Goal: Contribute content: Contribute content

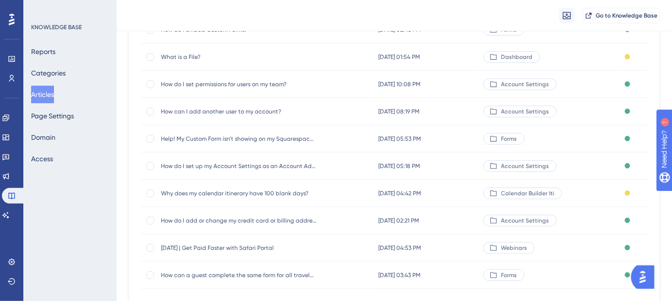
scroll to position [177, 0]
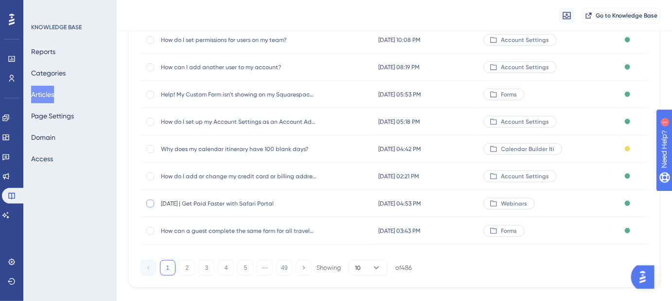
click at [154, 202] on div at bounding box center [150, 203] width 10 height 10
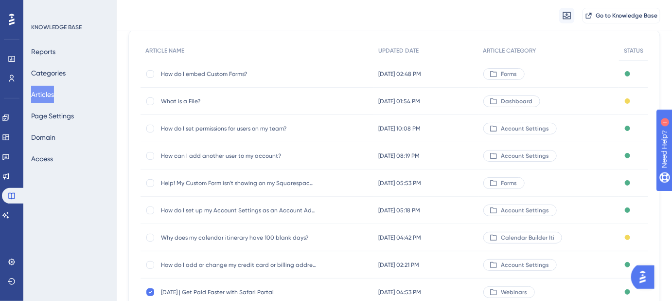
scroll to position [44, 0]
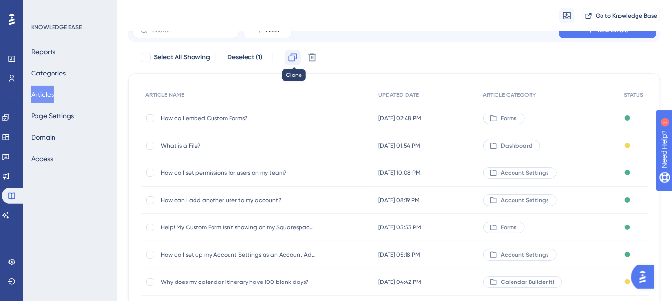
click at [295, 56] on icon at bounding box center [293, 58] width 10 height 10
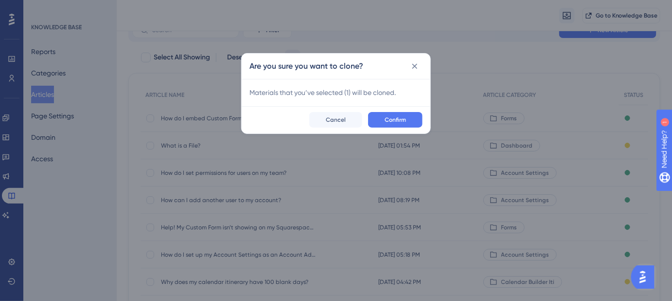
checkbox input "false"
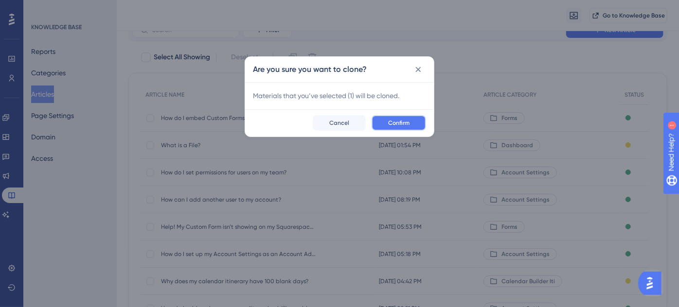
click at [406, 120] on span "Confirm" at bounding box center [398, 123] width 21 height 8
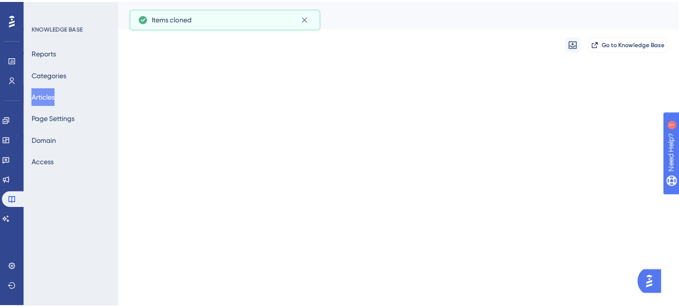
scroll to position [0, 0]
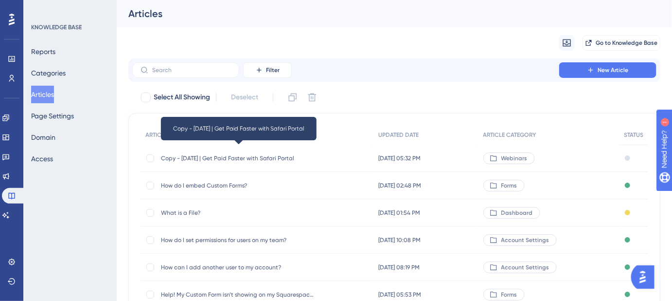
click at [253, 158] on span "Copy - October 2, 2025 | Get Paid Faster with Safari Portal" at bounding box center [239, 158] width 156 height 8
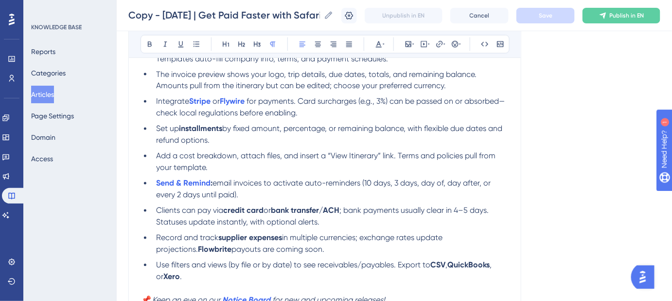
scroll to position [219, 0]
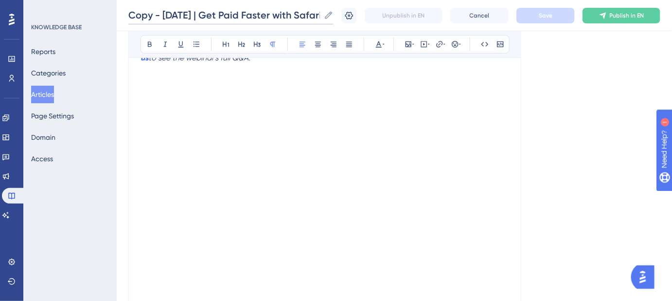
click at [303, 14] on input "Copy - October 2, 2025 | Get Paid Faster with Safari Portal" at bounding box center [224, 15] width 192 height 14
paste input "[DATE] | [PERSON_NAME] Spotlight & New Map Styles"
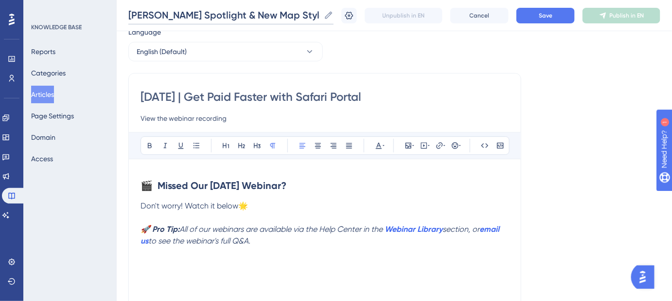
scroll to position [0, 0]
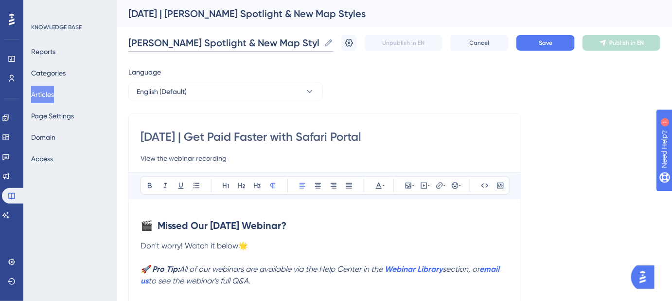
type input "[DATE] | [PERSON_NAME] Spotlight & New Map Styles"
drag, startPoint x: 430, startPoint y: 141, endPoint x: 134, endPoint y: 141, distance: 296.7
paste input "9, 2025 | Amaya Spotlight & New Map Styles"
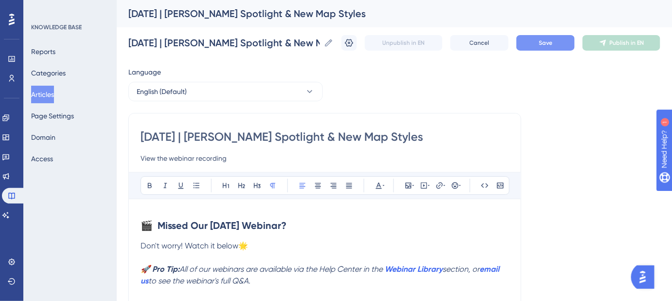
type input "[DATE] | [PERSON_NAME] Spotlight & New Map Styles"
click at [530, 46] on button "Save" at bounding box center [546, 43] width 58 height 16
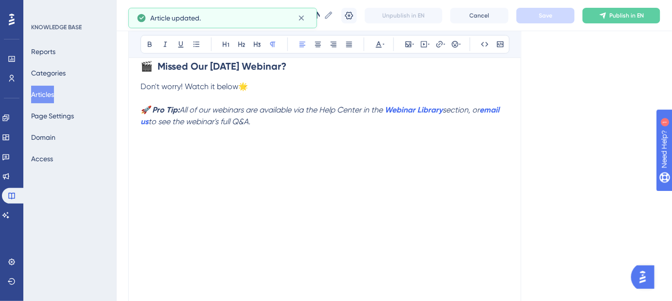
scroll to position [177, 0]
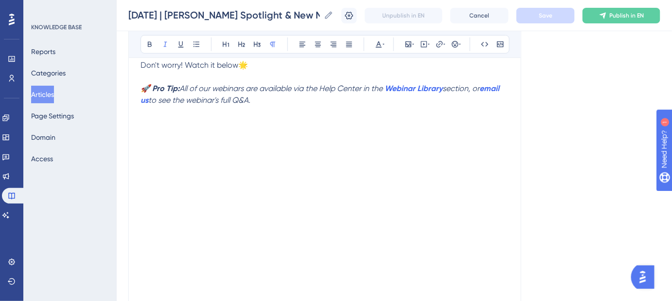
drag, startPoint x: 304, startPoint y: 107, endPoint x: 298, endPoint y: 106, distance: 5.4
click at [302, 107] on p at bounding box center [325, 112] width 369 height 12
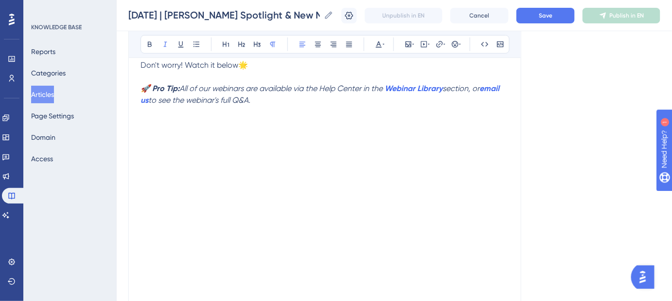
click at [263, 99] on p "🚀 Pro Tip: All of our webinars are available via the Help Center in the Webinar…" at bounding box center [325, 94] width 369 height 23
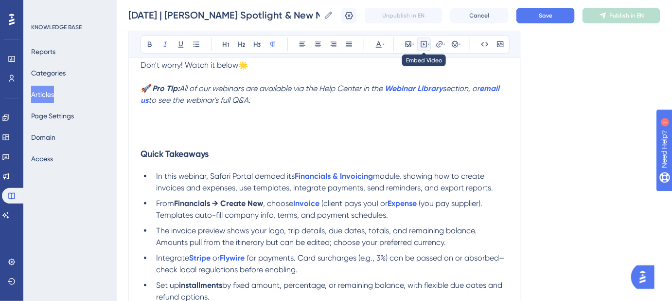
click at [427, 45] on icon at bounding box center [424, 44] width 6 height 6
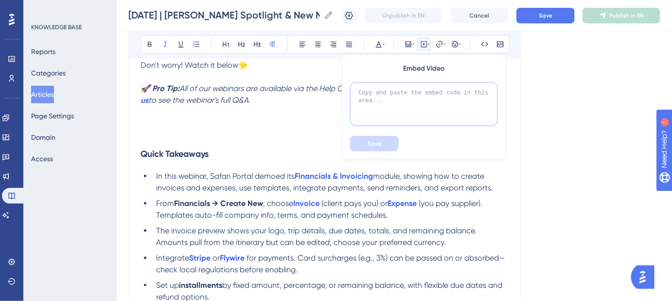
click at [428, 94] on textarea at bounding box center [424, 104] width 148 height 44
paste textarea "<div style="padding:56.25% 0 0 0;position:relative;"><iframe src="https://playe…"
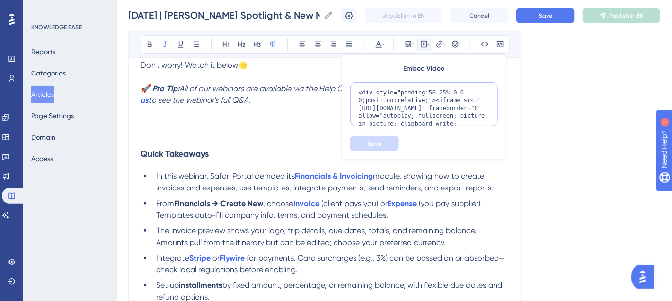
scroll to position [102, 0]
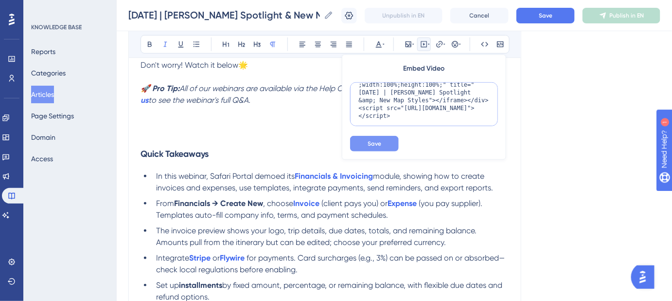
type textarea "<div style="padding:56.25% 0 0 0;position:relative;"><iframe src="https://playe…"
click at [381, 143] on button "Save" at bounding box center [374, 144] width 49 height 16
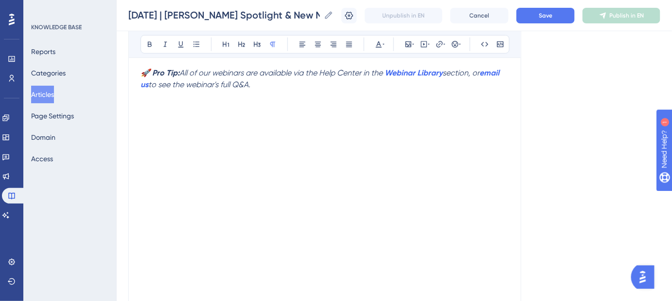
scroll to position [171, 0]
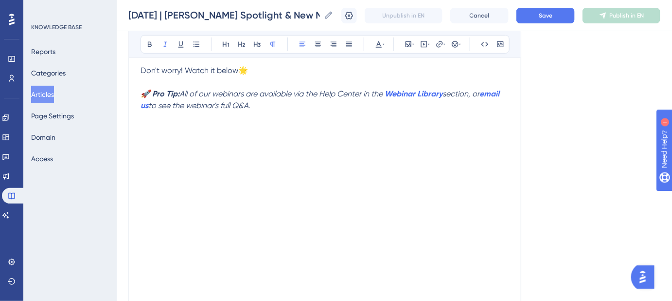
click at [274, 104] on p "🚀 Pro Tip: All of our webinars are available via the Help Center in the Webinar…" at bounding box center [325, 99] width 369 height 23
click at [530, 15] on button "Save" at bounding box center [546, 16] width 58 height 16
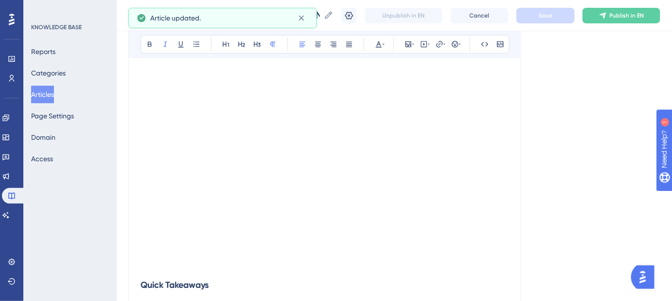
scroll to position [304, 0]
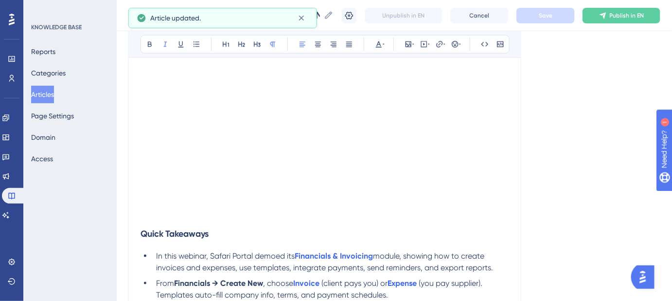
click at [145, 209] on p at bounding box center [325, 215] width 369 height 12
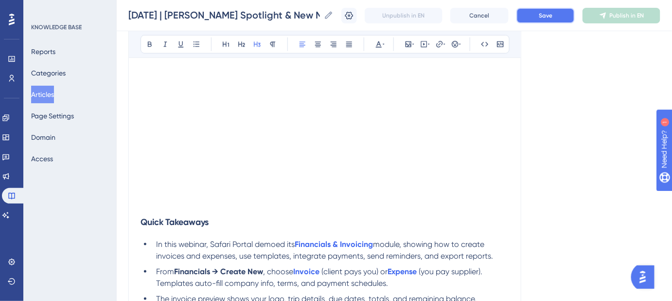
click at [542, 18] on button "Save" at bounding box center [546, 16] width 58 height 16
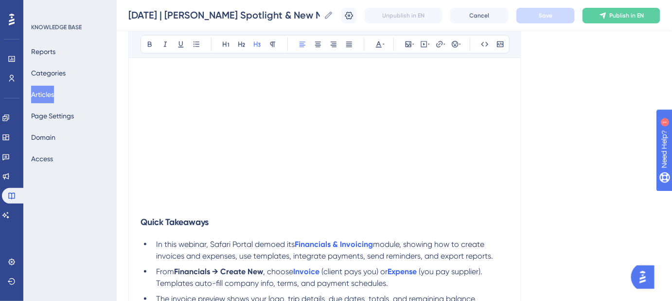
click at [565, 105] on div "Language English (Default) October 9, 2025 | Amaya Spotlight & New Map Styles V…" at bounding box center [394, 179] width 532 height 842
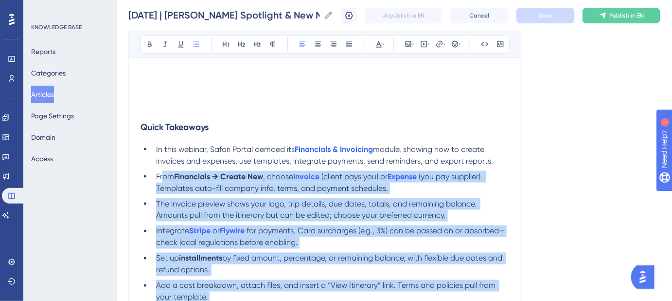
scroll to position [398, 0]
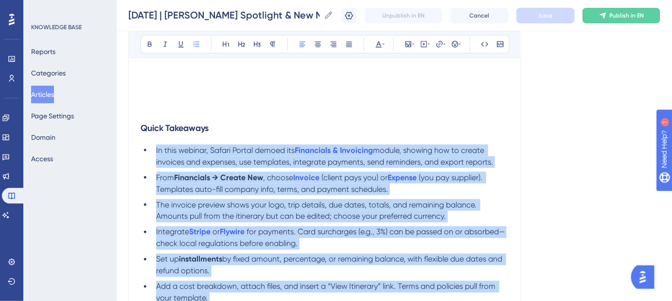
drag, startPoint x: 180, startPoint y: 187, endPoint x: 156, endPoint y: 155, distance: 40.3
click at [156, 155] on ul "In this webinar, Safari Portal demoed its Financials & Invoicing module, showin…" at bounding box center [325, 278] width 369 height 268
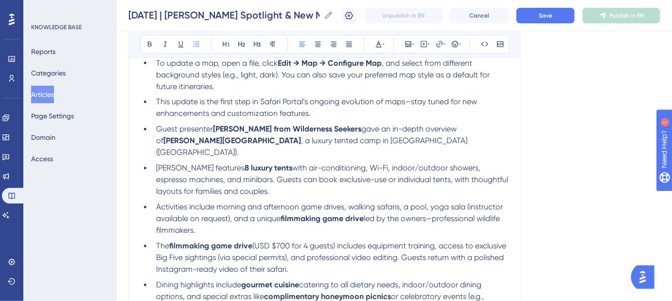
scroll to position [398, 0]
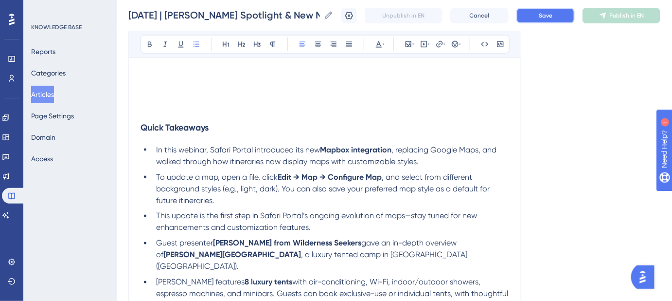
click at [564, 19] on button "Save" at bounding box center [546, 16] width 58 height 16
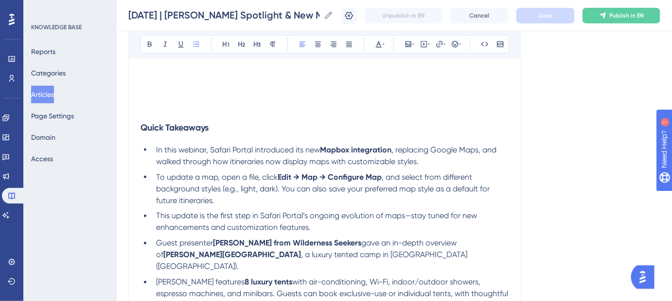
click at [231, 161] on span ", replacing Google Maps, and walked through how itineraries now display maps wi…" at bounding box center [327, 155] width 342 height 21
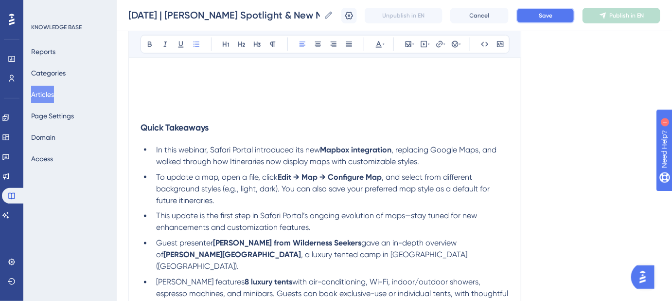
click at [543, 17] on button "Save" at bounding box center [546, 16] width 58 height 16
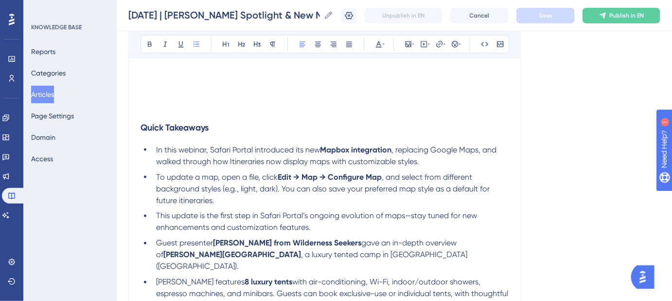
click at [180, 200] on span ", and select from different background styles (e.g., light, dark). You can also…" at bounding box center [324, 188] width 336 height 33
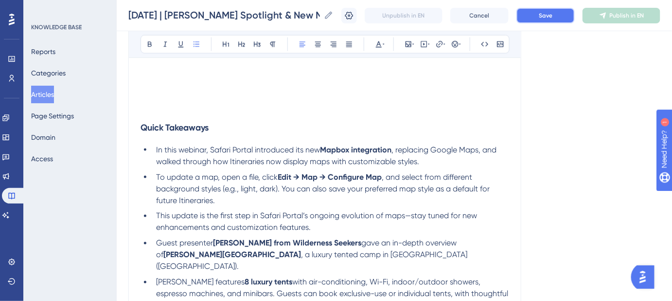
click at [550, 18] on span "Save" at bounding box center [546, 16] width 14 height 8
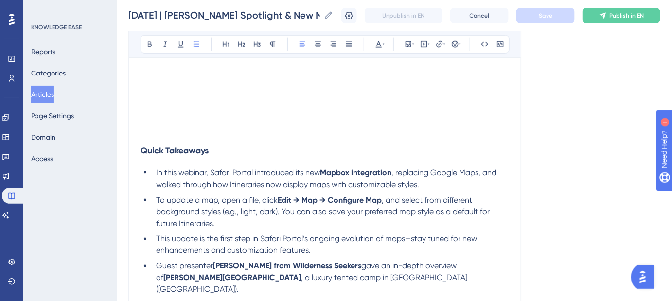
scroll to position [443, 0]
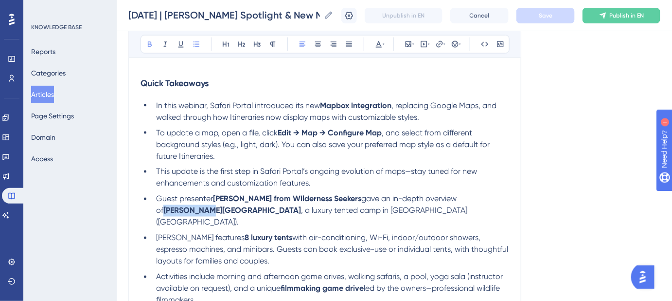
drag, startPoint x: 494, startPoint y: 198, endPoint x: 446, endPoint y: 200, distance: 47.7
click at [301, 206] on strong "Amaya Lodge" at bounding box center [232, 210] width 138 height 9
copy strong "Amaya Lodge"
click at [565, 149] on div "Language English (Default) October 9, 2025 | Amaya Spotlight & New Map Styles V…" at bounding box center [394, 84] width 532 height 928
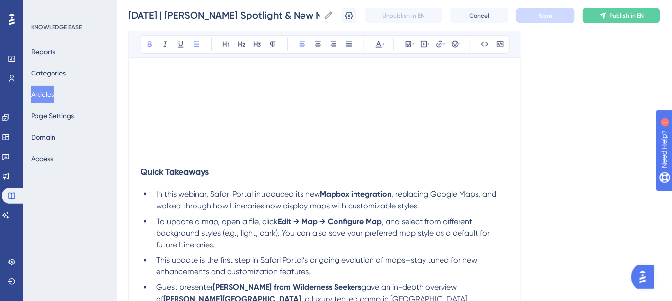
scroll to position [399, 0]
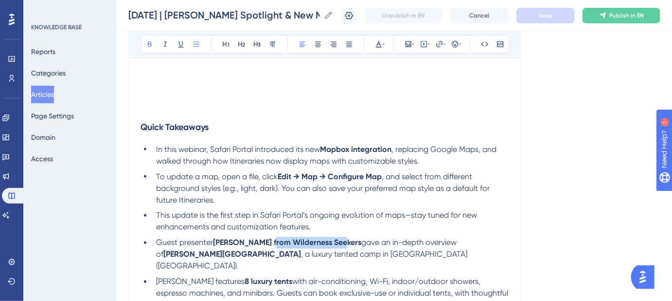
drag, startPoint x: 336, startPoint y: 245, endPoint x: 267, endPoint y: 245, distance: 68.6
click at [267, 243] on li "Guest presenter Lori Voss from Wilderness Seekers gave an in-depth overview of …" at bounding box center [330, 254] width 357 height 35
copy strong "Wilderness Seekers"
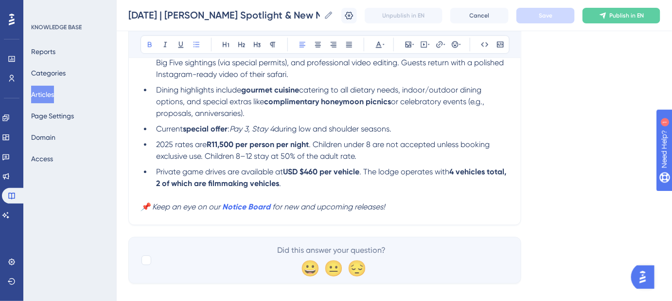
scroll to position [708, 0]
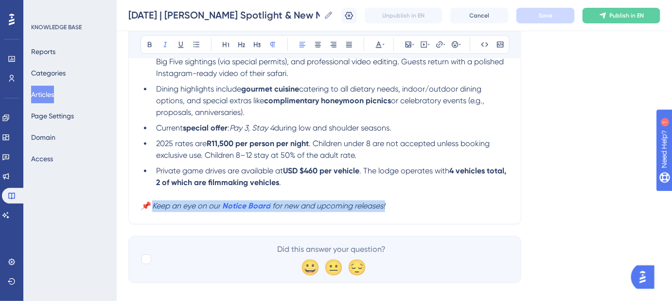
drag, startPoint x: 409, startPoint y: 194, endPoint x: 153, endPoint y: 194, distance: 256.3
click at [153, 200] on p "📌 Keep an eye on our Notice Board for new and upcoming releases!" at bounding box center [325, 206] width 369 height 12
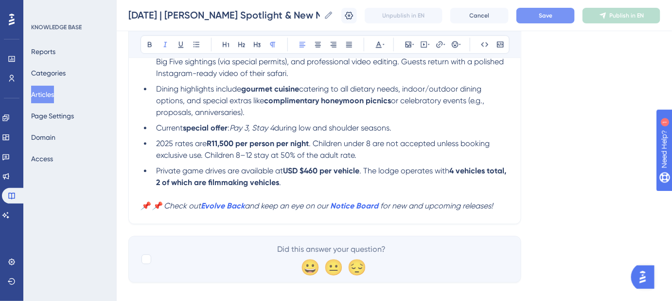
click at [167, 201] on em "📌 📌 Check out" at bounding box center [171, 205] width 60 height 9
drag, startPoint x: 237, startPoint y: 193, endPoint x: 191, endPoint y: 201, distance: 47.0
drag, startPoint x: 260, startPoint y: 193, endPoint x: 194, endPoint y: 197, distance: 65.8
click at [194, 201] on em "📌 Check out Wilderness Seekers and keep an eye on our" at bounding box center [242, 205] width 203 height 9
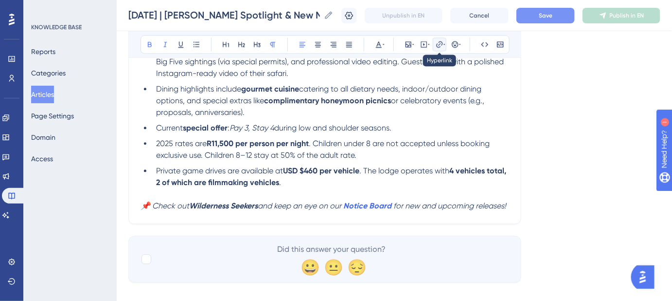
click at [442, 44] on icon at bounding box center [439, 44] width 6 height 6
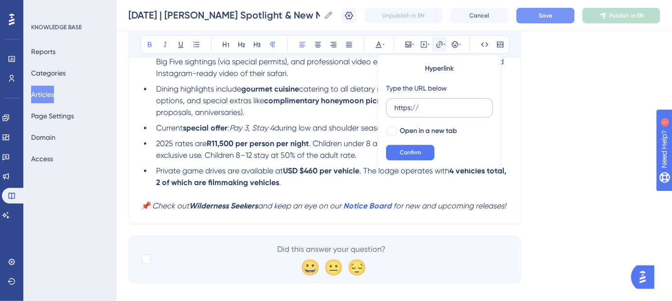
drag, startPoint x: 436, startPoint y: 101, endPoint x: 418, endPoint y: 106, distance: 18.6
click at [388, 106] on label "https://" at bounding box center [439, 107] width 107 height 19
click at [394, 106] on input "https://" at bounding box center [439, 107] width 90 height 11
drag, startPoint x: 418, startPoint y: 106, endPoint x: 393, endPoint y: 107, distance: 25.3
click at [393, 107] on label "https://" at bounding box center [439, 107] width 107 height 19
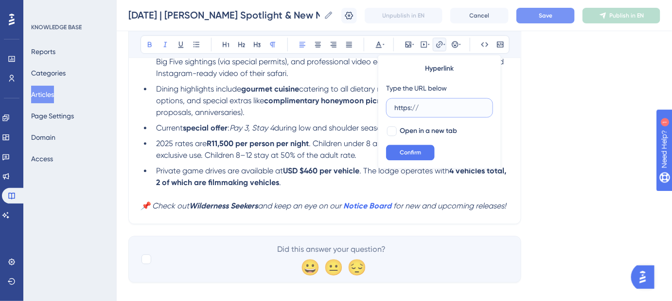
click at [394, 107] on input "https://" at bounding box center [439, 107] width 90 height 11
paste input "www.wildernessseekers.com/"
type input "https://www.wildernessseekers.com/"
click at [393, 130] on div at bounding box center [392, 131] width 10 height 10
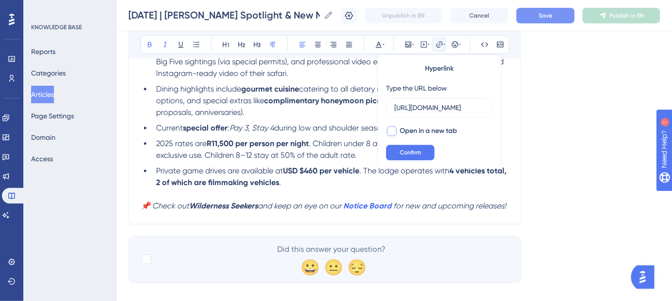
checkbox input "true"
click at [400, 157] on button "Confirm" at bounding box center [410, 152] width 49 height 16
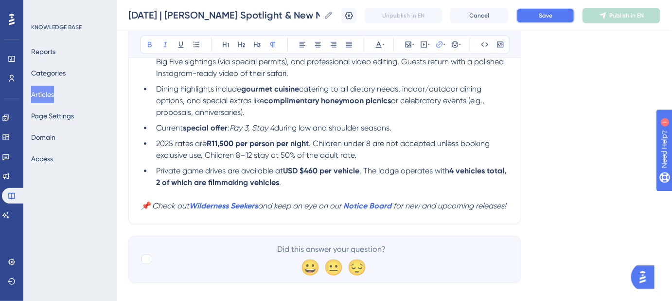
click at [550, 18] on span "Save" at bounding box center [546, 16] width 14 height 8
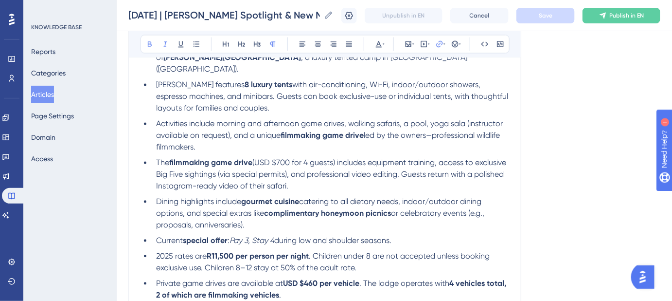
scroll to position [576, 0]
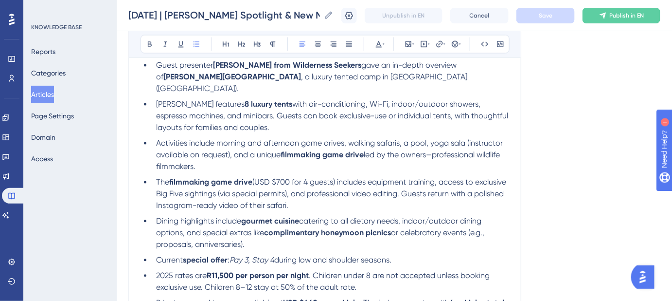
drag, startPoint x: 385, startPoint y: 77, endPoint x: 445, endPoint y: 66, distance: 60.9
click at [445, 66] on li "Guest presenter Lori Voss from Wilderness Seekers gave an in-depth overview of …" at bounding box center [330, 77] width 357 height 35
copy li "Amaya Lodge , a luxury tented camp in Timbavati (Greater Kruger National Park)."
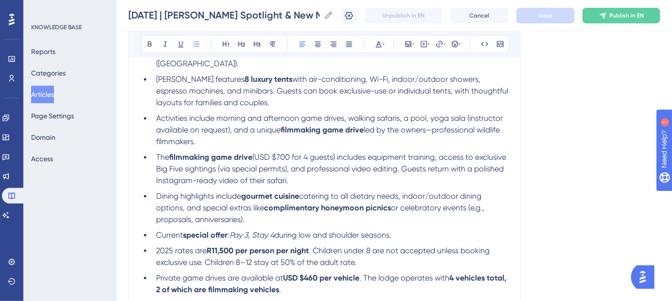
scroll to position [708, 0]
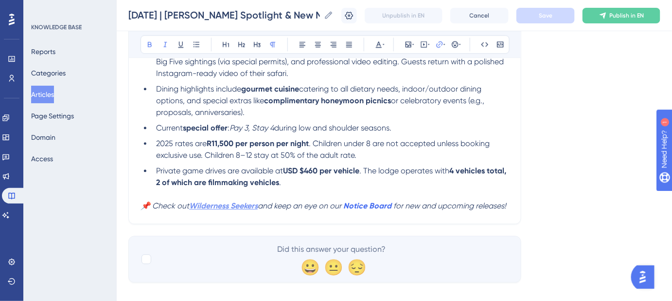
click at [224, 201] on strong "Wilderness Seekers" at bounding box center [223, 205] width 69 height 9
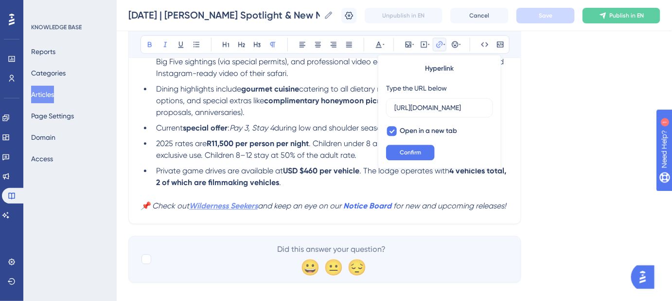
scroll to position [0, 24]
click at [410, 151] on span "Confirm" at bounding box center [410, 152] width 21 height 8
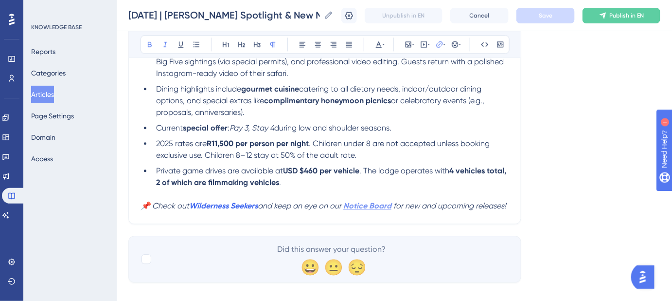
click at [378, 201] on strong "Notice Board" at bounding box center [367, 205] width 48 height 9
click at [377, 201] on strong "Notice Board" at bounding box center [367, 205] width 48 height 9
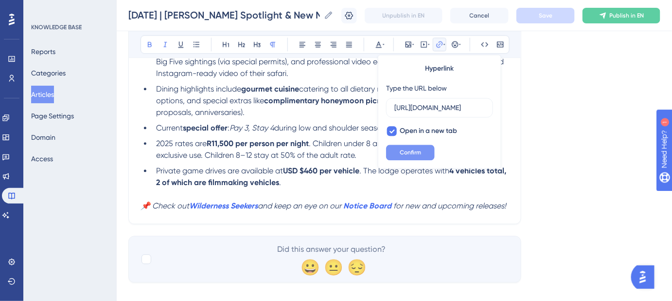
scroll to position [0, 23]
click at [423, 155] on button "Confirm" at bounding box center [410, 152] width 49 height 16
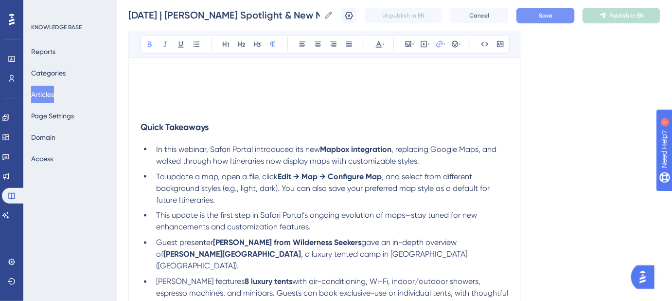
scroll to position [45, 0]
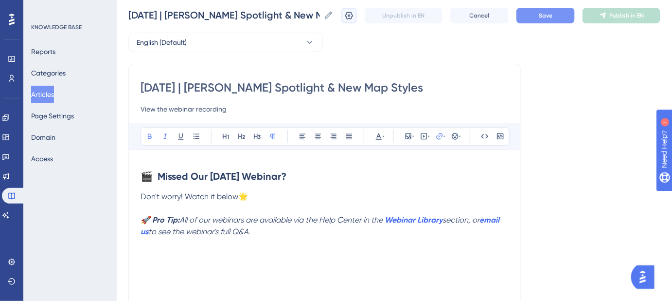
click at [354, 13] on icon at bounding box center [349, 16] width 10 height 10
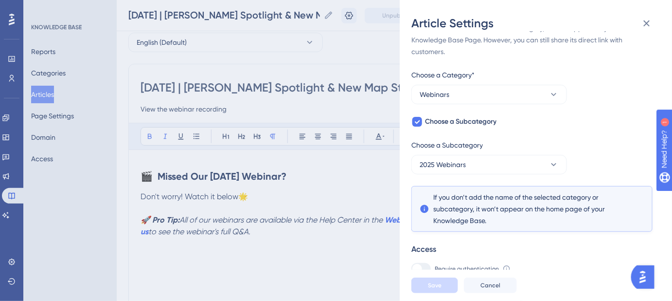
scroll to position [0, 0]
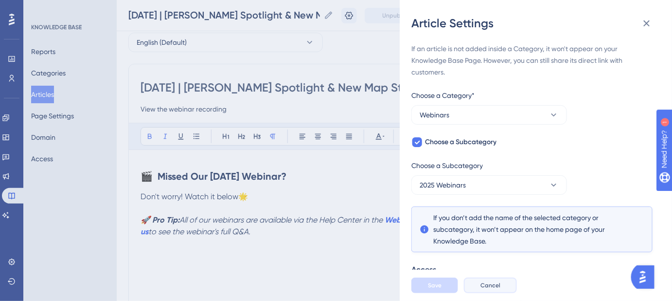
click at [485, 243] on span "Cancel" at bounding box center [491, 285] width 20 height 8
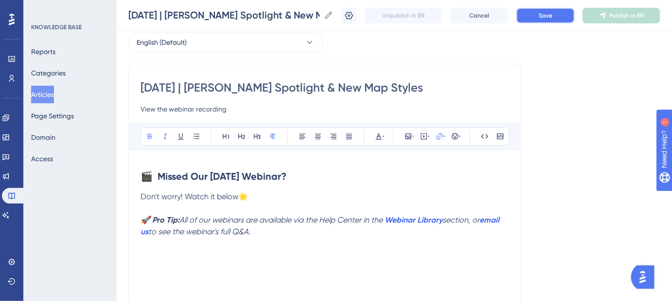
click at [550, 14] on span "Save" at bounding box center [546, 16] width 14 height 8
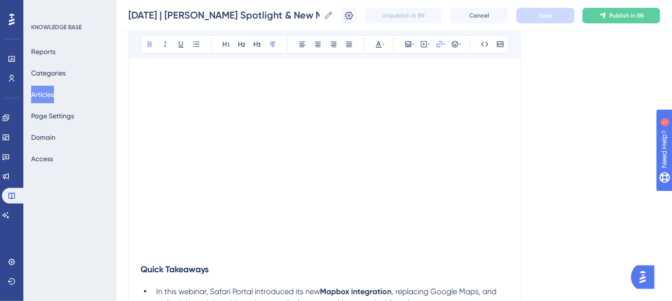
scroll to position [222, 0]
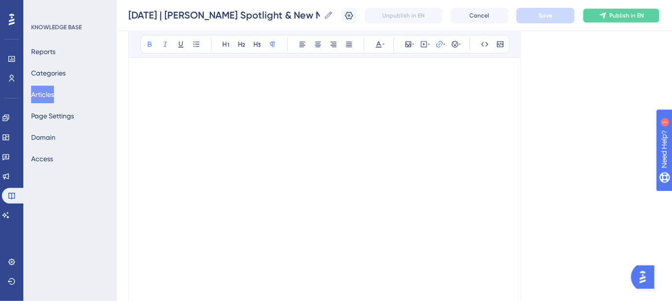
click at [565, 21] on button "Publish in EN" at bounding box center [622, 16] width 78 height 16
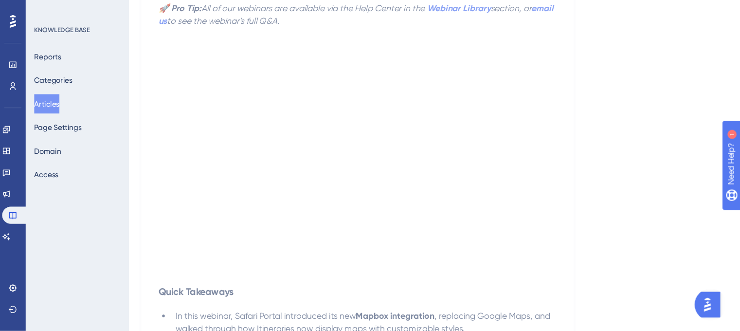
scroll to position [0, 0]
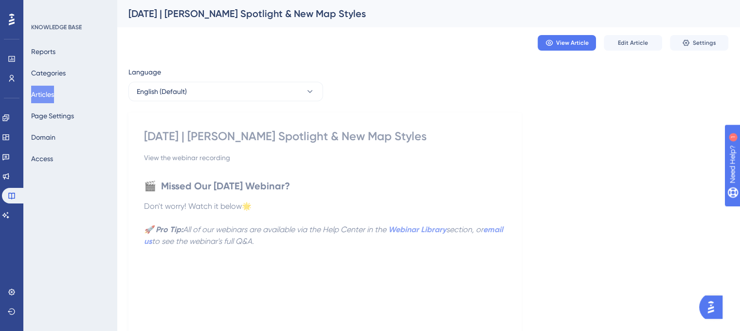
drag, startPoint x: 963, startPoint y: 0, endPoint x: 525, endPoint y: 168, distance: 469.0
click at [565, 44] on span "View Article" at bounding box center [572, 43] width 33 height 8
drag, startPoint x: 1081, startPoint y: 0, endPoint x: 528, endPoint y: 130, distance: 568.1
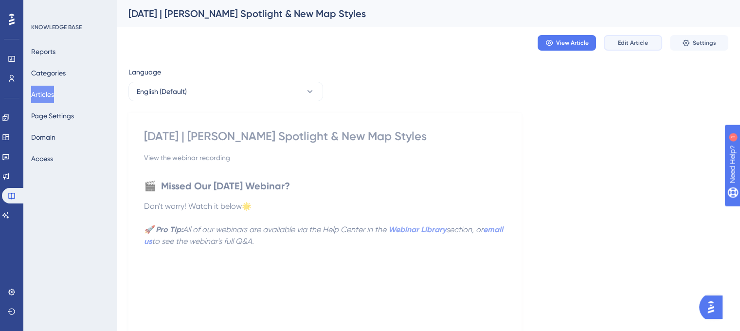
click at [565, 39] on span "Edit Article" at bounding box center [633, 43] width 30 height 8
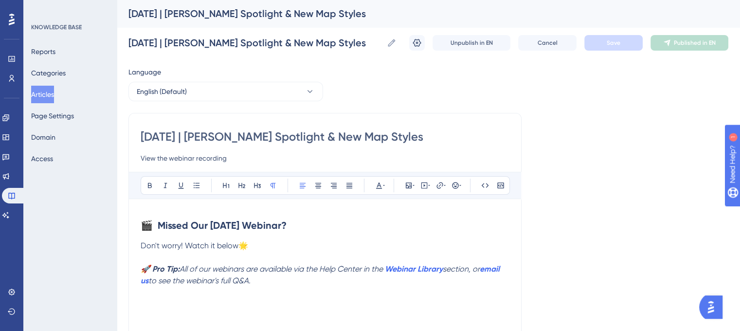
scroll to position [590, 0]
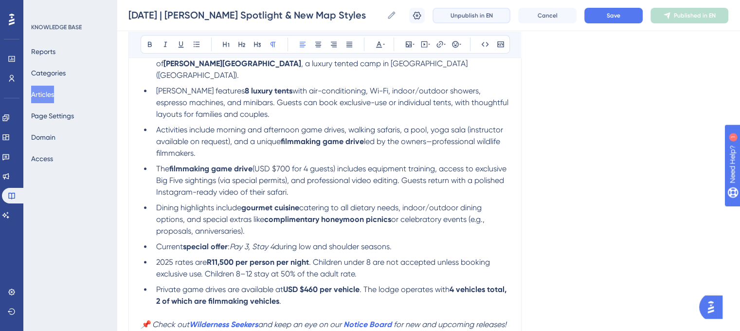
click at [473, 12] on span "Unpublish in EN" at bounding box center [471, 16] width 42 height 8
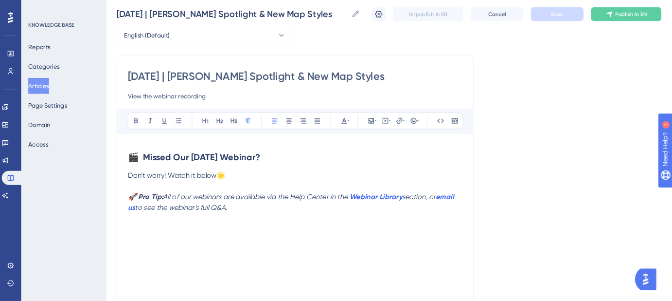
scroll to position [0, 0]
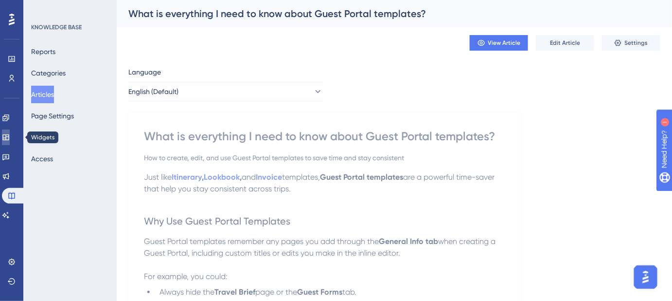
click at [10, 133] on icon at bounding box center [6, 137] width 8 height 8
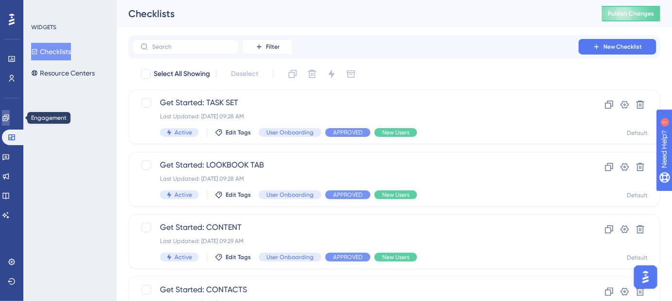
click at [9, 119] on icon at bounding box center [5, 117] width 6 height 6
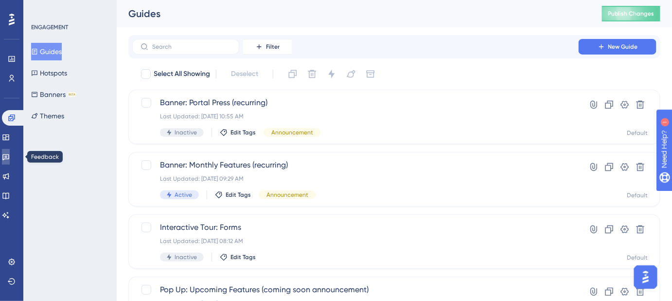
click at [9, 159] on icon at bounding box center [5, 157] width 7 height 6
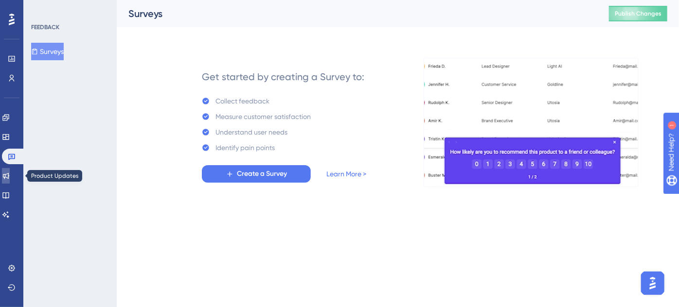
click at [10, 175] on icon at bounding box center [6, 176] width 8 height 8
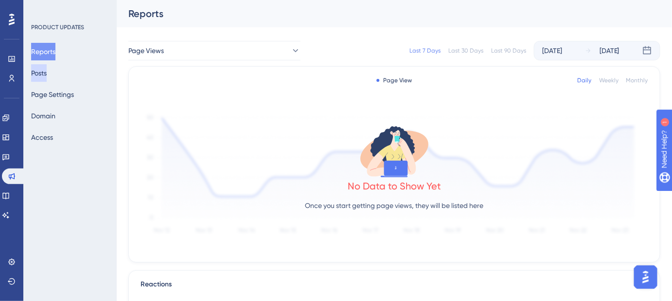
click at [47, 71] on button "Posts" at bounding box center [39, 73] width 16 height 18
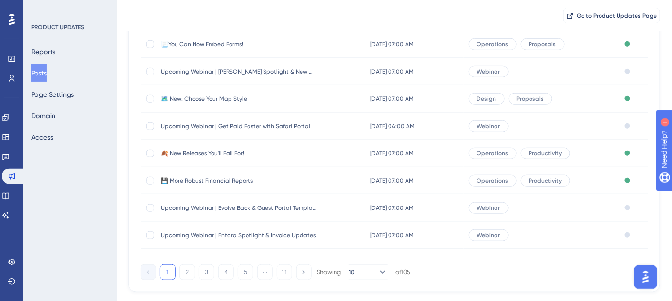
scroll to position [177, 0]
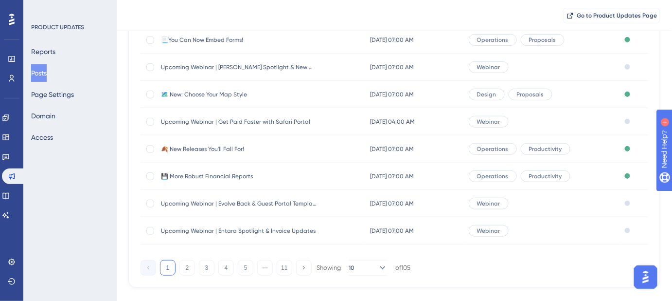
click at [233, 121] on span "Upcoming Webinar | Get Paid Faster with Safari Portal" at bounding box center [239, 122] width 156 height 8
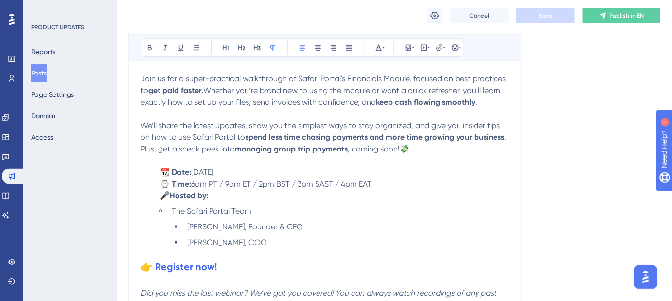
scroll to position [314, 0]
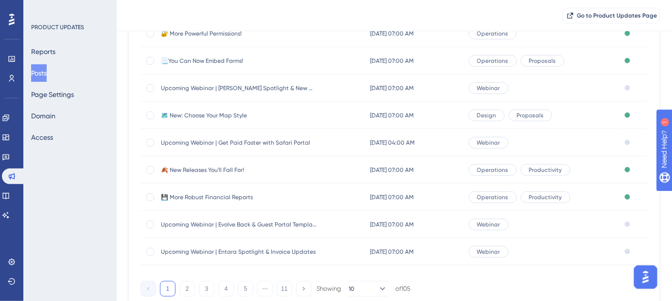
scroll to position [194, 0]
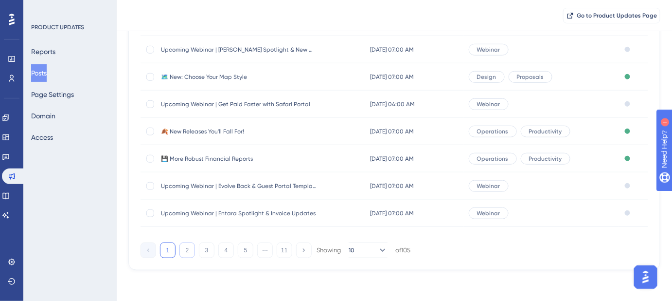
click at [189, 252] on button "2" at bounding box center [187, 250] width 16 height 16
click at [210, 249] on button "3" at bounding box center [207, 250] width 16 height 16
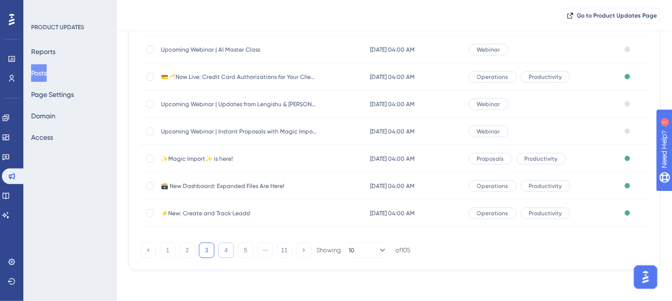
click at [226, 251] on button "4" at bounding box center [226, 250] width 16 height 16
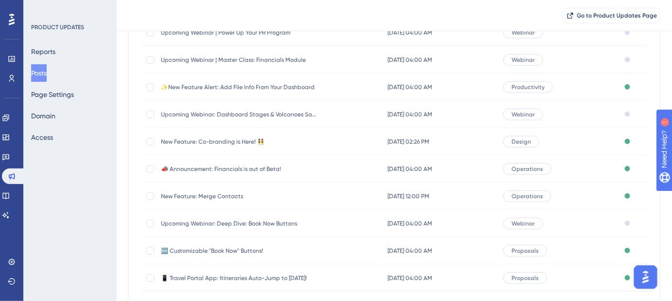
scroll to position [150, 0]
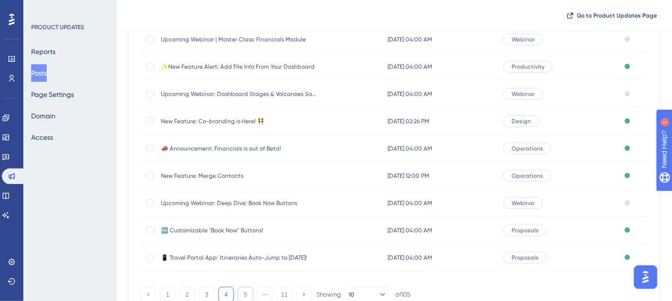
click at [240, 295] on button "5" at bounding box center [246, 294] width 16 height 16
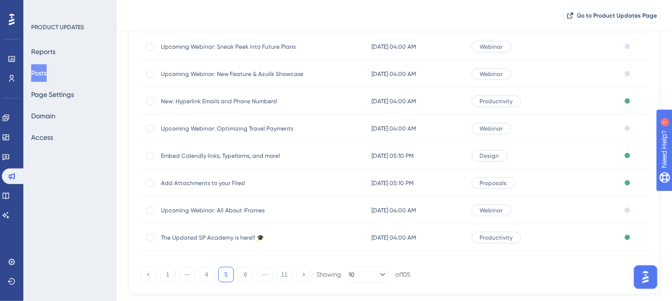
scroll to position [194, 0]
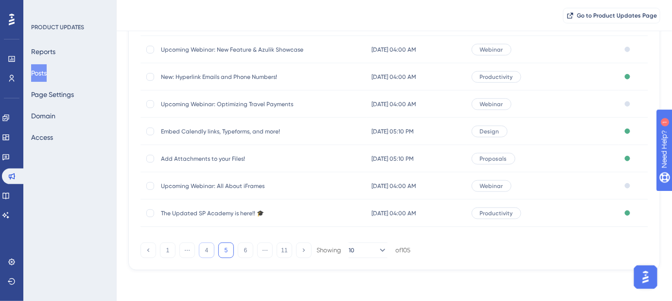
click at [211, 251] on button "4" at bounding box center [207, 250] width 16 height 16
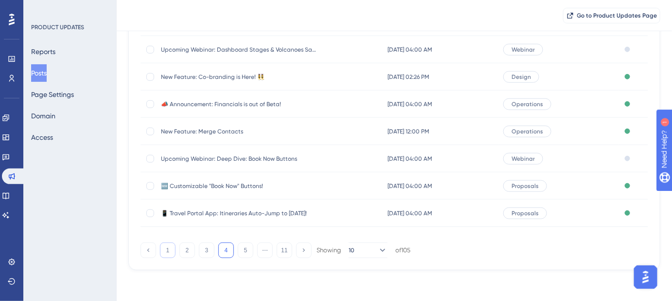
click at [165, 253] on button "1" at bounding box center [168, 250] width 16 height 16
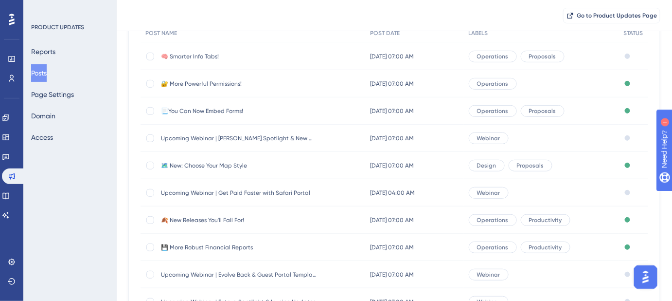
scroll to position [61, 0]
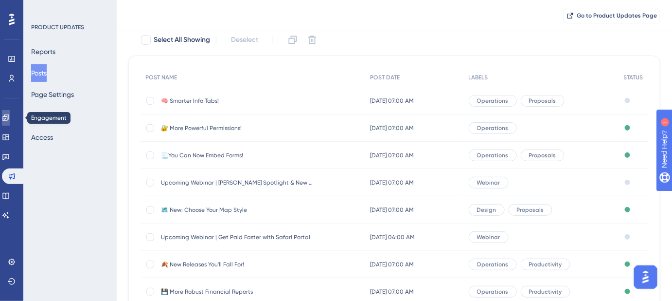
click at [10, 116] on icon at bounding box center [6, 118] width 8 height 8
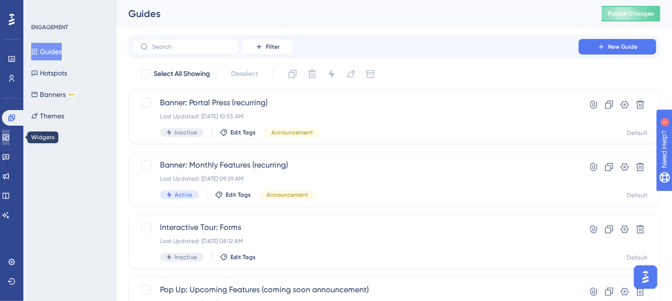
click at [10, 138] on icon at bounding box center [6, 137] width 8 height 8
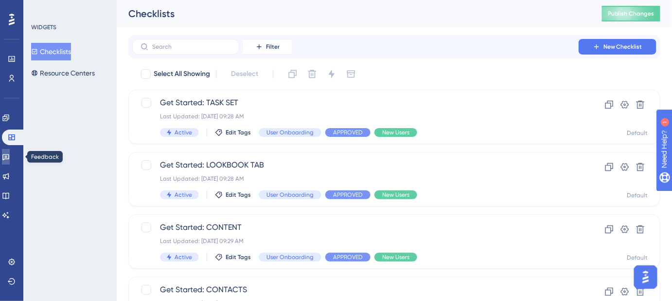
click at [9, 155] on icon at bounding box center [6, 157] width 8 height 8
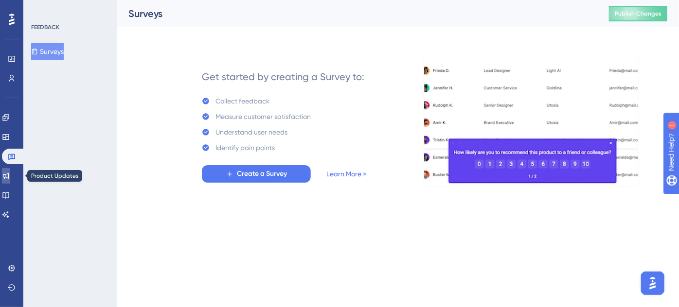
click at [9, 175] on icon at bounding box center [6, 176] width 8 height 8
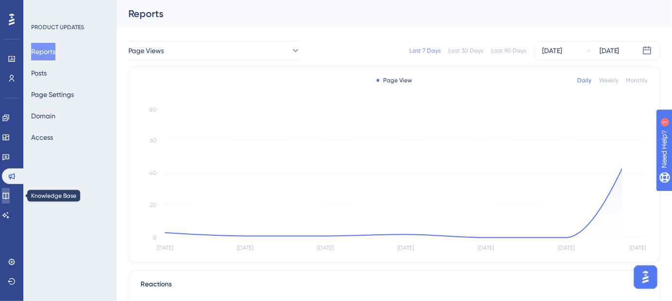
click at [10, 197] on icon at bounding box center [6, 196] width 8 height 8
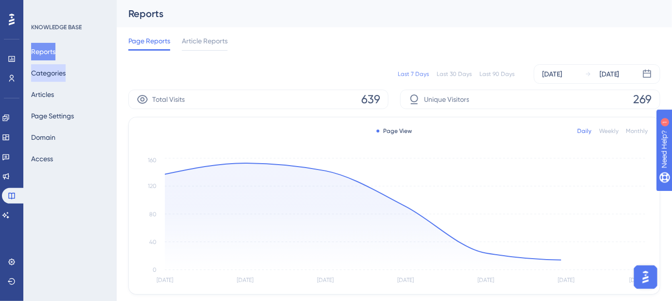
click at [64, 74] on button "Categories" at bounding box center [48, 73] width 35 height 18
click at [62, 72] on button "Categories" at bounding box center [48, 73] width 35 height 18
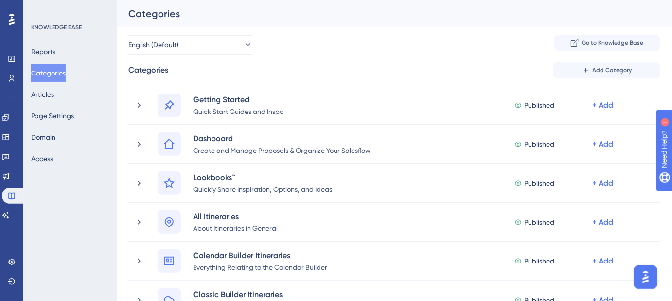
click at [47, 76] on button "Categories" at bounding box center [48, 73] width 35 height 18
click at [49, 97] on button "Articles" at bounding box center [42, 95] width 23 height 18
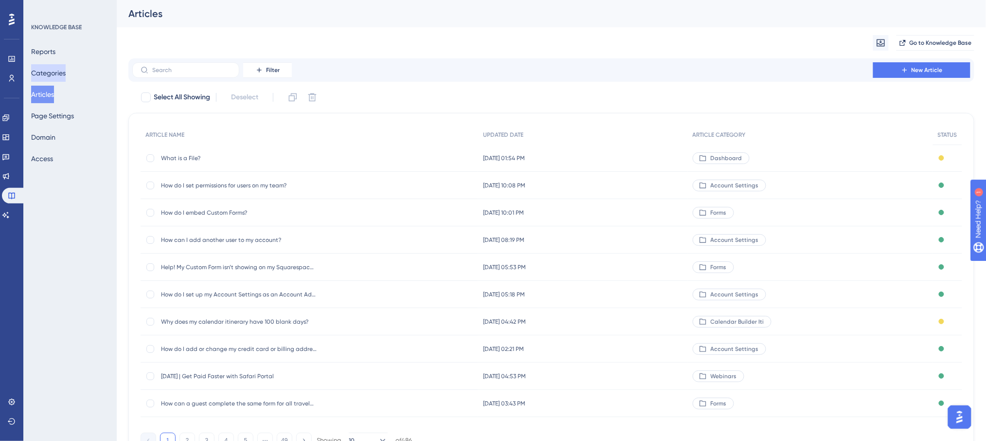
drag, startPoint x: 586, startPoint y: 0, endPoint x: 63, endPoint y: 6, distance: 523.4
click at [53, 72] on button "Categories" at bounding box center [48, 73] width 35 height 18
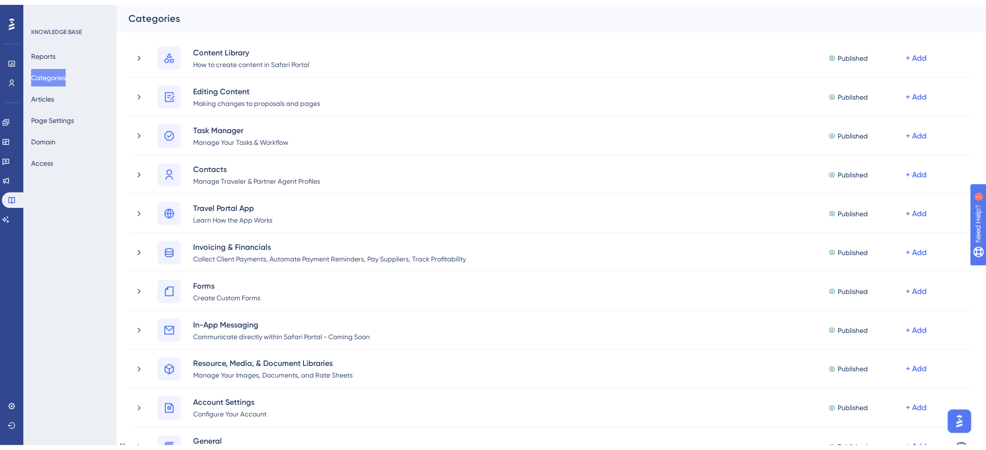
scroll to position [584, 0]
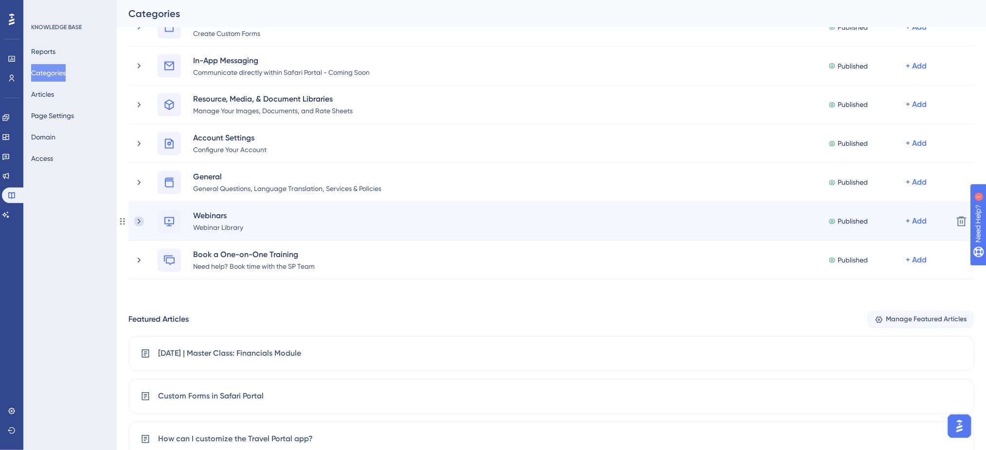
click at [139, 223] on icon at bounding box center [139, 222] width 10 height 10
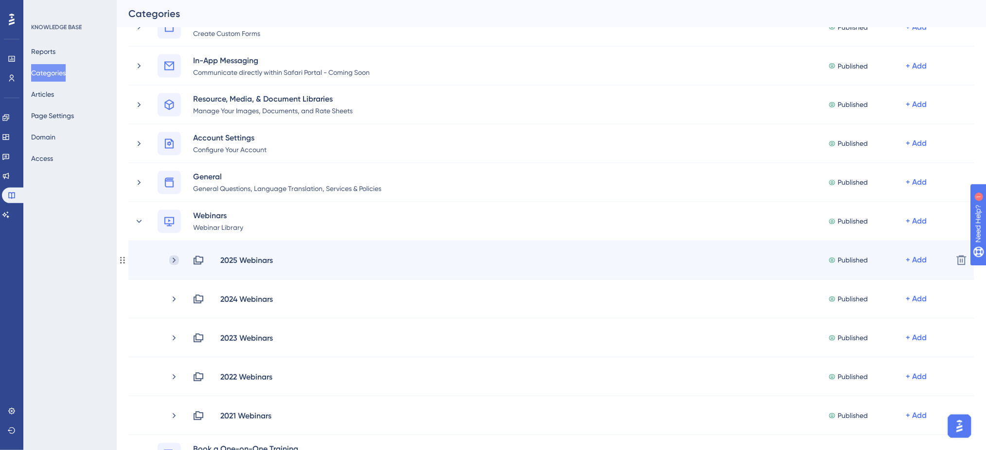
click at [173, 261] on icon at bounding box center [174, 261] width 10 height 10
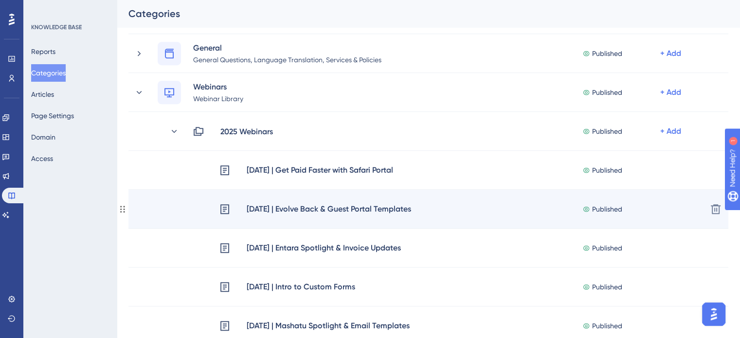
scroll to position [859, 0]
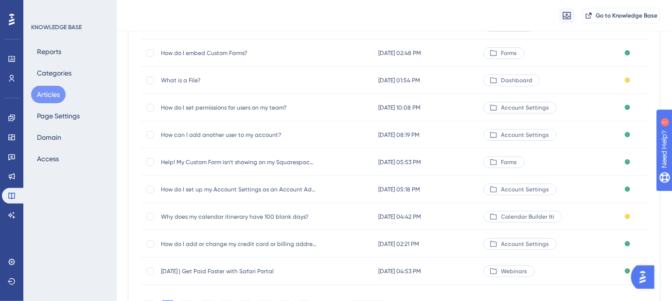
scroll to position [177, 0]
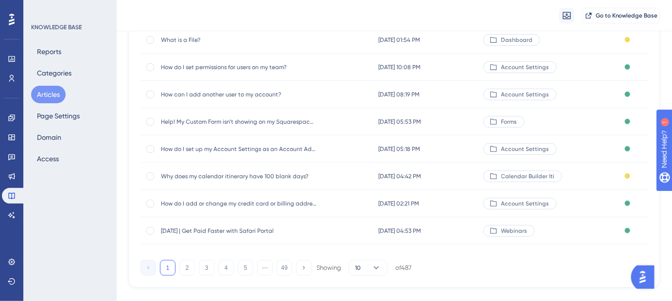
click at [221, 229] on span "[DATE] | Get Paid Faster with Safari Portal" at bounding box center [239, 231] width 156 height 8
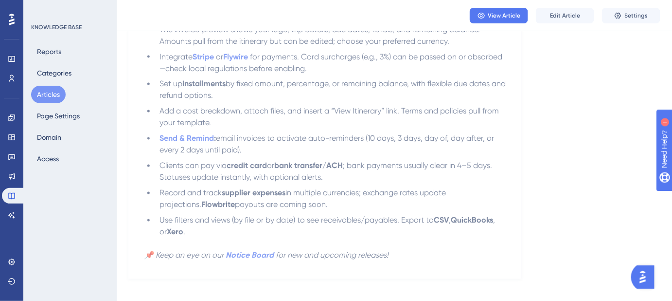
scroll to position [221, 0]
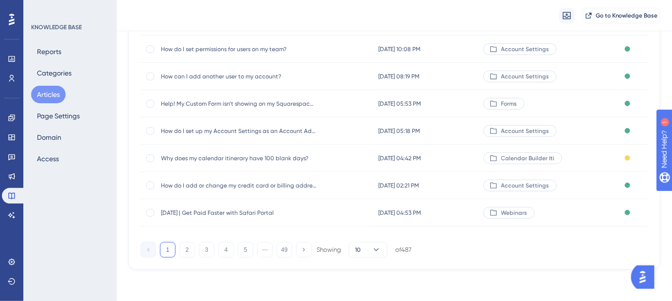
scroll to position [177, 0]
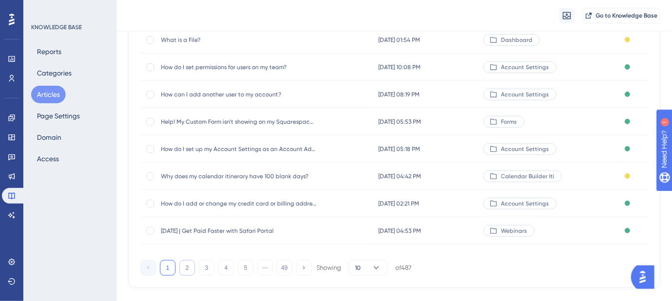
click at [185, 267] on button "2" at bounding box center [187, 268] width 16 height 16
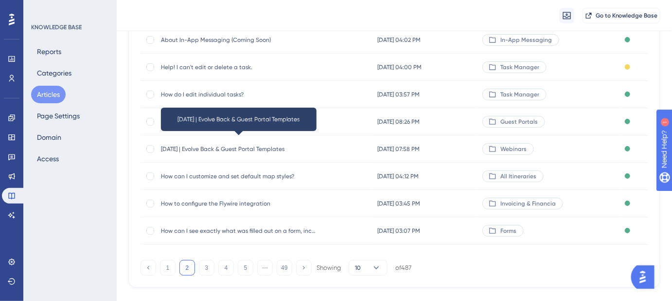
click at [263, 147] on span "[DATE] | Evolve Back & Guest Portal Templates" at bounding box center [239, 149] width 156 height 8
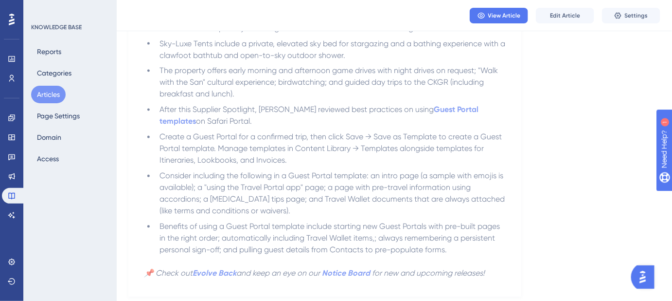
scroll to position [574, 0]
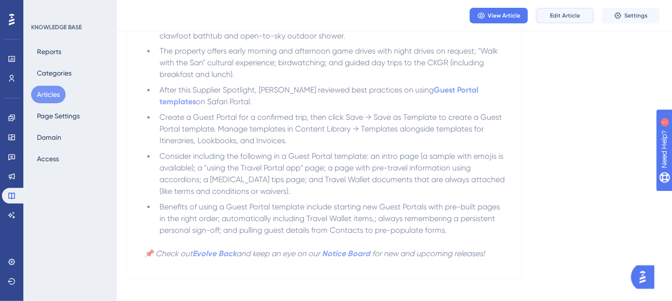
click at [569, 22] on button "Edit Article" at bounding box center [565, 16] width 58 height 16
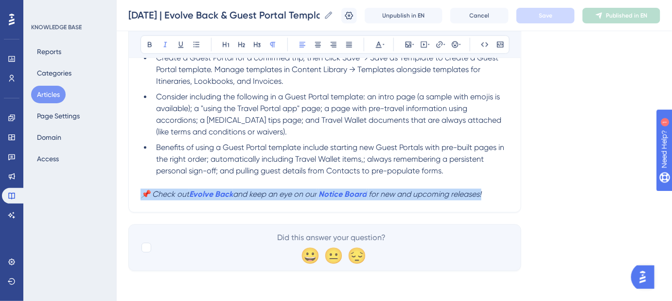
drag, startPoint x: 502, startPoint y: 194, endPoint x: 137, endPoint y: 194, distance: 365.8
copy p "📌 Check out Evolve Back and keep an eye on our Notice Board for new and upcomin…"
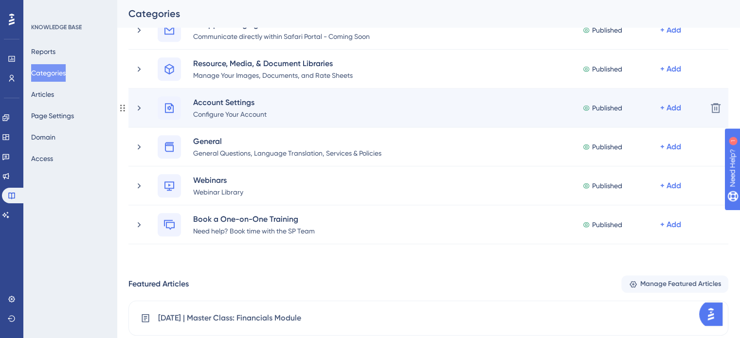
scroll to position [681, 0]
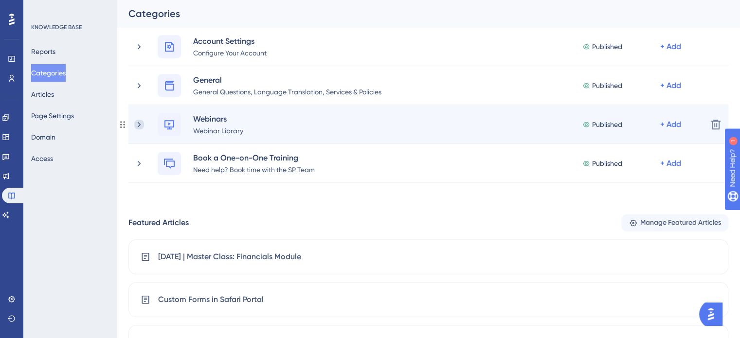
click at [137, 124] on icon at bounding box center [139, 125] width 10 height 10
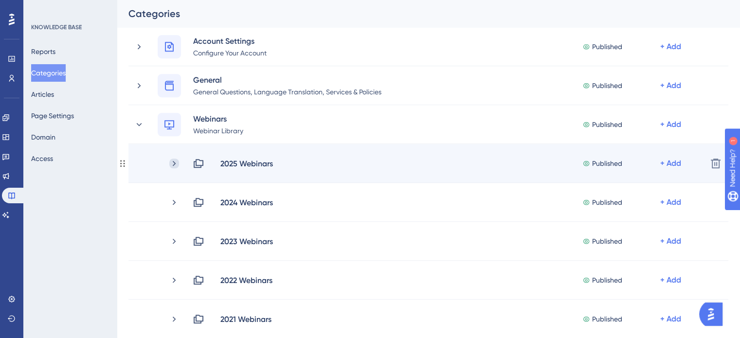
click at [174, 163] on icon at bounding box center [174, 164] width 10 height 10
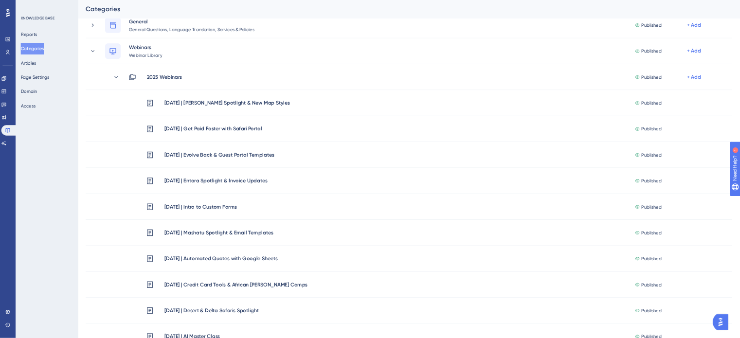
scroll to position [729, 0]
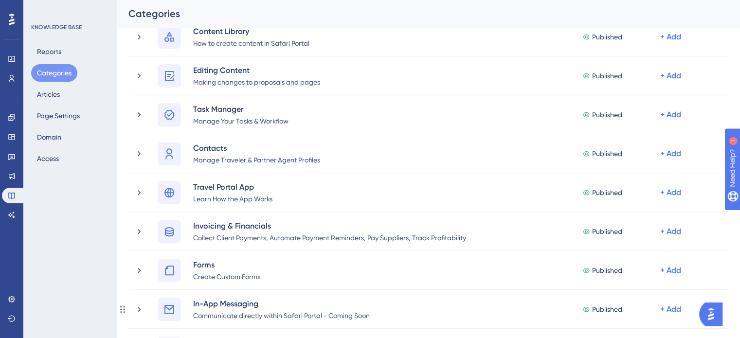
scroll to position [584, 0]
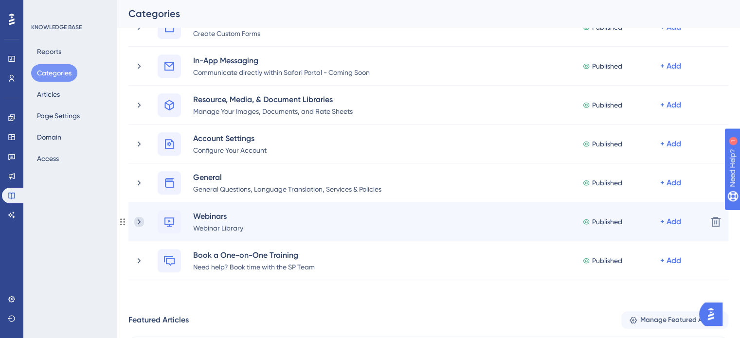
click at [138, 222] on icon at bounding box center [139, 222] width 10 height 10
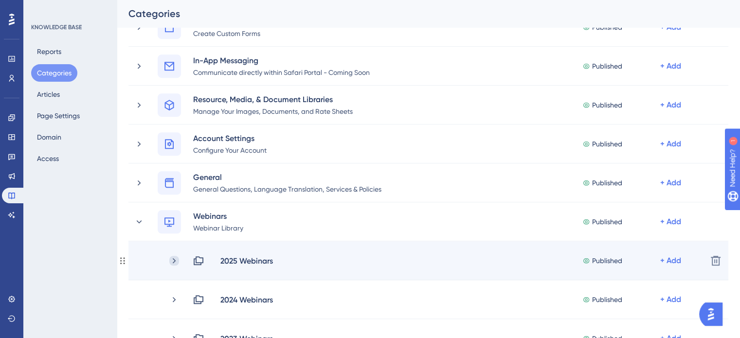
click at [174, 262] on icon at bounding box center [174, 261] width 10 height 10
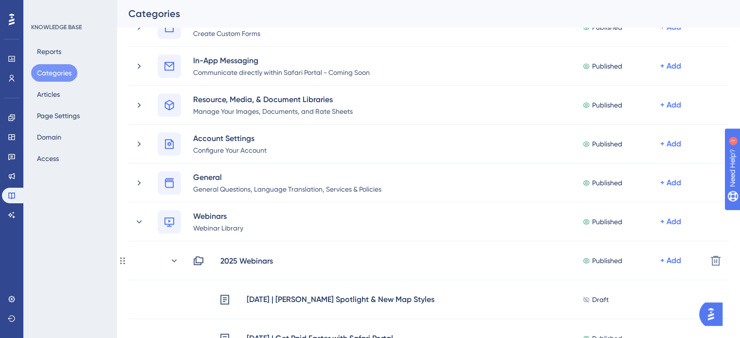
scroll to position [681, 0]
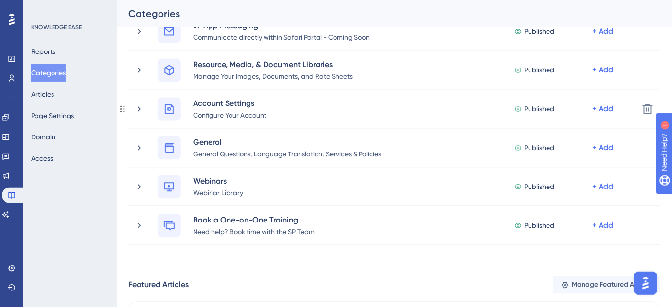
scroll to position [796, 0]
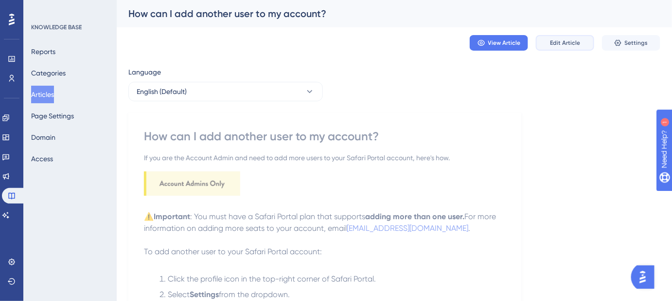
click at [574, 41] on span "Edit Article" at bounding box center [565, 43] width 30 height 8
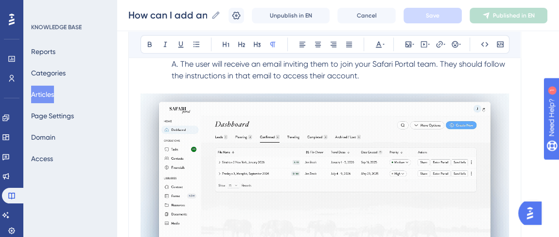
scroll to position [345, 0]
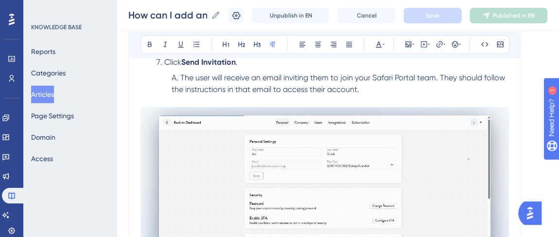
click at [344, 144] on img at bounding box center [325, 190] width 369 height 167
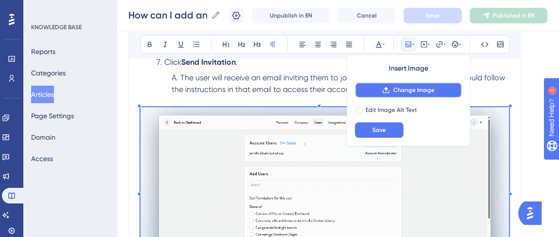
click at [404, 92] on span "Change Image" at bounding box center [413, 90] width 41 height 8
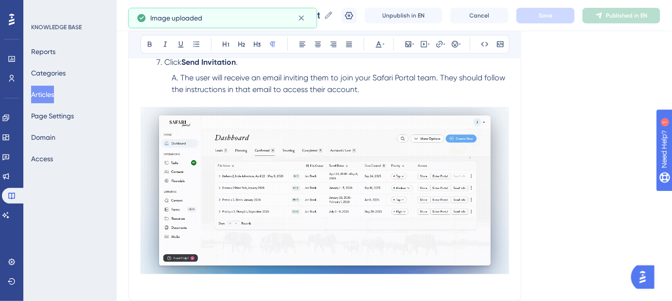
scroll to position [275, 0]
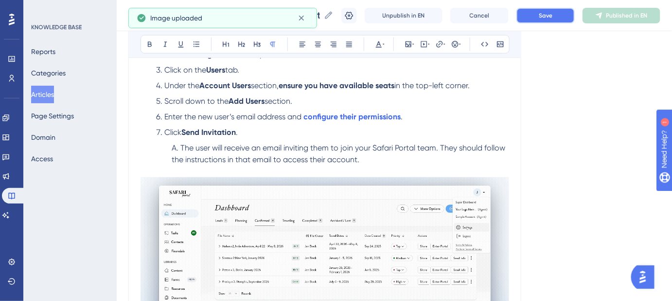
click at [541, 18] on button "Save" at bounding box center [546, 16] width 58 height 16
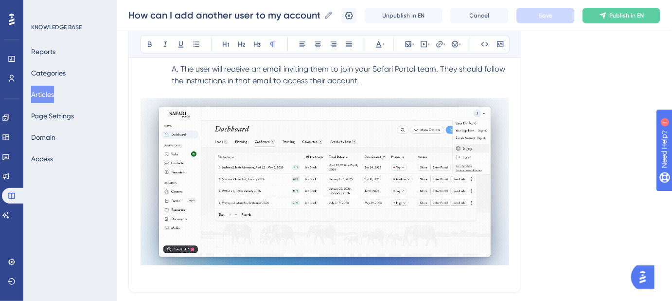
scroll to position [364, 0]
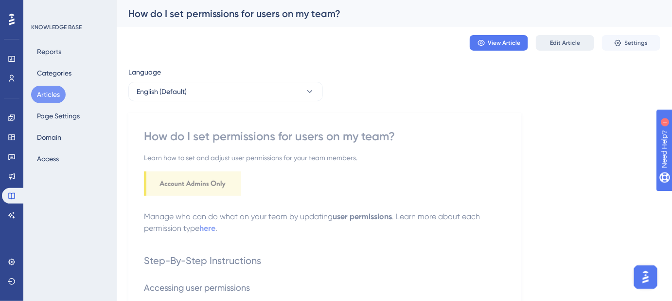
click at [565, 42] on span "Edit Article" at bounding box center [565, 43] width 30 height 8
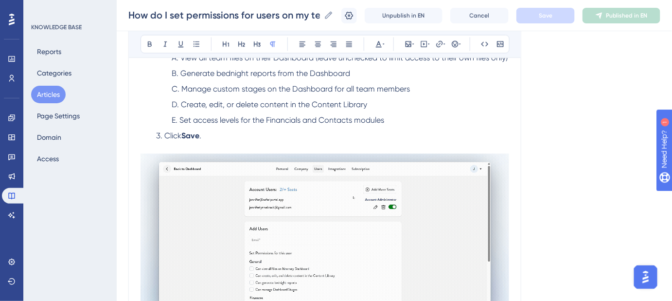
scroll to position [633, 0]
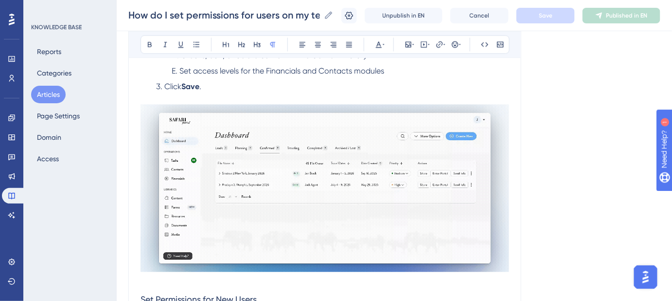
click at [366, 174] on img at bounding box center [325, 187] width 369 height 167
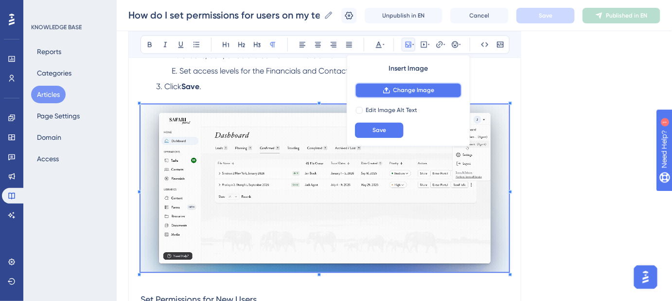
click at [407, 89] on span "Change Image" at bounding box center [413, 90] width 41 height 8
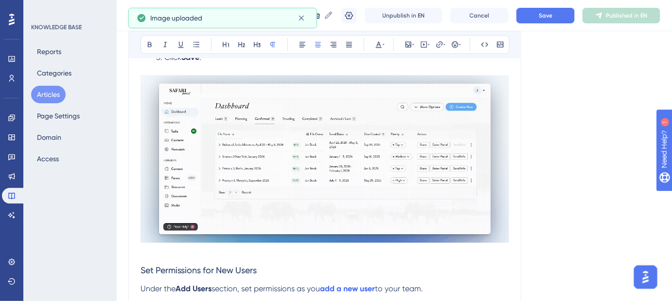
scroll to position [678, 0]
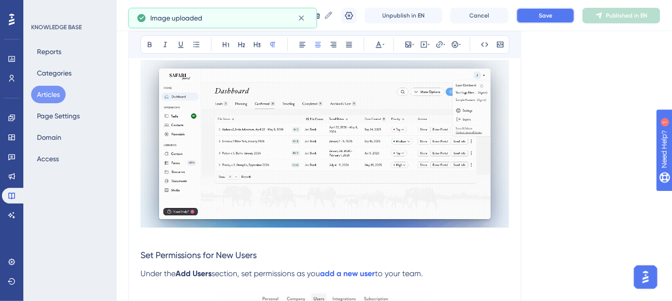
click at [542, 20] on button "Save" at bounding box center [546, 16] width 58 height 16
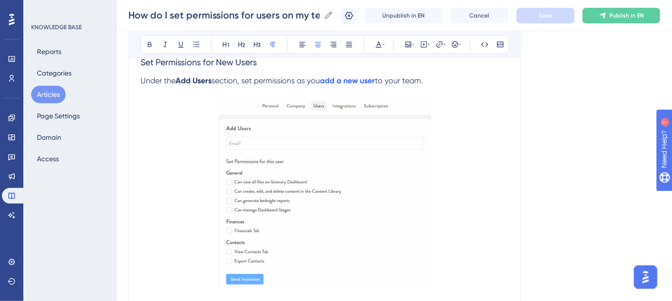
scroll to position [855, 0]
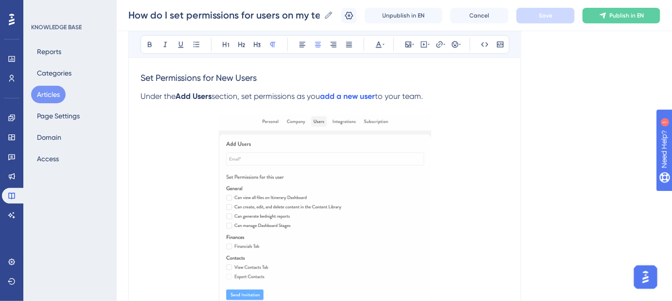
click at [331, 153] on img at bounding box center [325, 209] width 213 height 190
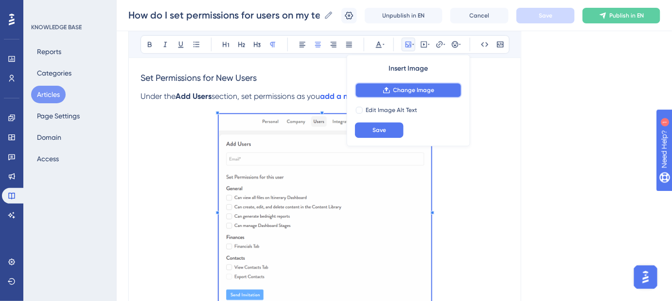
click at [396, 89] on span "Change Image" at bounding box center [413, 90] width 41 height 8
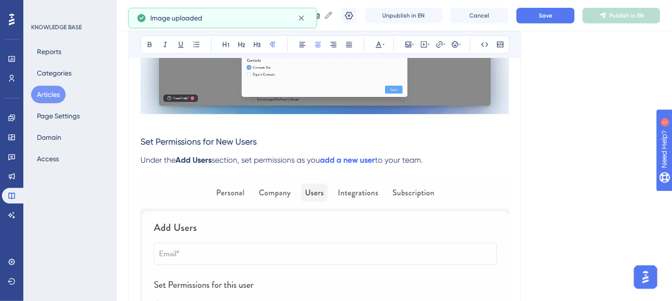
drag, startPoint x: 220, startPoint y: 240, endPoint x: 191, endPoint y: 213, distance: 39.9
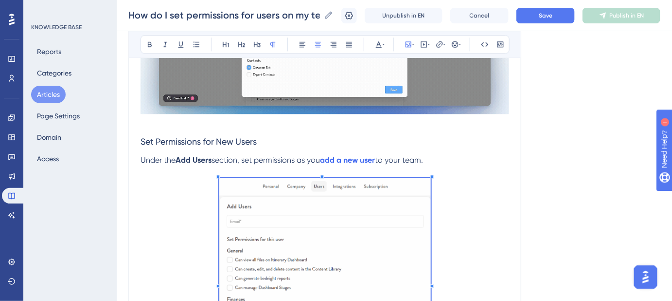
click at [296, 219] on span at bounding box center [325, 284] width 212 height 212
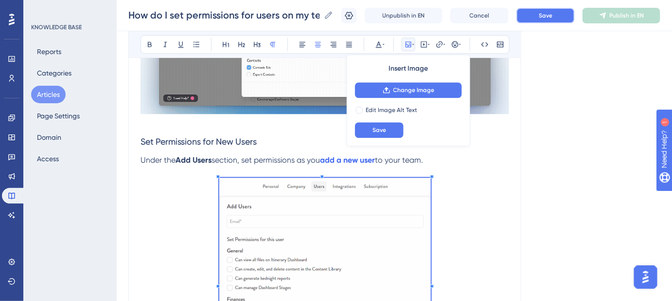
click at [550, 20] on button "Save" at bounding box center [546, 16] width 58 height 16
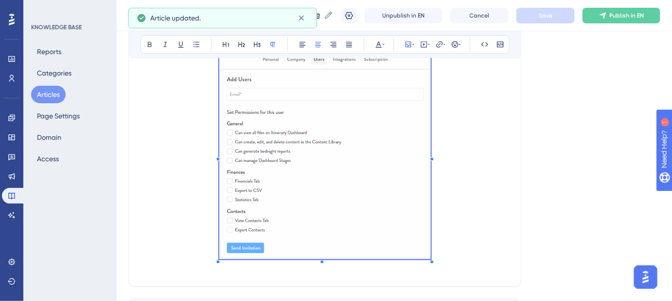
scroll to position [902, 0]
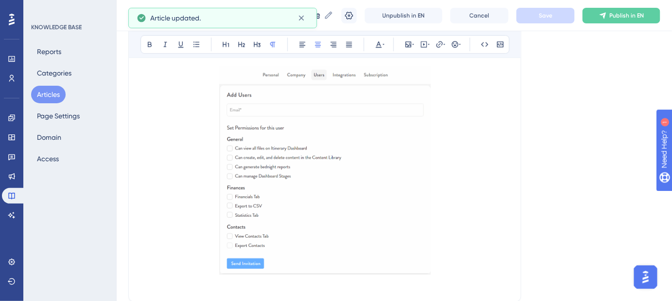
click at [475, 177] on p at bounding box center [325, 172] width 369 height 212
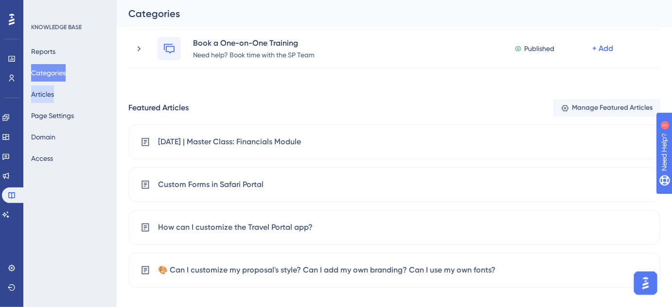
click at [47, 92] on button "Articles" at bounding box center [42, 95] width 23 height 18
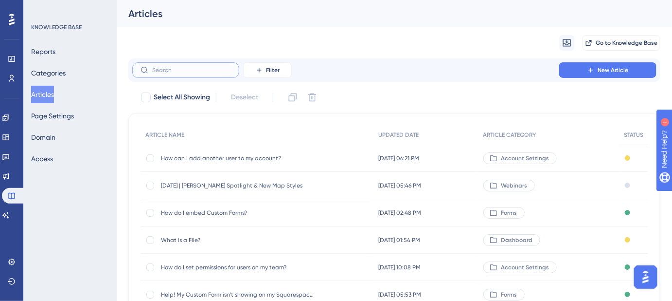
click at [180, 72] on input "text" at bounding box center [191, 70] width 79 height 7
paste input "Account Settings"
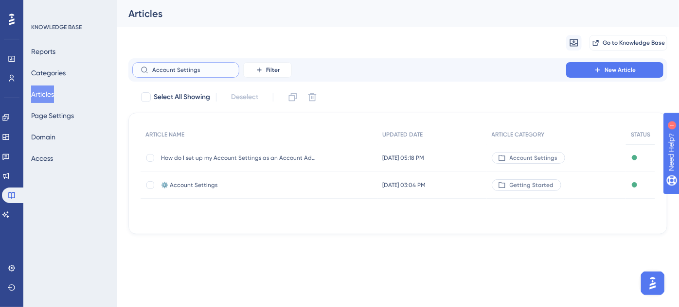
type input "Account Settings"
click at [220, 161] on div "How do I set up my Account Settings as an Account Admin? How do I set up my Acc…" at bounding box center [239, 157] width 156 height 27
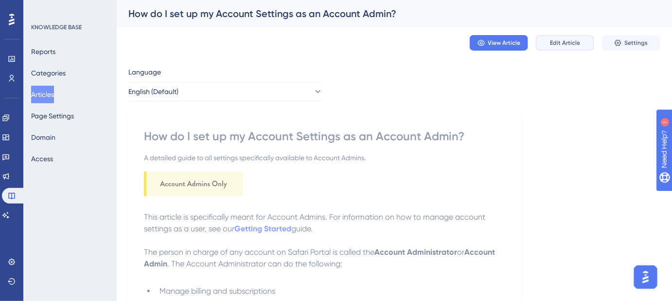
click at [572, 44] on span "Edit Article" at bounding box center [565, 43] width 30 height 8
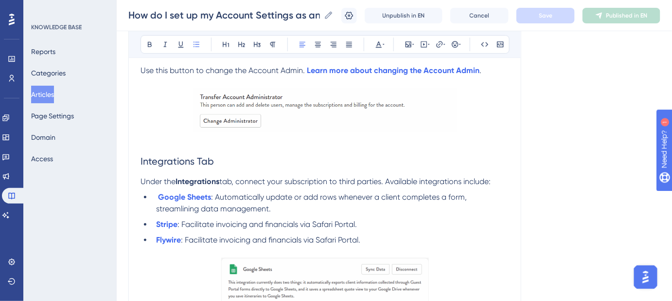
scroll to position [2201, 0]
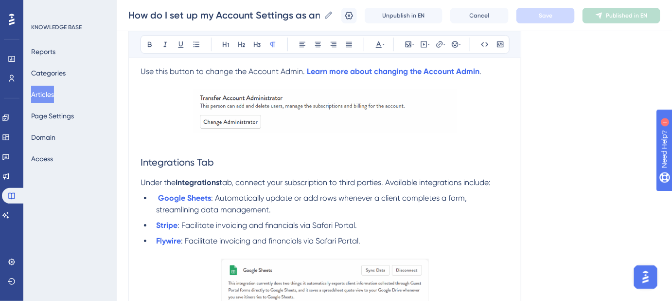
click at [41, 91] on button "Articles" at bounding box center [42, 95] width 23 height 18
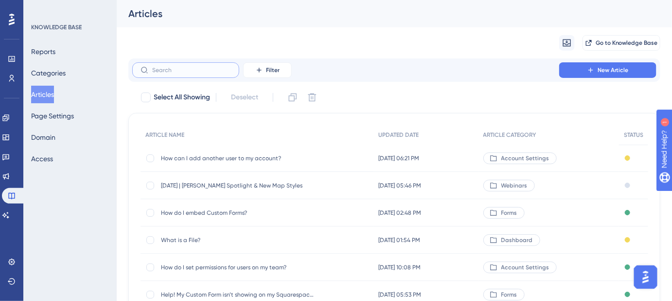
click at [213, 71] on input "text" at bounding box center [191, 70] width 79 height 7
paste input "Account Settings"
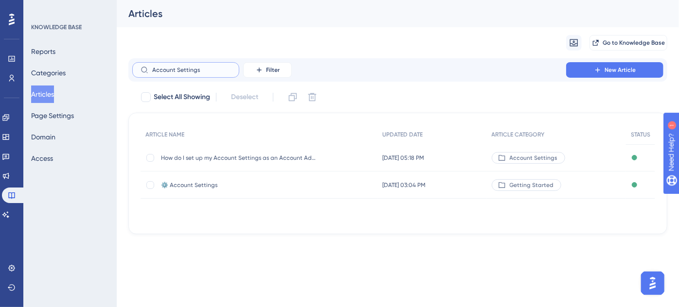
type input "Account Settings"
drag, startPoint x: 211, startPoint y: 184, endPoint x: 238, endPoint y: 183, distance: 27.7
click at [229, 194] on div "⚙️ Account Settings ⚙️ Account Settings" at bounding box center [239, 185] width 156 height 27
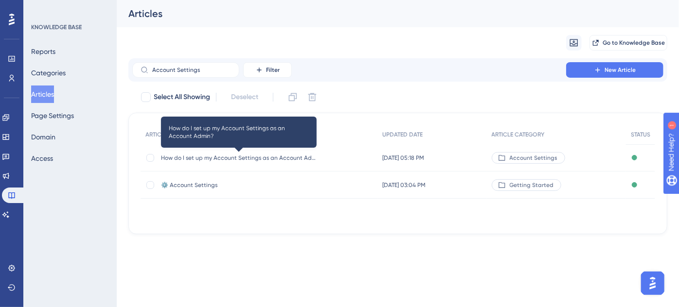
click at [250, 155] on span "How do I set up my Account Settings as an Account Admin?" at bounding box center [239, 158] width 156 height 8
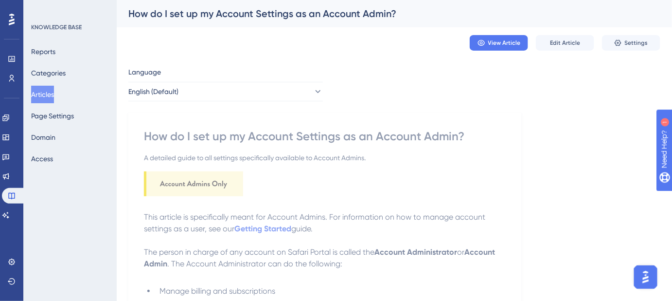
click at [41, 93] on button "Articles" at bounding box center [42, 95] width 23 height 18
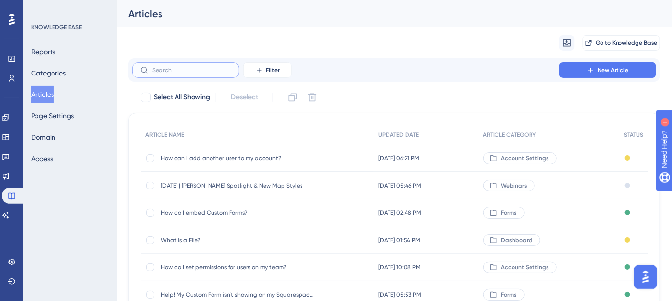
click at [190, 71] on input "text" at bounding box center [191, 70] width 79 height 7
paste input "Account Settings"
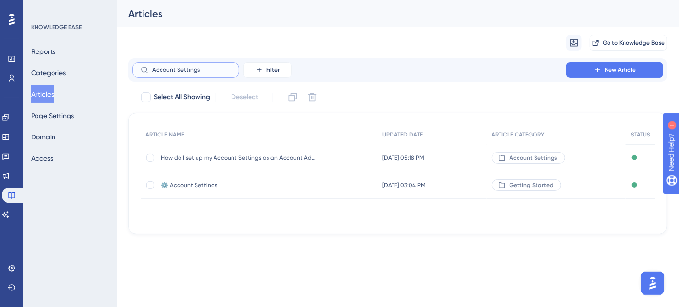
type input "Account Settings"
click at [194, 187] on span "⚙️ Account Settings" at bounding box center [239, 185] width 156 height 8
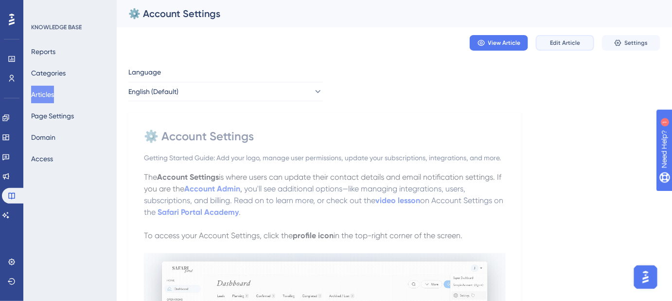
click at [558, 45] on span "Edit Article" at bounding box center [565, 43] width 30 height 8
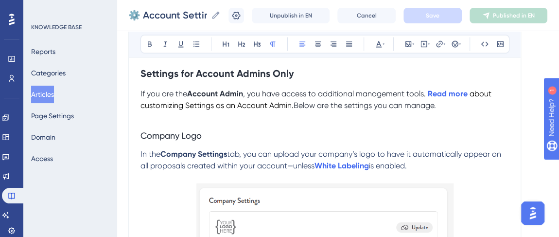
scroll to position [1105, 0]
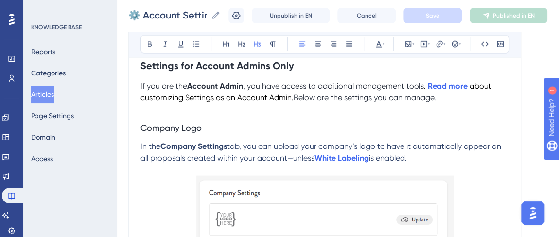
click at [185, 130] on span "Company Logo" at bounding box center [171, 128] width 61 height 10
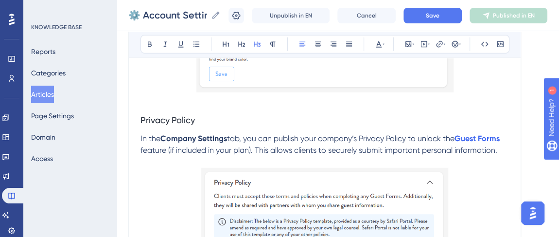
scroll to position [1371, 0]
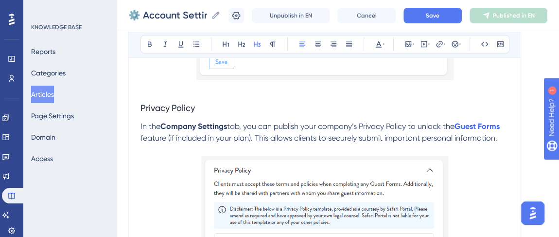
click at [141, 103] on span "Privacy Policy" at bounding box center [168, 108] width 54 height 10
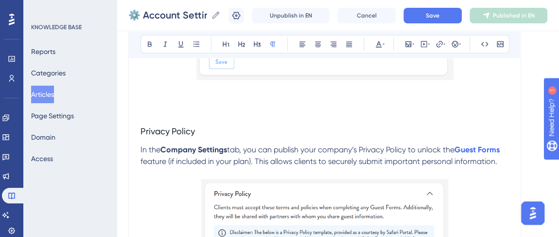
click at [143, 104] on p at bounding box center [325, 101] width 369 height 12
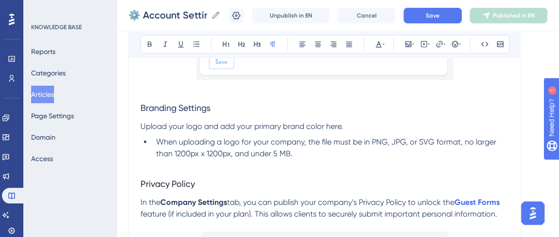
click at [143, 167] on p at bounding box center [325, 166] width 369 height 12
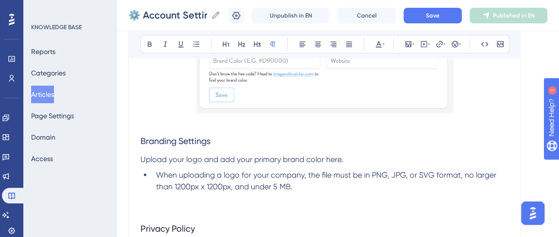
scroll to position [1326, 0]
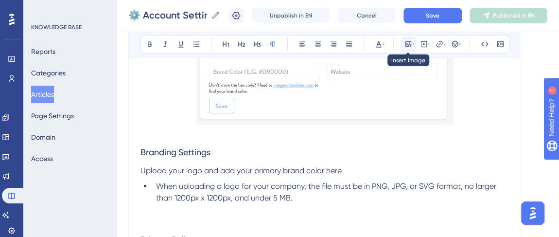
click at [406, 45] on icon at bounding box center [409, 44] width 6 height 6
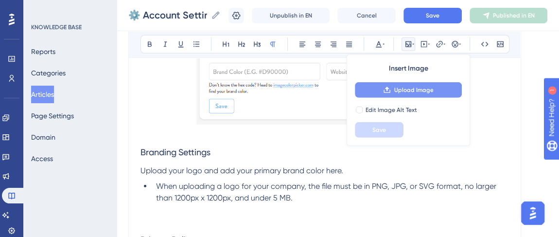
click at [391, 86] on icon at bounding box center [387, 90] width 8 height 8
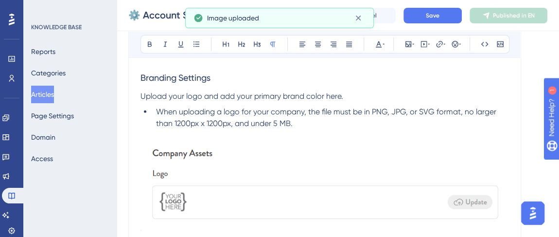
scroll to position [1415, 0]
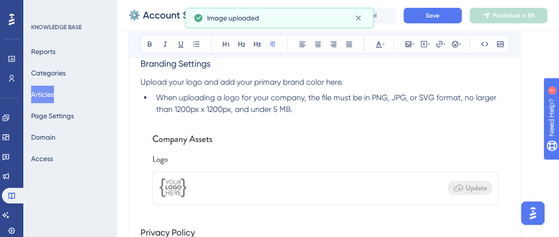
click at [224, 165] on img at bounding box center [325, 172] width 369 height 90
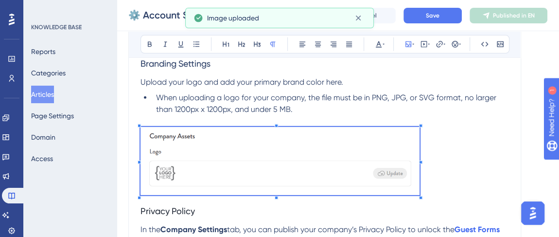
click at [229, 140] on span at bounding box center [280, 163] width 279 height 72
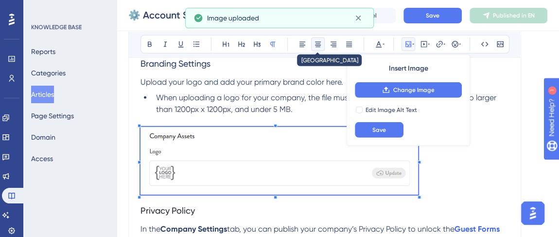
click at [320, 43] on icon at bounding box center [318, 44] width 8 height 8
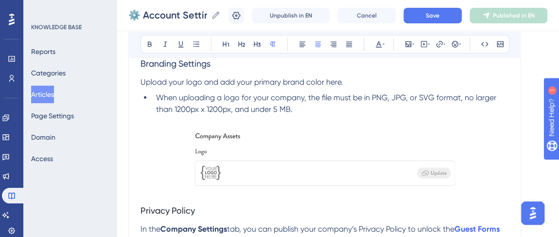
click at [484, 152] on p at bounding box center [325, 162] width 369 height 71
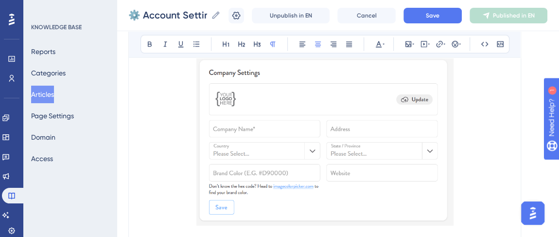
scroll to position [1238, 0]
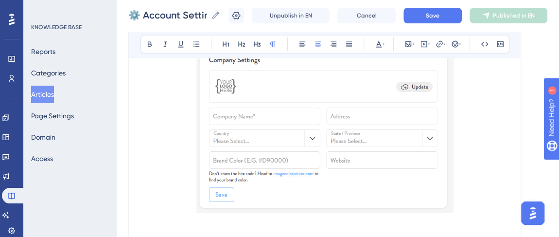
click at [310, 93] on img at bounding box center [325, 128] width 257 height 170
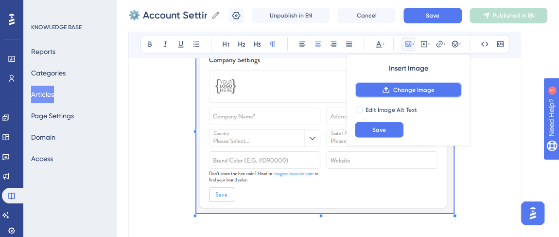
click at [400, 91] on span "Change Image" at bounding box center [413, 90] width 41 height 8
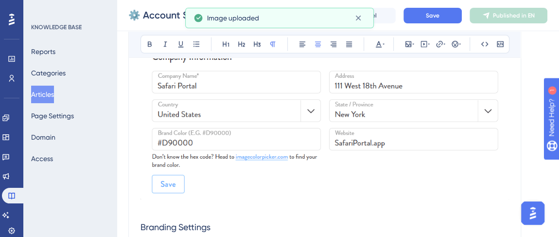
click at [205, 114] on img at bounding box center [325, 121] width 369 height 157
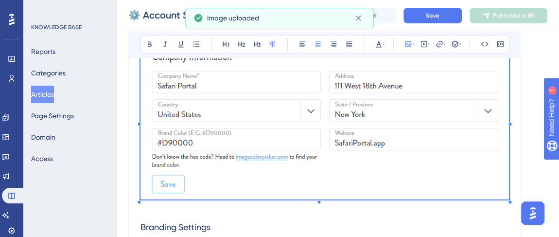
scroll to position [1194, 0]
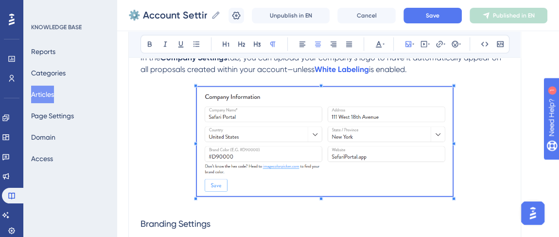
click at [252, 109] on span at bounding box center [325, 143] width 256 height 112
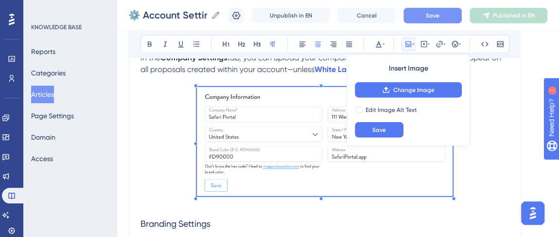
click at [440, 15] on span "Save" at bounding box center [433, 16] width 14 height 8
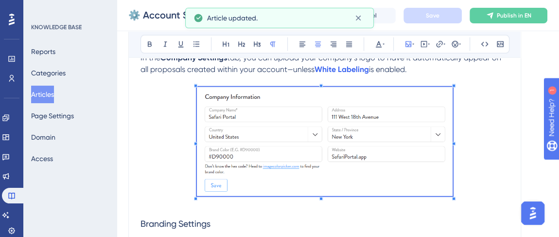
scroll to position [1149, 0]
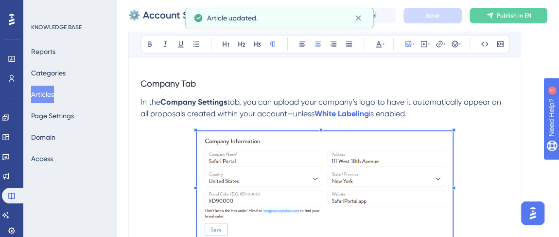
click at [157, 150] on p at bounding box center [325, 187] width 369 height 112
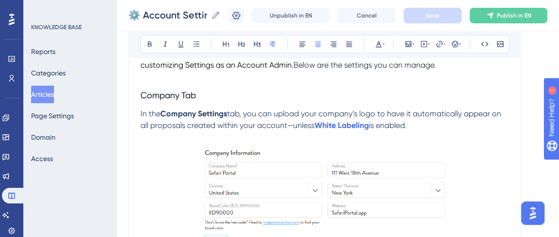
scroll to position [1105, 0]
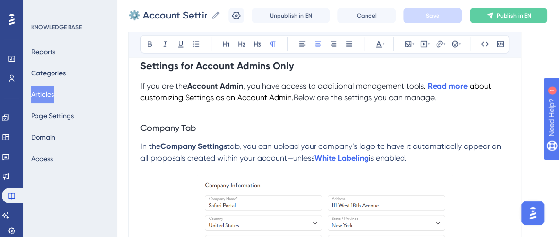
click at [204, 128] on h3 "Company Tab" at bounding box center [325, 127] width 369 height 25
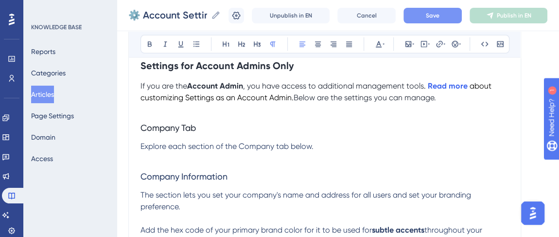
scroll to position [1106, 0]
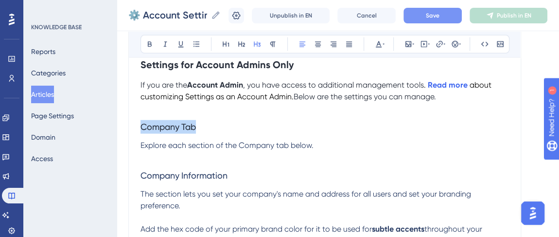
drag, startPoint x: 158, startPoint y: 129, endPoint x: 131, endPoint y: 129, distance: 26.3
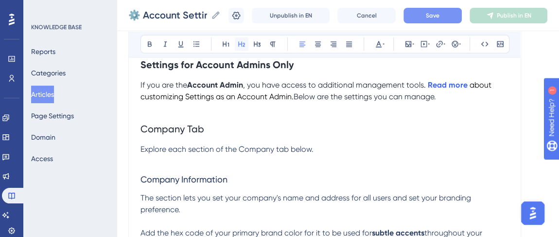
click at [243, 47] on icon at bounding box center [242, 44] width 8 height 8
click at [222, 179] on span "Company Information" at bounding box center [184, 179] width 87 height 10
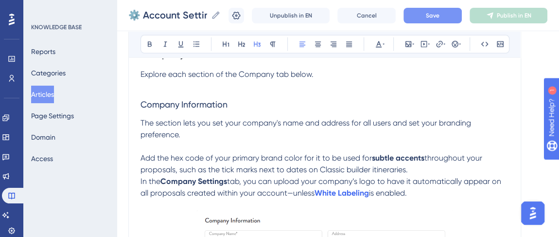
scroll to position [1195, 0]
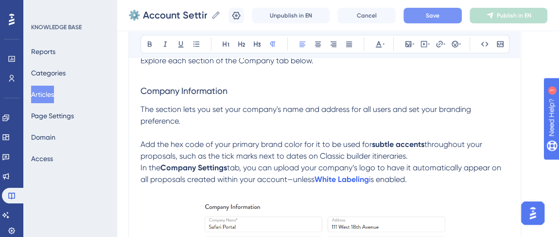
drag, startPoint x: 418, startPoint y: 180, endPoint x: 137, endPoint y: 171, distance: 281.3
copy p "In the Company Settings tab, you can upload your company’s logo to have it auto…"
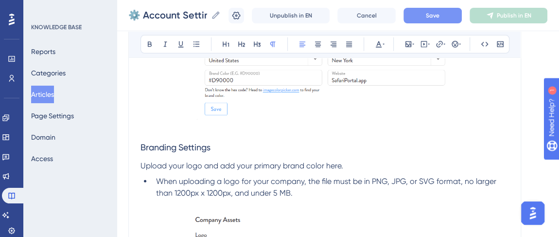
scroll to position [1371, 0]
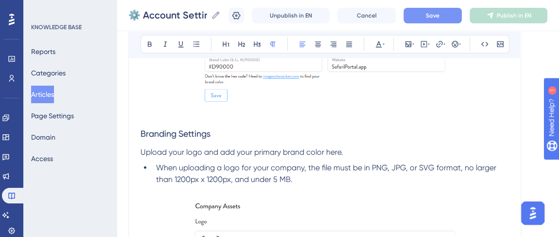
click at [371, 153] on p "Upload your logo and add your primary brand color here." at bounding box center [325, 152] width 369 height 12
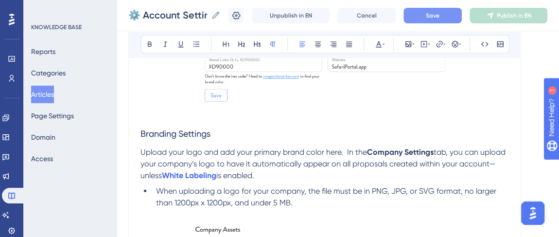
drag, startPoint x: 293, startPoint y: 176, endPoint x: 347, endPoint y: 152, distance: 59.7
click at [346, 154] on p "Upload your logo and add your primary brand color here. In the Company Settings…" at bounding box center [325, 163] width 369 height 35
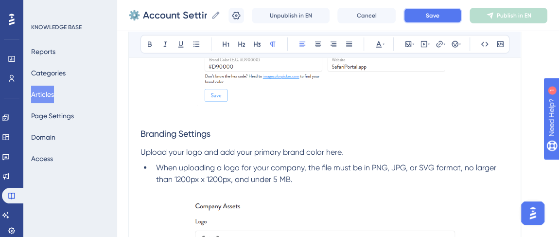
click at [425, 20] on button "Save" at bounding box center [433, 16] width 58 height 16
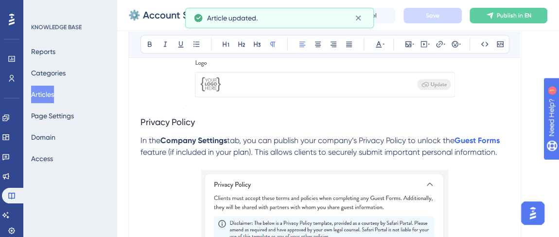
scroll to position [1548, 0]
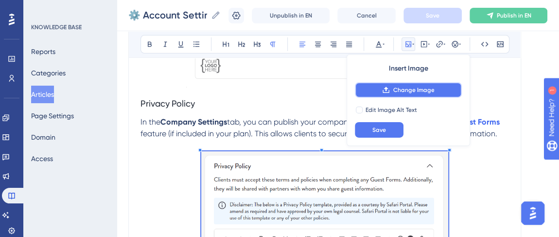
click at [408, 89] on span "Change Image" at bounding box center [413, 90] width 41 height 8
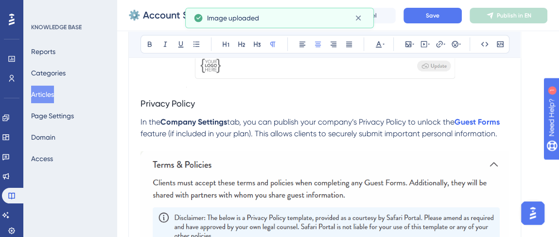
click at [170, 165] on img at bounding box center [325, 239] width 369 height 177
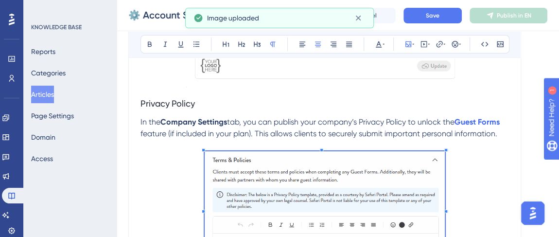
click at [268, 182] on span at bounding box center [325, 210] width 240 height 118
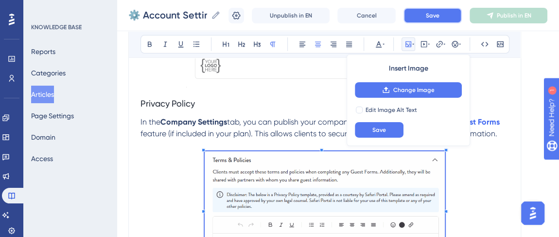
click at [435, 17] on span "Save" at bounding box center [433, 16] width 14 height 8
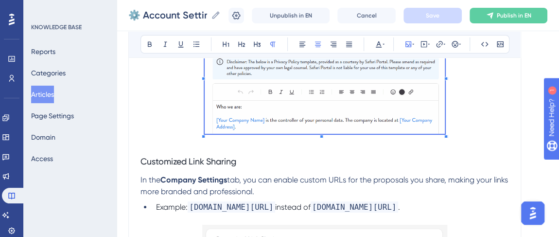
scroll to position [1725, 0]
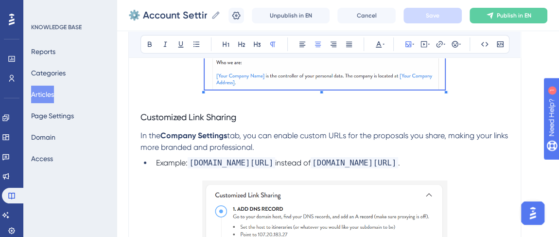
click at [209, 136] on strong "Company Settings" at bounding box center [194, 135] width 67 height 9
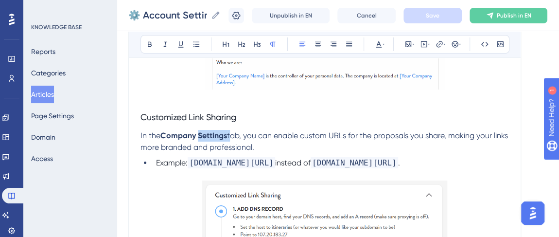
click at [209, 136] on strong "Company Settings" at bounding box center [194, 135] width 67 height 9
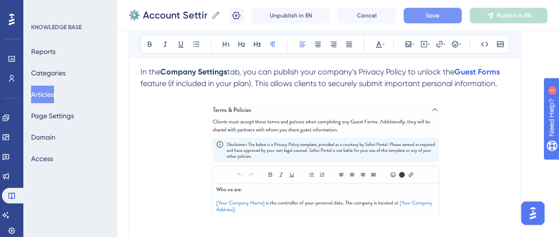
scroll to position [1504, 0]
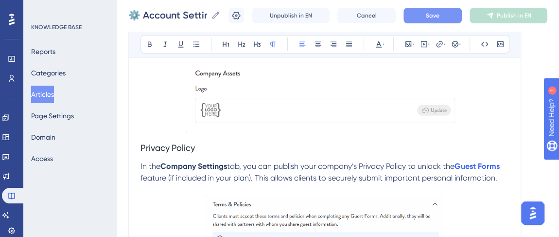
click at [208, 164] on strong "Company Settings" at bounding box center [194, 165] width 67 height 9
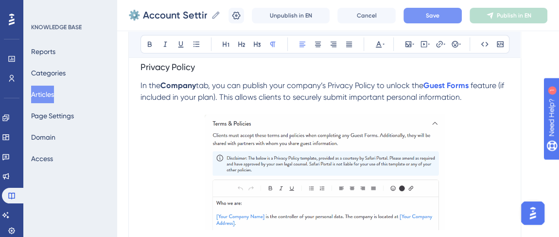
scroll to position [1592, 0]
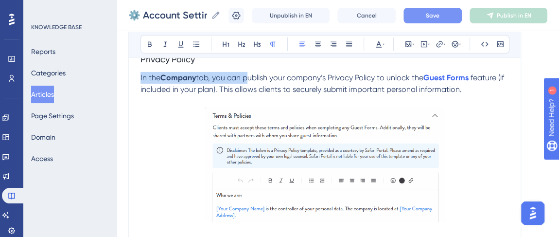
drag, startPoint x: 248, startPoint y: 75, endPoint x: 141, endPoint y: 82, distance: 107.7
click at [141, 82] on p "In the Company tab, you can publish your company’s Privacy Policy to unlock the…" at bounding box center [325, 83] width 369 height 23
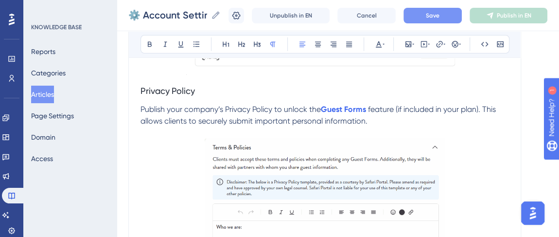
scroll to position [1548, 0]
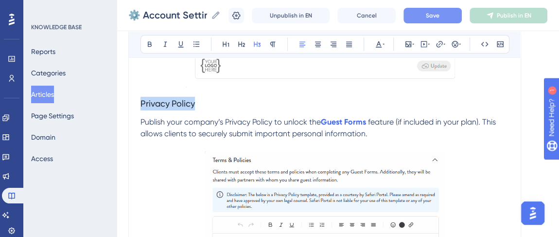
drag, startPoint x: 204, startPoint y: 102, endPoint x: 132, endPoint y: 102, distance: 72.5
click at [132, 102] on div "⚙️ Account Settings Getting Started Guide: Add your logo, manage user permissio…" at bounding box center [324, 172] width 393 height 3222
click at [447, 18] on button "Save" at bounding box center [433, 16] width 58 height 16
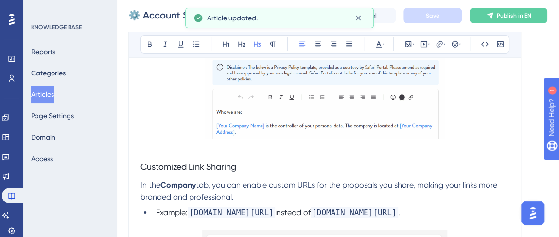
scroll to position [1725, 0]
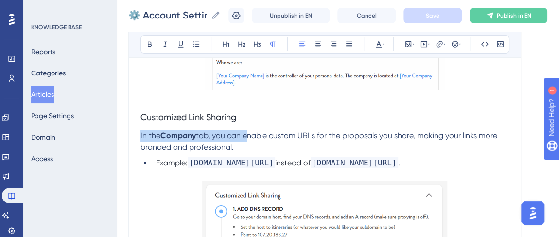
drag, startPoint x: 250, startPoint y: 134, endPoint x: 139, endPoint y: 135, distance: 110.4
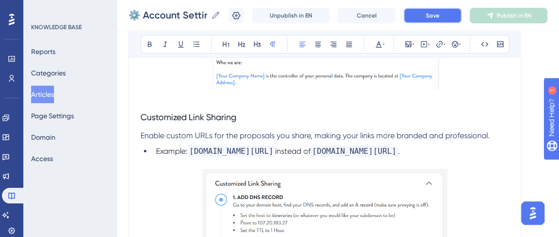
click at [450, 19] on button "Save" at bounding box center [433, 16] width 58 height 16
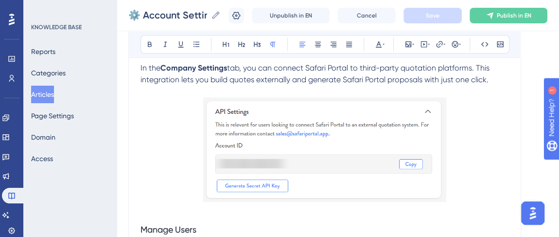
scroll to position [2079, 0]
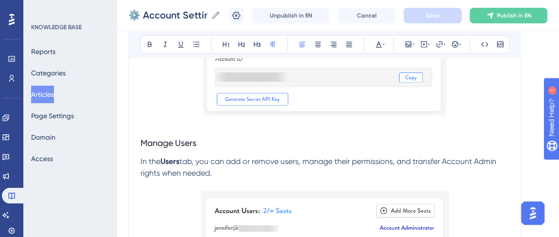
click at [142, 148] on span "Manage Users" at bounding box center [169, 143] width 56 height 10
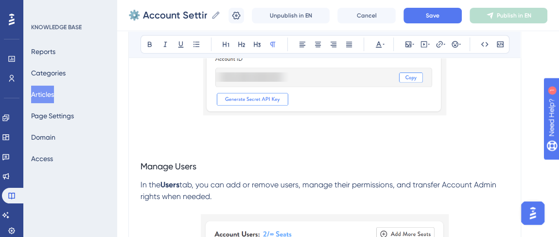
click at [143, 142] on p at bounding box center [325, 136] width 369 height 12
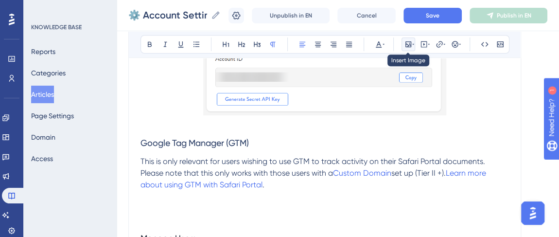
click at [413, 42] on icon at bounding box center [413, 44] width 2 height 8
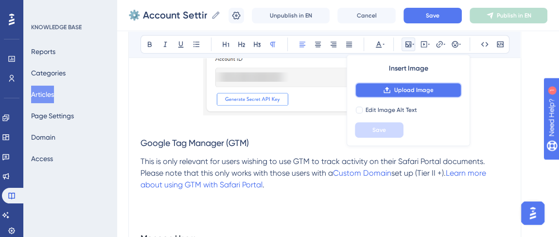
click at [403, 87] on span "Upload Image" at bounding box center [413, 90] width 39 height 8
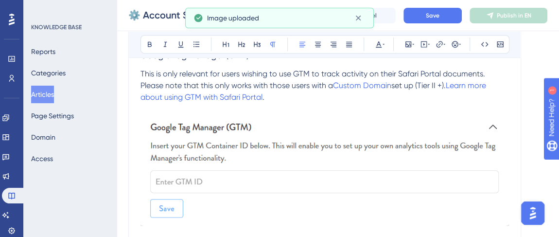
scroll to position [2167, 0]
click at [208, 159] on img at bounding box center [325, 169] width 369 height 111
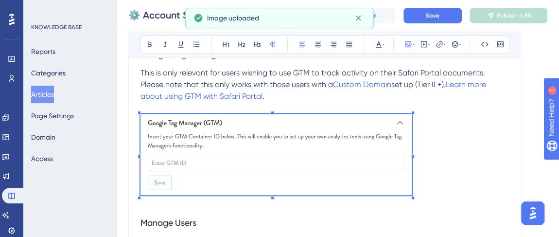
click at [236, 150] on span at bounding box center [276, 156] width 271 height 85
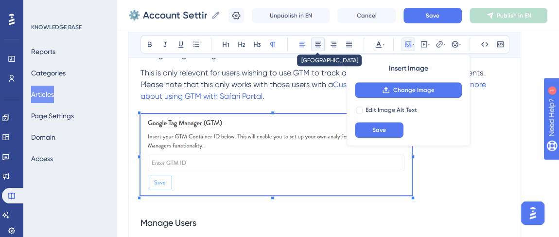
click at [317, 48] on button at bounding box center [318, 44] width 14 height 14
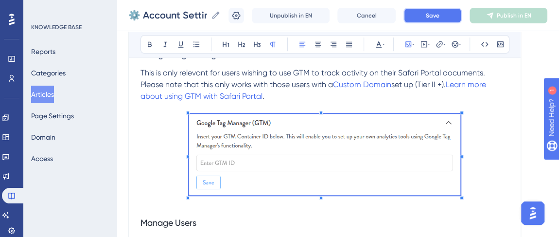
click at [431, 16] on button "Save" at bounding box center [433, 16] width 58 height 16
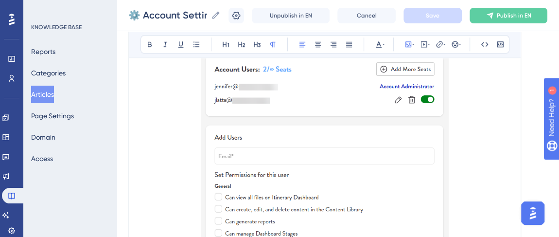
scroll to position [2388, 0]
click at [292, 151] on img at bounding box center [325, 200] width 248 height 300
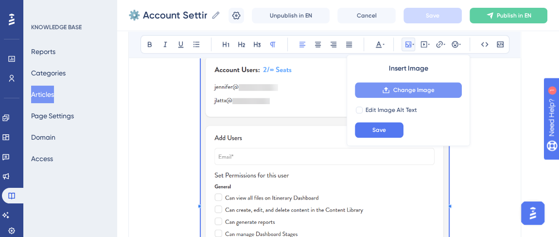
click at [439, 89] on button "Change Image" at bounding box center [408, 90] width 107 height 16
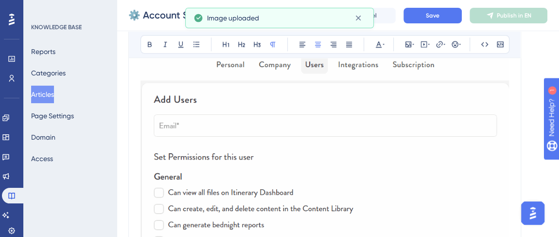
click at [229, 143] on img at bounding box center [325, 231] width 369 height 363
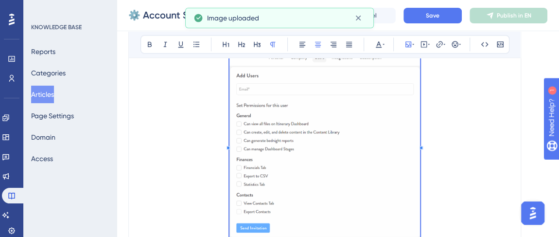
click at [318, 108] on span at bounding box center [325, 146] width 191 height 192
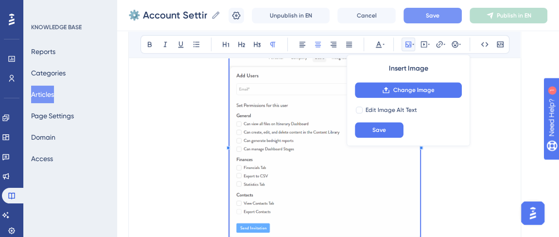
click at [437, 20] on button "Save" at bounding box center [433, 16] width 58 height 16
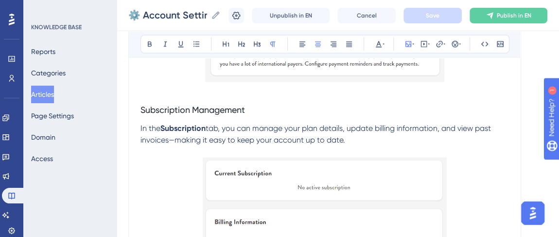
scroll to position [2830, 0]
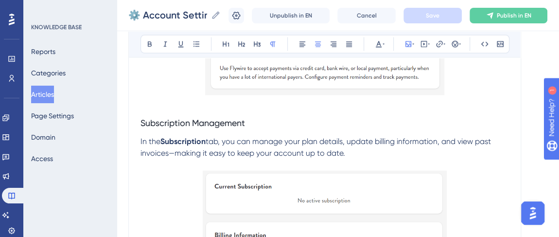
click at [293, 201] on img at bounding box center [325, 224] width 244 height 107
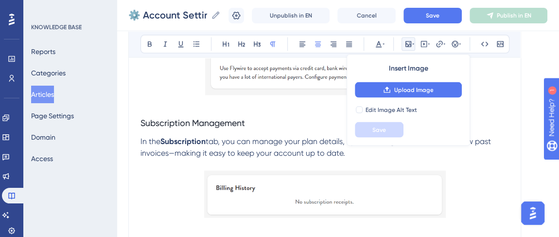
click at [293, 201] on img at bounding box center [325, 195] width 242 height 48
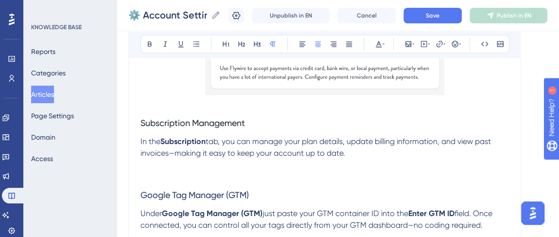
click at [146, 182] on p at bounding box center [325, 177] width 369 height 12
click at [153, 182] on p at bounding box center [325, 177] width 369 height 12
click at [358, 159] on p "In the Subscription tab, you can manage your plan details, update billing infor…" at bounding box center [325, 147] width 369 height 23
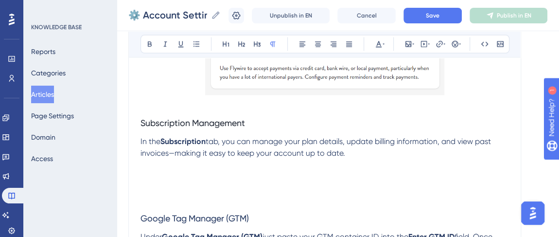
scroll to position [2904, 0]
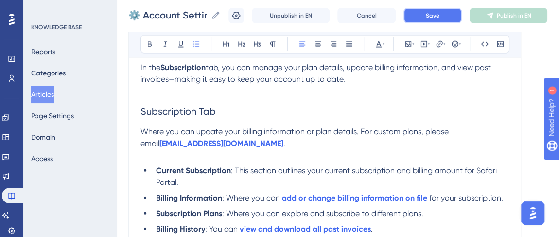
click at [440, 16] on span "Save" at bounding box center [433, 16] width 14 height 8
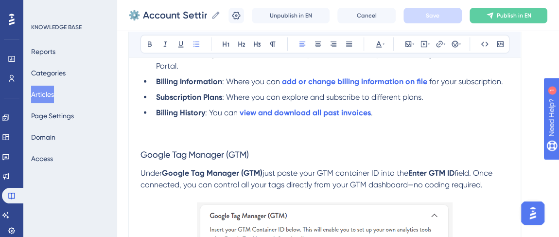
scroll to position [3006, 0]
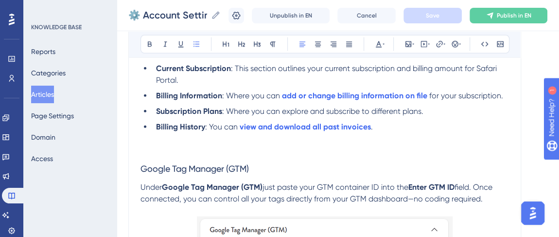
click at [384, 133] on li "Billing History : You can view and download all past invoices ." at bounding box center [330, 127] width 357 height 12
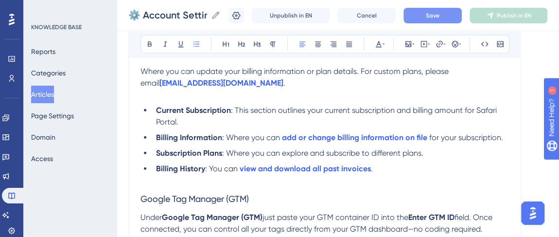
scroll to position [2874, 0]
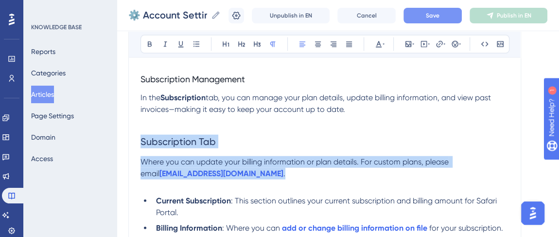
drag, startPoint x: 235, startPoint y: 186, endPoint x: 137, endPoint y: 158, distance: 102.4
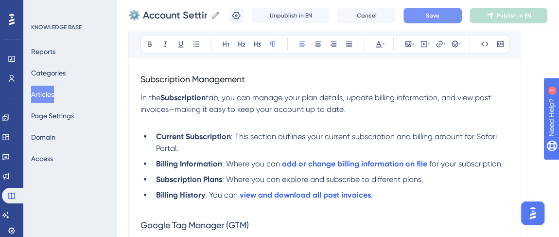
click at [426, 22] on button "Save" at bounding box center [433, 16] width 58 height 16
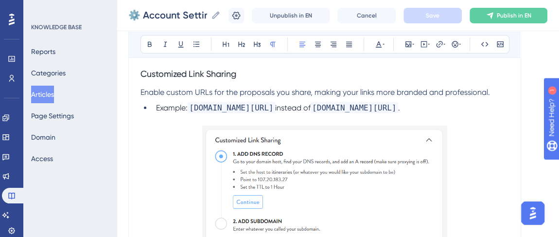
scroll to position [1901, 0]
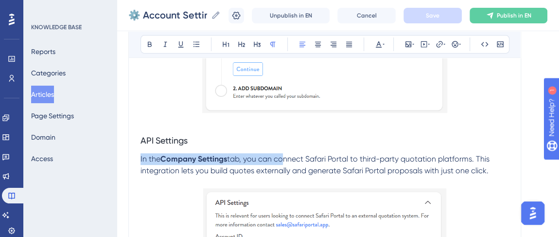
drag, startPoint x: 281, startPoint y: 170, endPoint x: 140, endPoint y: 170, distance: 141.5
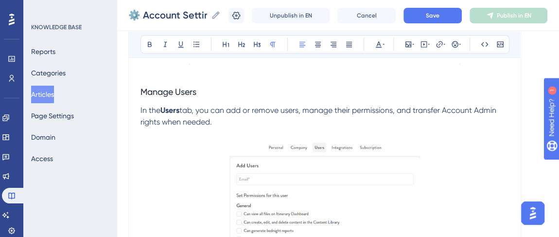
scroll to position [2299, 0]
click at [440, 7] on div "⚙️ Account Settings ⚙️ Account Settings Unpublish in EN Cancel Save Publish in …" at bounding box center [338, 15] width 443 height 31
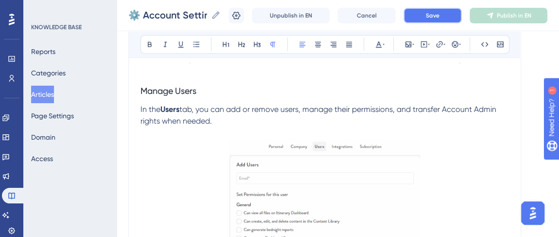
click at [438, 12] on span "Save" at bounding box center [433, 16] width 14 height 8
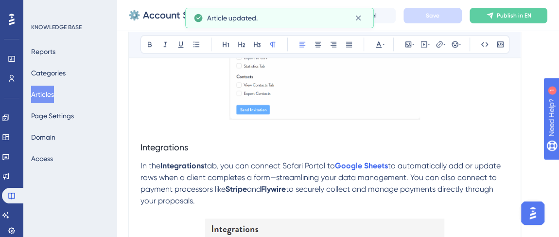
scroll to position [2520, 0]
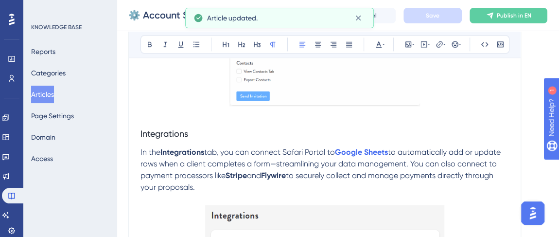
click at [441, 108] on p at bounding box center [325, 14] width 369 height 192
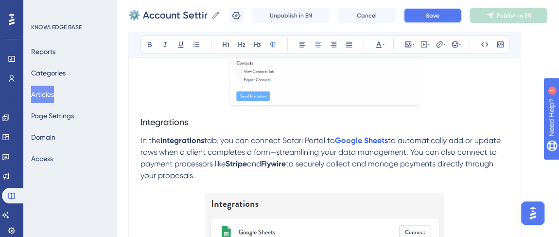
click at [440, 16] on span "Save" at bounding box center [433, 16] width 14 height 8
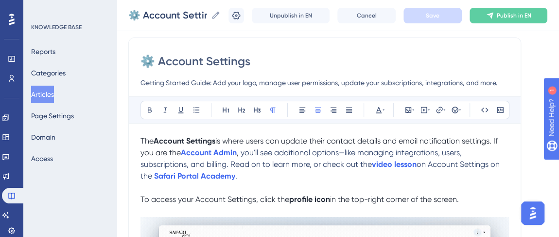
scroll to position [88, 0]
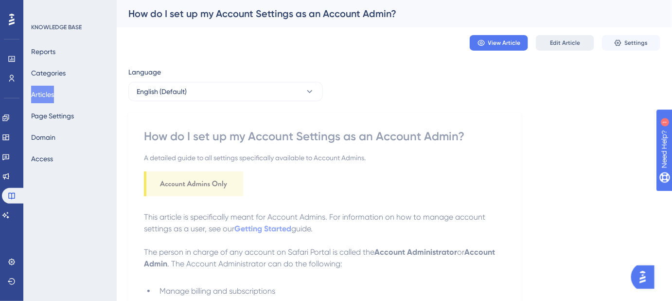
click at [563, 44] on span "Edit Article" at bounding box center [565, 43] width 30 height 8
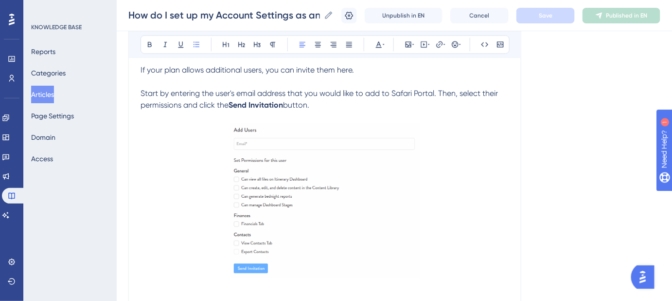
scroll to position [1963, 0]
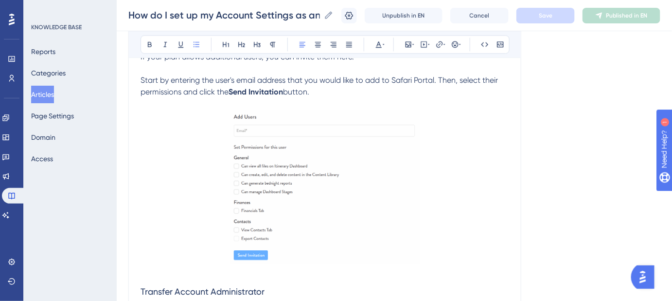
click at [322, 171] on img at bounding box center [325, 186] width 190 height 154
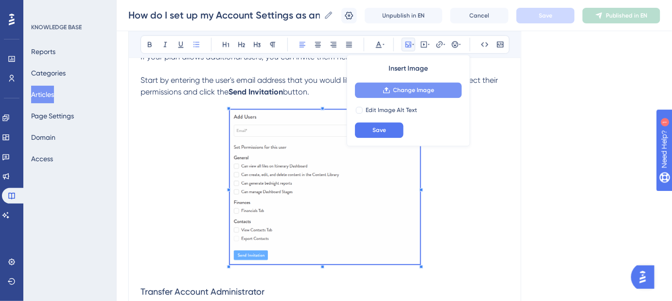
click at [389, 88] on icon at bounding box center [387, 90] width 8 height 8
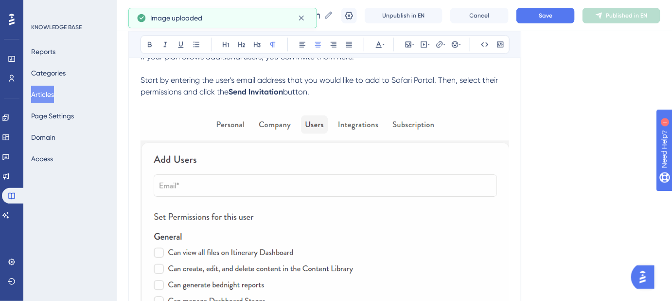
click at [192, 138] on img at bounding box center [325, 290] width 369 height 363
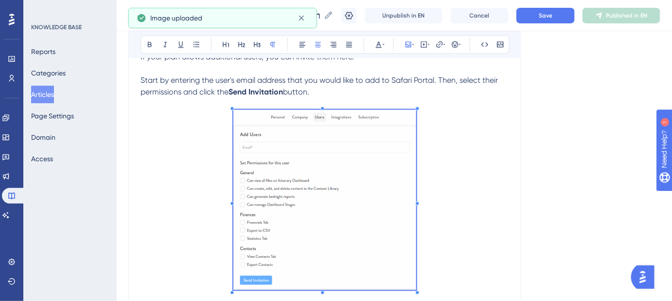
click at [324, 162] on span at bounding box center [324, 200] width 183 height 183
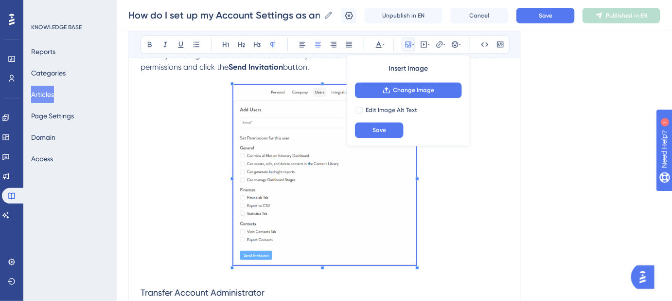
scroll to position [2007, 0]
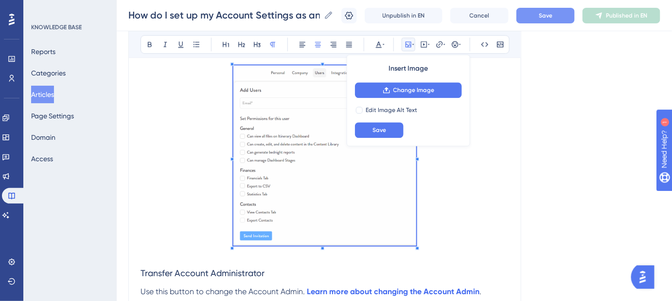
click at [547, 13] on span "Save" at bounding box center [546, 16] width 14 height 8
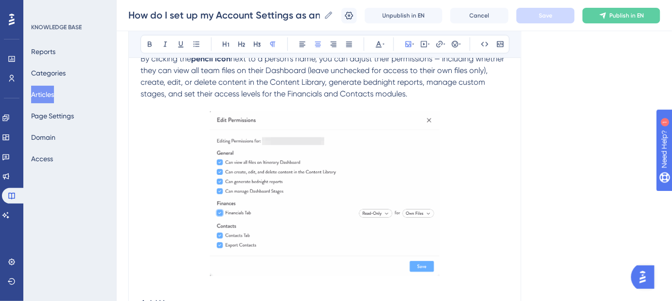
scroll to position [1653, 0]
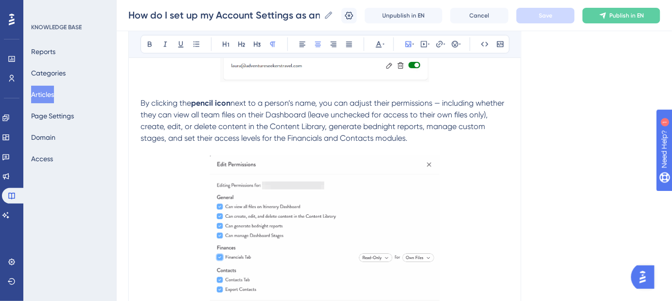
click at [294, 184] on img at bounding box center [325, 238] width 230 height 165
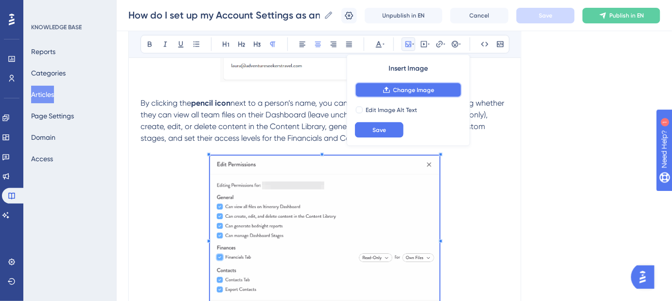
click at [402, 91] on span "Change Image" at bounding box center [413, 90] width 41 height 8
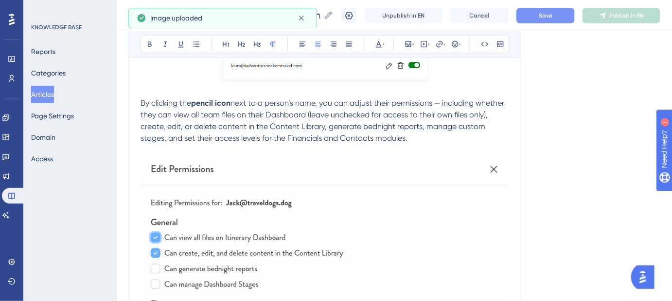
click at [263, 190] on img at bounding box center [325, 303] width 369 height 295
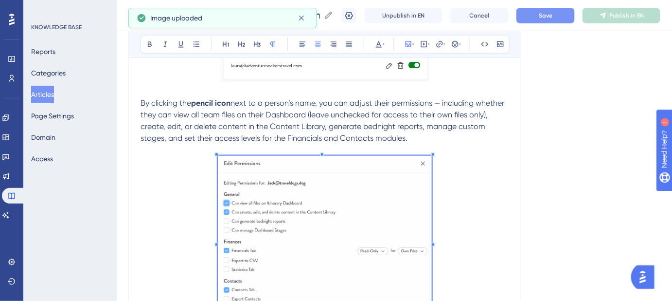
click at [295, 176] on span at bounding box center [325, 243] width 214 height 175
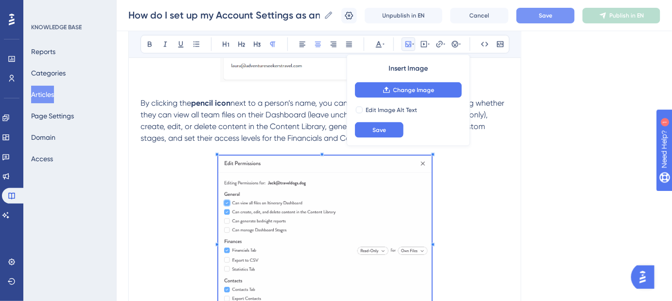
click at [552, 18] on span "Save" at bounding box center [546, 16] width 14 height 8
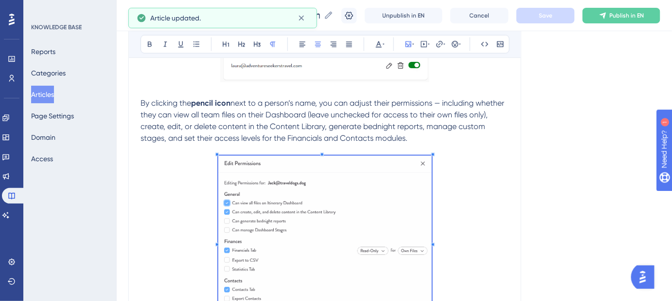
click at [459, 175] on p at bounding box center [325, 243] width 369 height 174
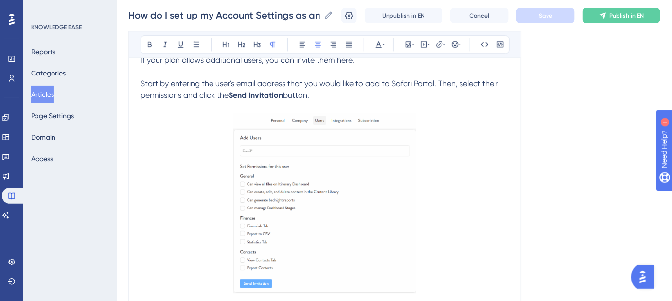
scroll to position [1995, 0]
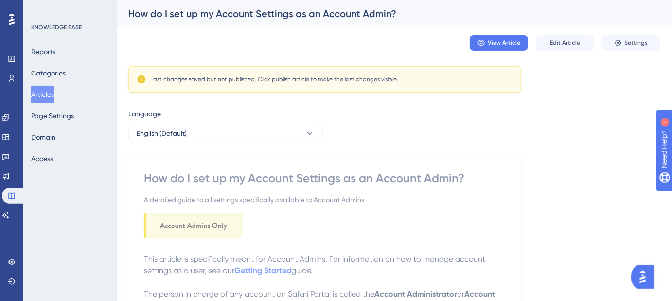
scroll to position [44, 0]
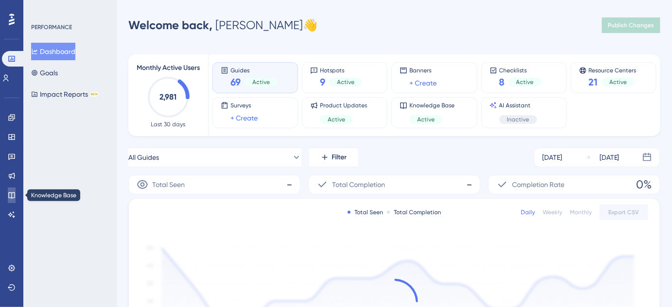
click at [9, 196] on icon at bounding box center [12, 196] width 8 height 8
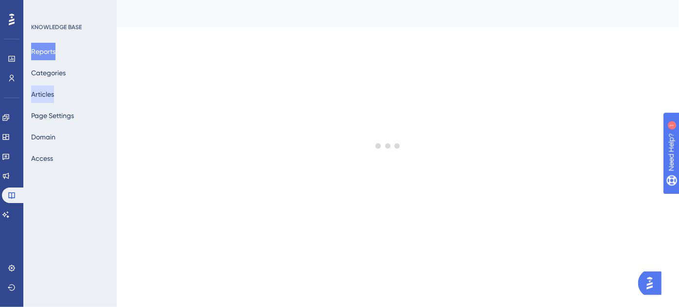
click at [53, 93] on button "Articles" at bounding box center [42, 95] width 23 height 18
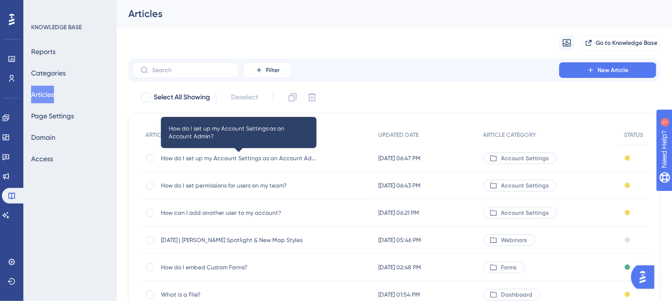
click at [277, 159] on span "How do I set up my Account Settings as an Account Admin?" at bounding box center [239, 158] width 156 height 8
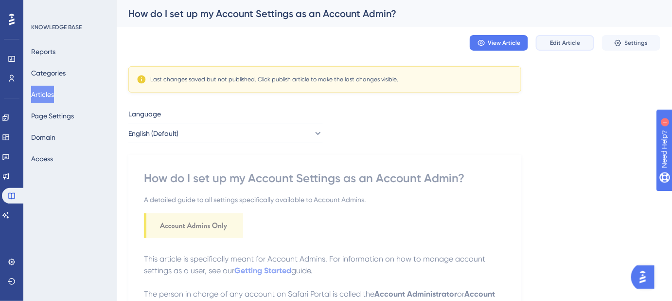
click at [577, 41] on span "Edit Article" at bounding box center [565, 43] width 30 height 8
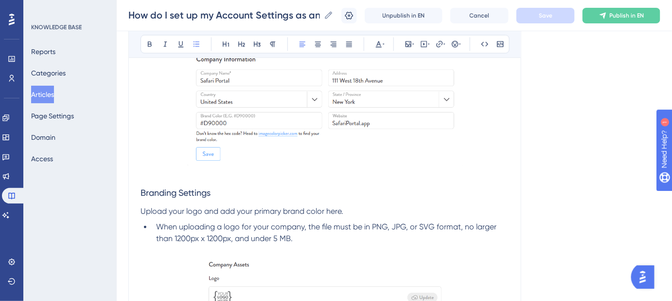
scroll to position [530, 0]
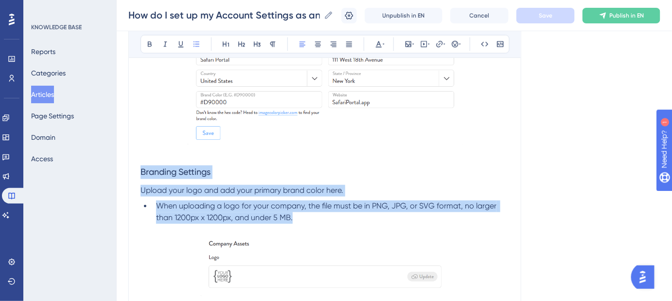
drag, startPoint x: 224, startPoint y: 209, endPoint x: 139, endPoint y: 173, distance: 92.0
copy div "Branding Settings Upload your logo and add your primary brand color here. When …"
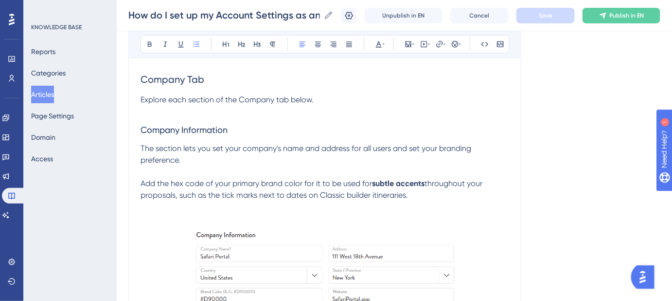
scroll to position [354, 0]
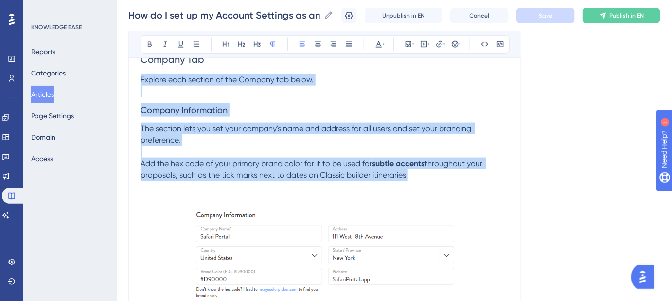
drag, startPoint x: 396, startPoint y: 178, endPoint x: 132, endPoint y: 84, distance: 280.3
copy div "Explore each section of the Company tab below. Company Information The section …"
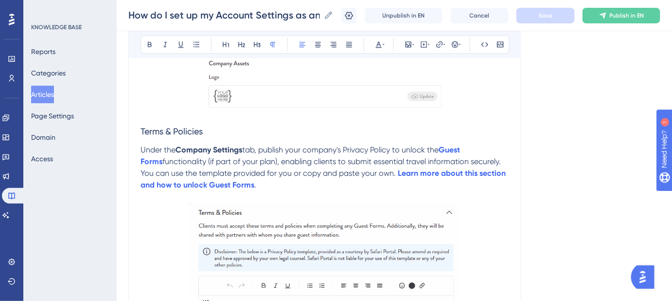
scroll to position [663, 0]
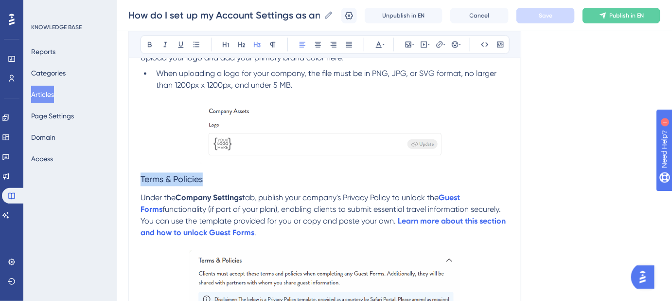
drag, startPoint x: 211, startPoint y: 175, endPoint x: 135, endPoint y: 178, distance: 76.4
copy span "Terms & Policies"
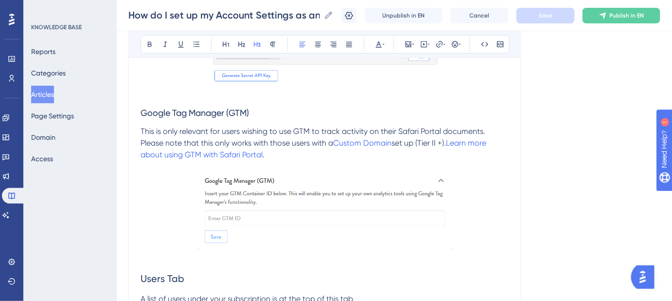
scroll to position [1326, 0]
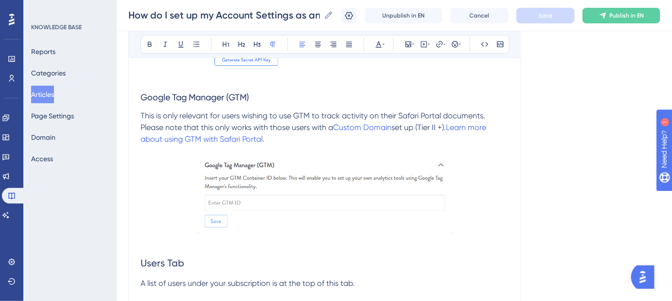
drag, startPoint x: 280, startPoint y: 140, endPoint x: 139, endPoint y: 101, distance: 145.9
click at [139, 101] on div "How do I set up my Account Settings as an Account Admin? A detailed guide to al…" at bounding box center [324, 142] width 393 height 2719
copy div "Google Tag Manager (GTM) This is only relevant for users wishing to use GTM to …"
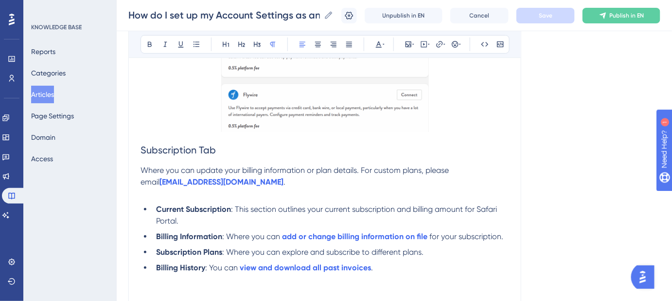
scroll to position [2520, 0]
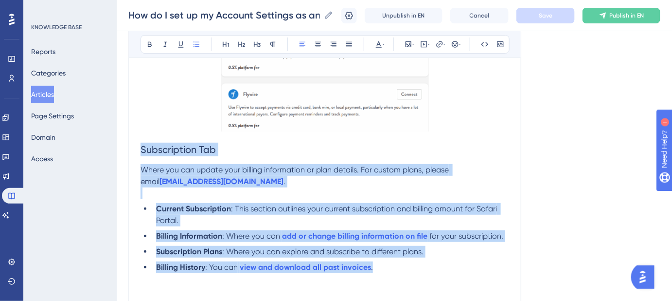
drag, startPoint x: 380, startPoint y: 263, endPoint x: 141, endPoint y: 154, distance: 262.7
copy div "Subscription Tab Where you can update your billing information or plan details.…"
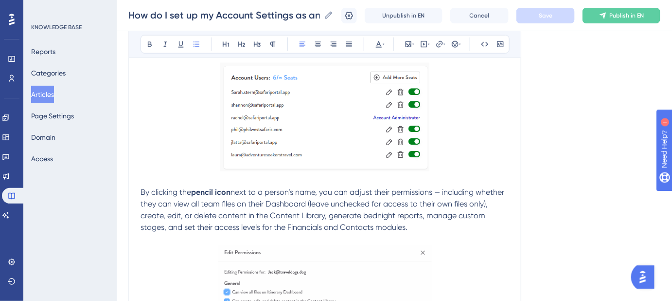
scroll to position [1553, 0]
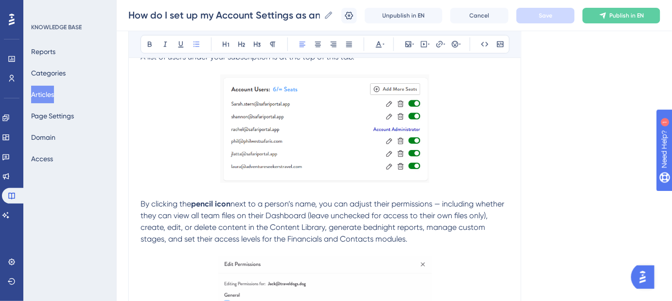
click at [645, 268] on img "Open AI Assistant Launcher" at bounding box center [643, 277] width 18 height 18
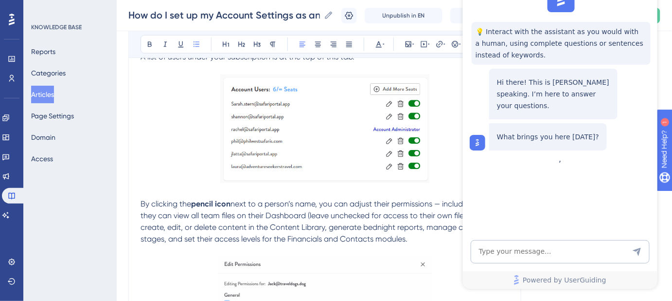
scroll to position [0, 0]
click at [219, 66] on p at bounding box center [325, 69] width 369 height 12
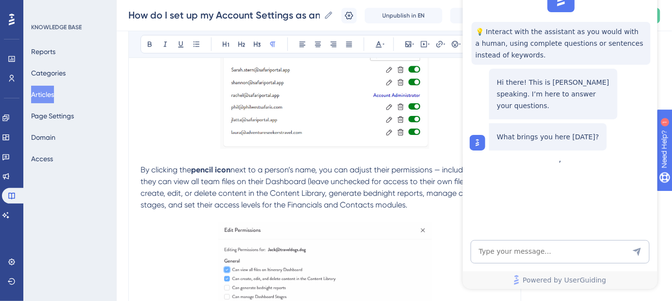
scroll to position [1641, 0]
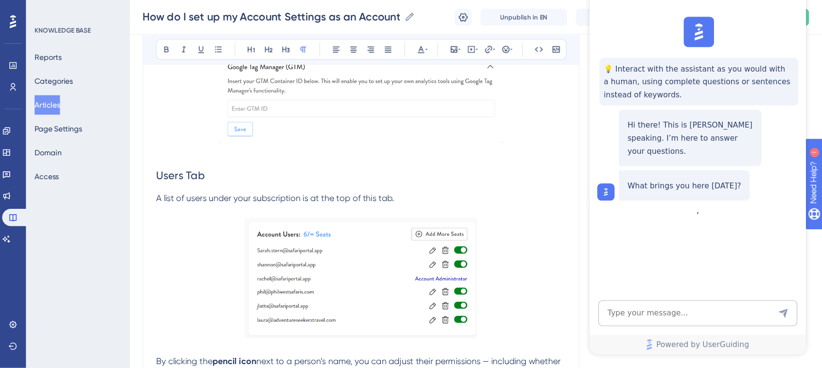
scroll to position [1431, 0]
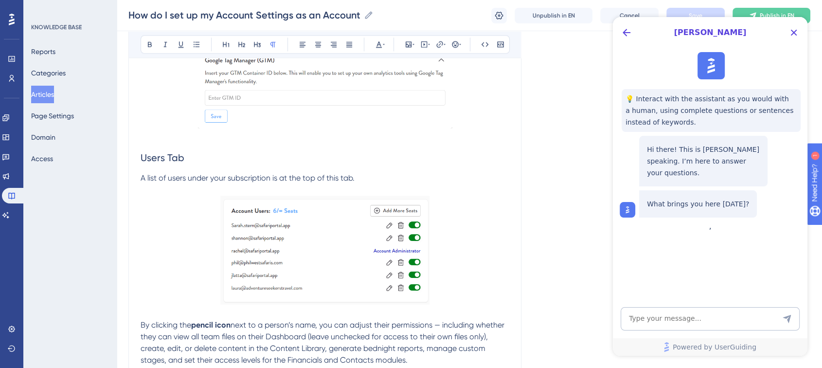
drag, startPoint x: 191, startPoint y: 50, endPoint x: 584, endPoint y: 186, distance: 415.9
click at [584, 186] on div "Language English (Default) How do I set up my Account Settings as an Account Ad…" at bounding box center [469, 43] width 682 height 2825
drag, startPoint x: 796, startPoint y: 31, endPoint x: 1409, endPoint y: 47, distance: 613.6
click at [679, 31] on icon "Close Button" at bounding box center [794, 33] width 12 height 12
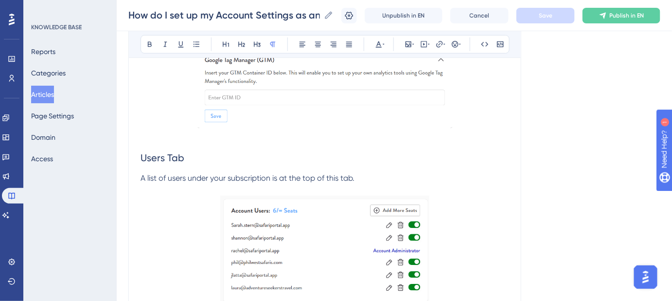
drag, startPoint x: 812, startPoint y: 0, endPoint x: 501, endPoint y: 122, distance: 334.5
click at [501, 122] on p at bounding box center [325, 85] width 369 height 91
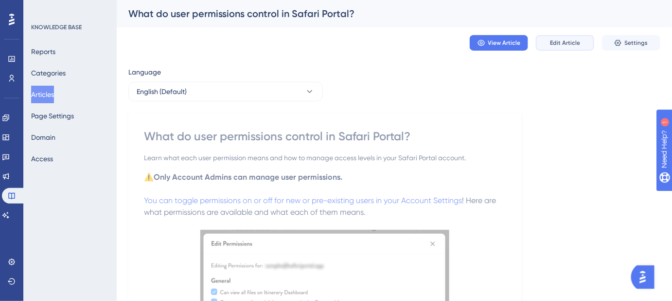
click at [561, 38] on button "Edit Article" at bounding box center [565, 43] width 58 height 16
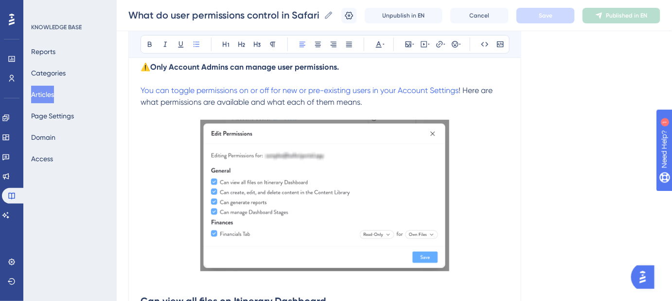
scroll to position [143, 0]
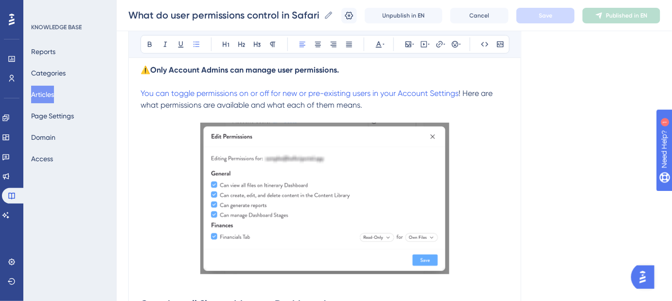
click at [322, 182] on img at bounding box center [325, 198] width 250 height 151
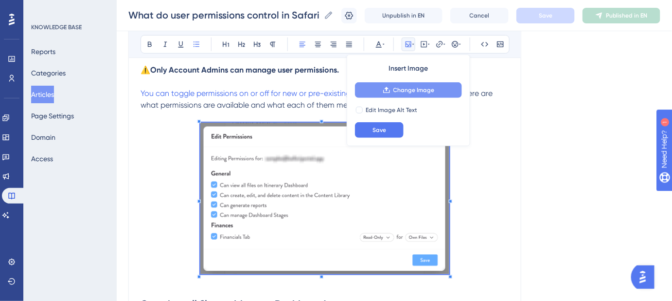
click at [402, 89] on span "Change Image" at bounding box center [413, 90] width 41 height 8
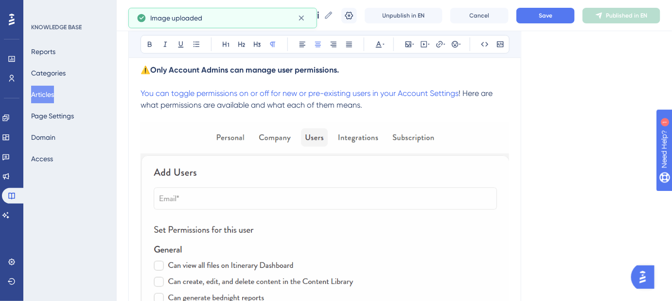
click at [285, 165] on img at bounding box center [325, 304] width 369 height 363
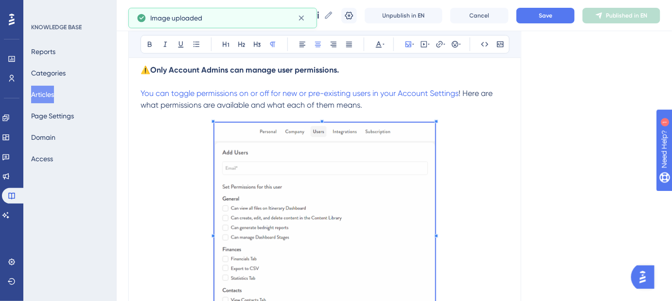
click at [294, 166] on span at bounding box center [325, 233] width 221 height 221
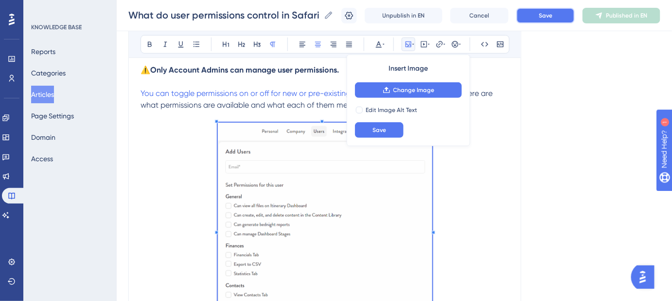
click at [551, 18] on span "Save" at bounding box center [546, 16] width 14 height 8
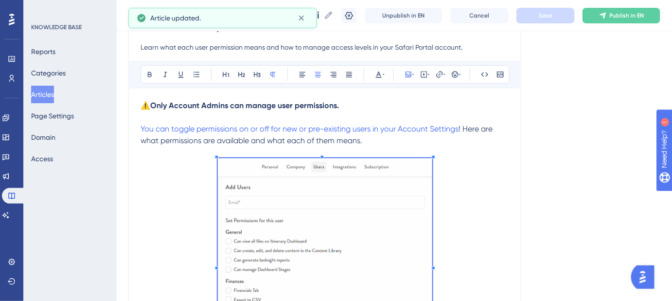
scroll to position [54, 0]
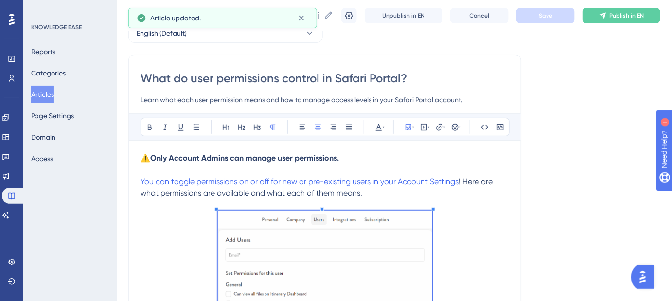
drag, startPoint x: 148, startPoint y: 147, endPoint x: 141, endPoint y: 155, distance: 10.7
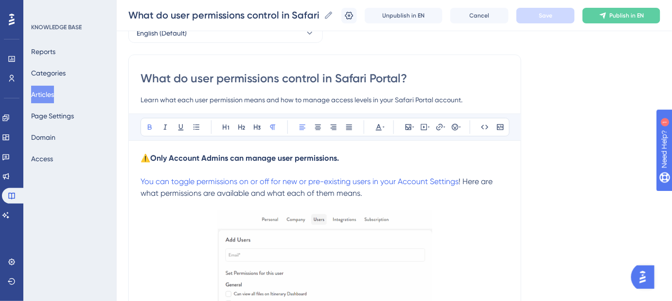
drag, startPoint x: 359, startPoint y: 159, endPoint x: 156, endPoint y: 160, distance: 202.8
click at [156, 160] on p "⚠️ Only Account Admins can manage user permissions." at bounding box center [325, 158] width 369 height 12
click at [143, 158] on span "⚠️" at bounding box center [146, 157] width 10 height 9
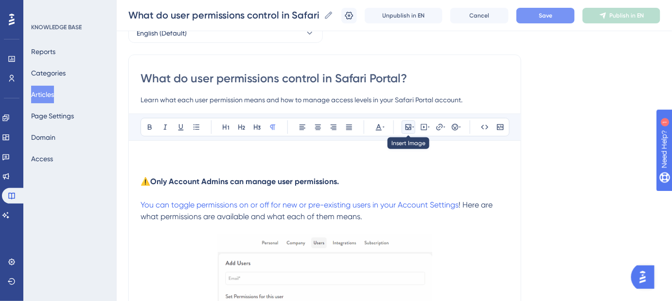
click at [410, 127] on icon at bounding box center [409, 127] width 8 height 8
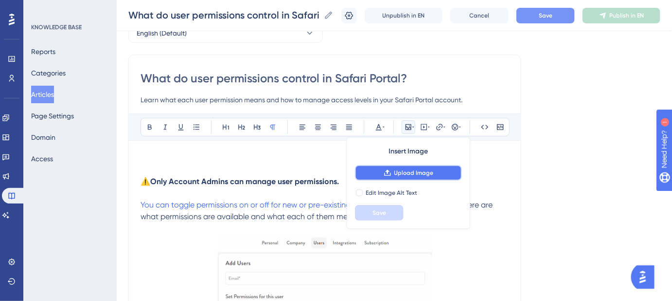
click at [404, 175] on span "Upload Image" at bounding box center [413, 173] width 39 height 8
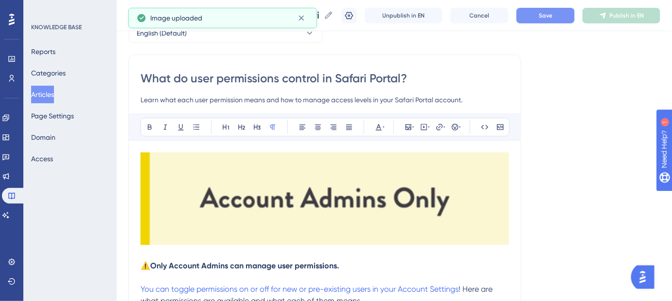
click at [205, 174] on img at bounding box center [325, 198] width 369 height 92
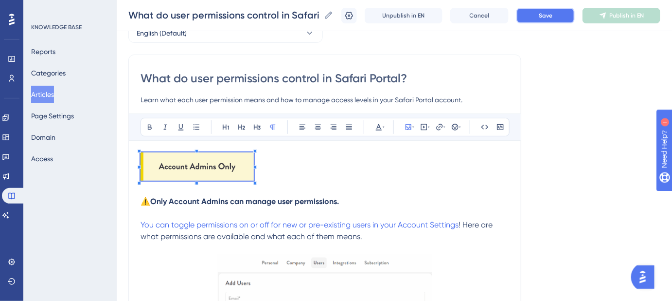
click at [564, 15] on button "Save" at bounding box center [546, 16] width 58 height 16
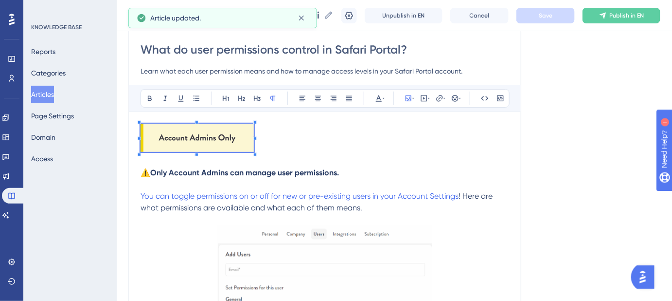
scroll to position [98, 0]
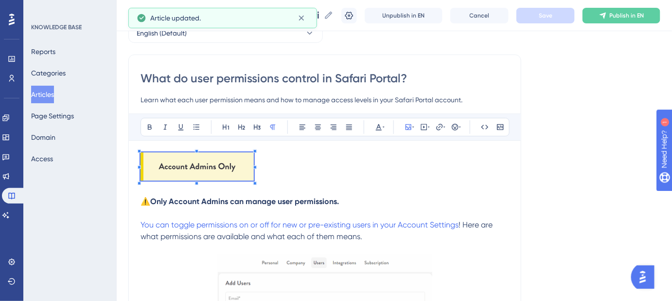
drag, startPoint x: 403, startPoint y: 74, endPoint x: 142, endPoint y: 73, distance: 261.7
click at [142, 73] on input "What do user permissions control in Safari Portal?" at bounding box center [325, 79] width 369 height 16
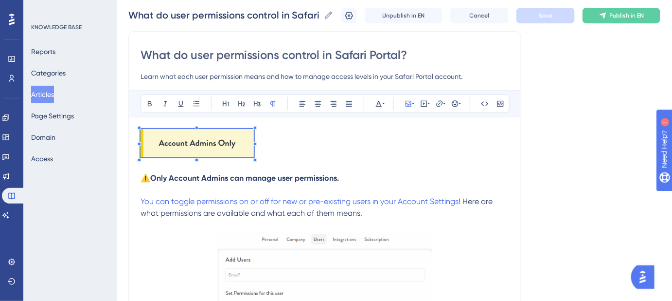
scroll to position [98, 0]
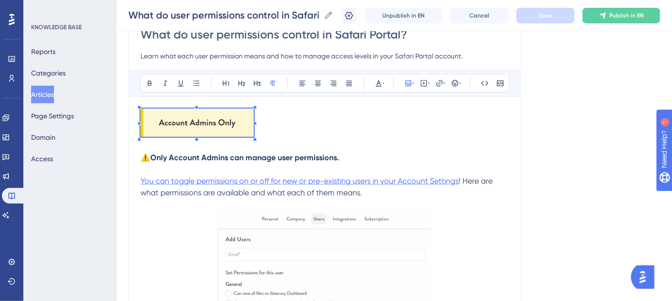
click at [381, 181] on span "You can toggle permissions on or off for new or pre-existing users in your Acco…" at bounding box center [300, 180] width 318 height 9
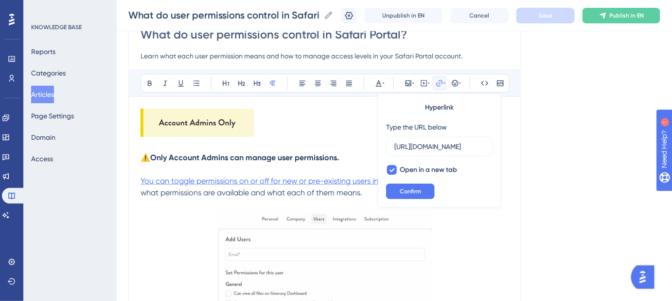
scroll to position [0, 218]
click at [421, 190] on button "Confirm" at bounding box center [410, 191] width 49 height 16
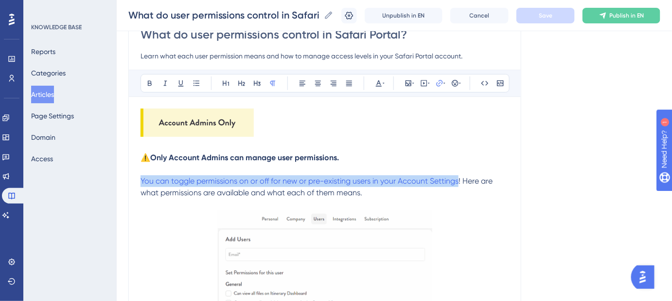
drag, startPoint x: 459, startPoint y: 180, endPoint x: 125, endPoint y: 179, distance: 334.2
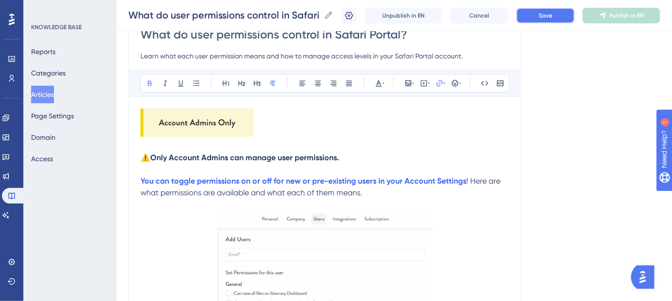
click at [551, 20] on button "Save" at bounding box center [546, 16] width 58 height 16
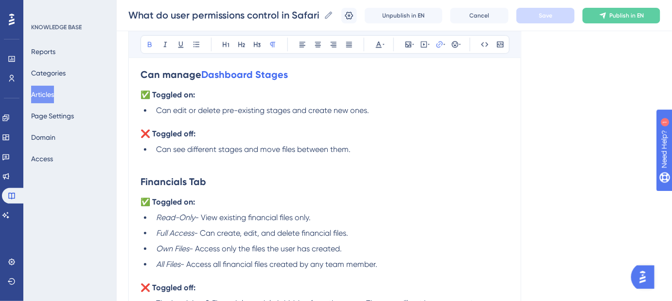
scroll to position [894, 0]
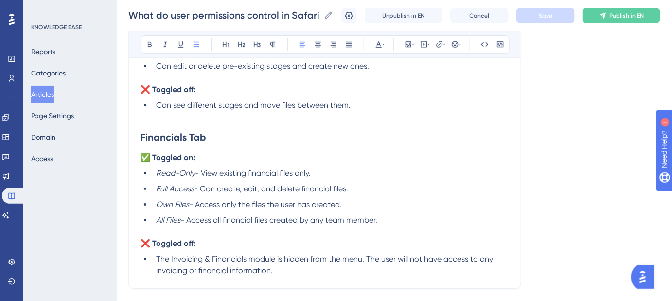
click at [392, 220] on li "All Files - Access all financial files created by any team member." at bounding box center [330, 220] width 357 height 12
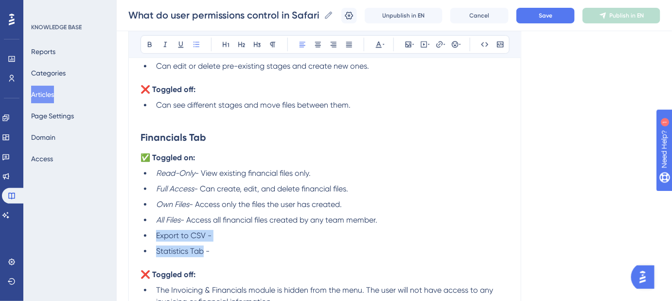
drag, startPoint x: 203, startPoint y: 250, endPoint x: 156, endPoint y: 237, distance: 49.4
click at [156, 237] on ul "Read-Only - View existing financial files only. Full Access - Can create, edit,…" at bounding box center [325, 211] width 369 height 89
click at [239, 249] on li "Statistics Tab -" at bounding box center [330, 251] width 357 height 12
drag, startPoint x: 204, startPoint y: 235, endPoint x: 154, endPoint y: 234, distance: 49.6
click at [154, 234] on li "Export to CSV -" at bounding box center [330, 236] width 357 height 12
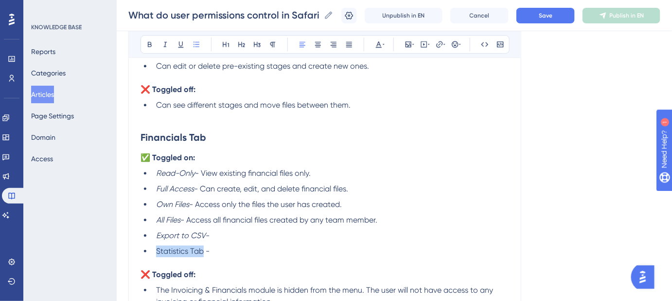
drag, startPoint x: 203, startPoint y: 249, endPoint x: 152, endPoint y: 249, distance: 51.1
click at [152, 249] on li "Statistics Tab -" at bounding box center [330, 251] width 357 height 12
click at [575, 20] on button "Save" at bounding box center [546, 16] width 58 height 16
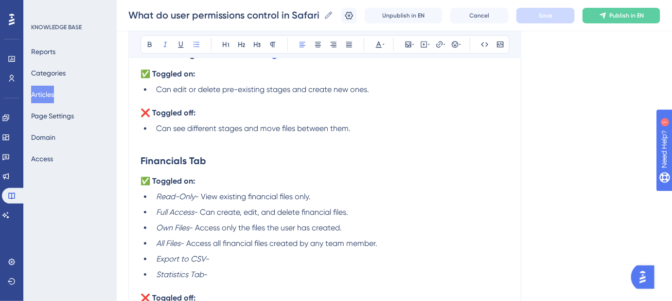
scroll to position [850, 0]
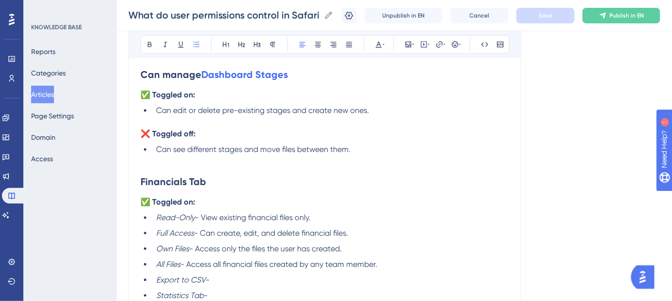
drag, startPoint x: 326, startPoint y: 142, endPoint x: 139, endPoint y: 74, distance: 199.7
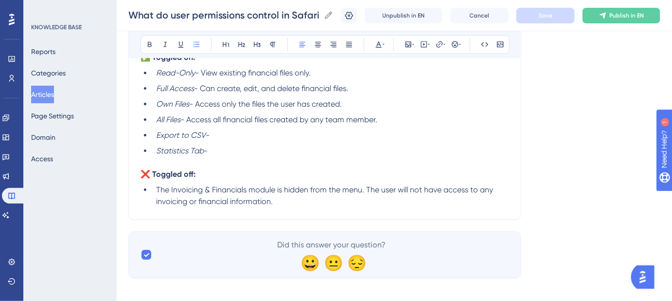
scroll to position [1002, 0]
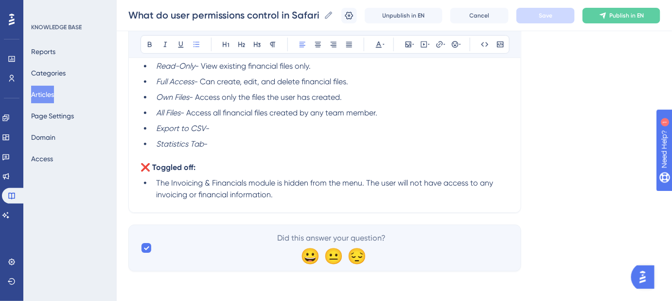
click at [283, 192] on li "The Invoicing & Financials module is hidden from the menu. The user will not ha…" at bounding box center [330, 188] width 357 height 23
click at [280, 194] on li "The Invoicing & Financials module is hidden from the menu. The user will not ha…" at bounding box center [330, 188] width 357 height 23
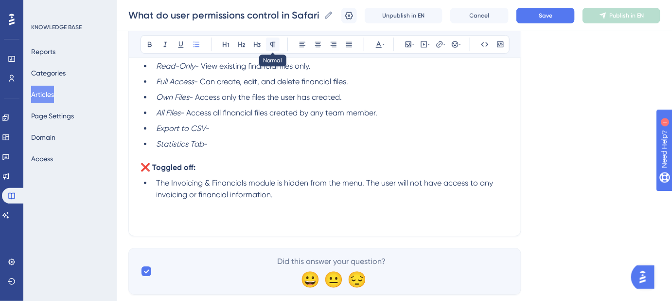
click at [275, 44] on icon at bounding box center [273, 44] width 8 height 8
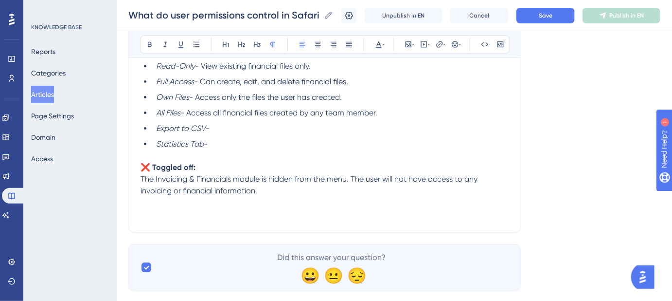
click at [141, 179] on span "The Invoicing & Financials module is hidden from the menu. The user will not ha…" at bounding box center [310, 184] width 339 height 21
click at [149, 215] on p "The Invoicing & Financials module is hidden from the menu. The user will not ha…" at bounding box center [325, 196] width 369 height 47
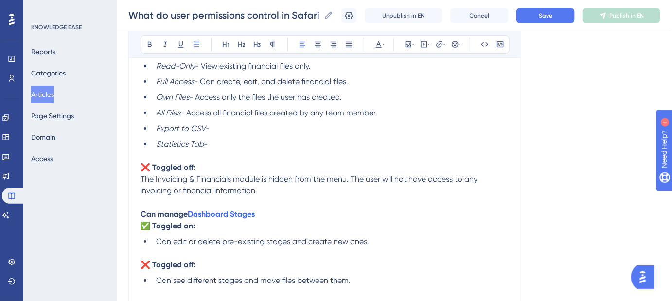
click at [141, 176] on span "The Invoicing & Financials module is hidden from the menu. The user will not ha…" at bounding box center [310, 184] width 339 height 21
click at [197, 42] on icon at bounding box center [197, 44] width 8 height 8
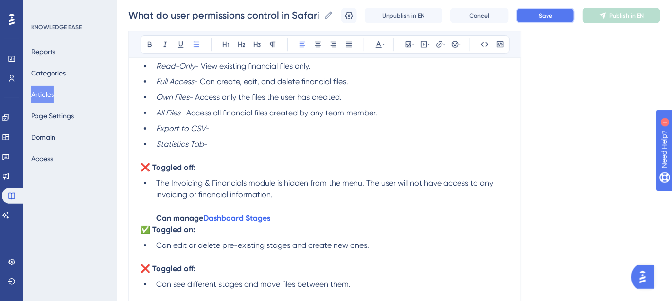
click at [549, 18] on span "Save" at bounding box center [546, 16] width 14 height 8
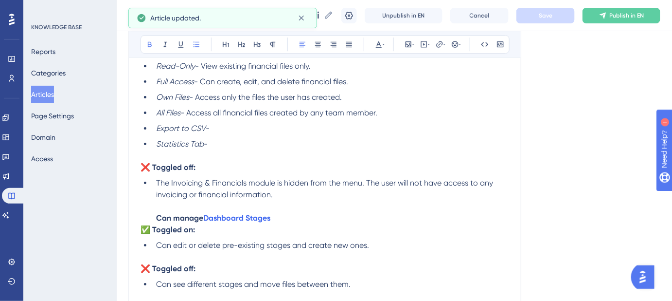
click at [157, 215] on strong "Can manage" at bounding box center [179, 217] width 47 height 9
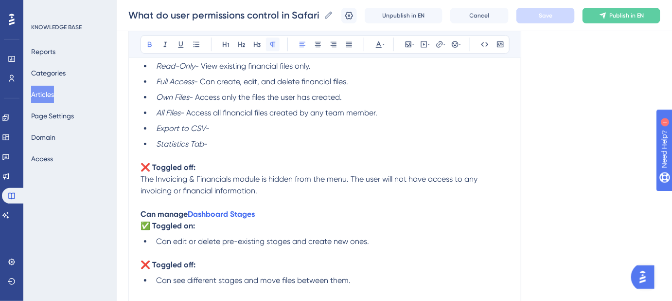
click at [272, 44] on icon at bounding box center [273, 44] width 8 height 8
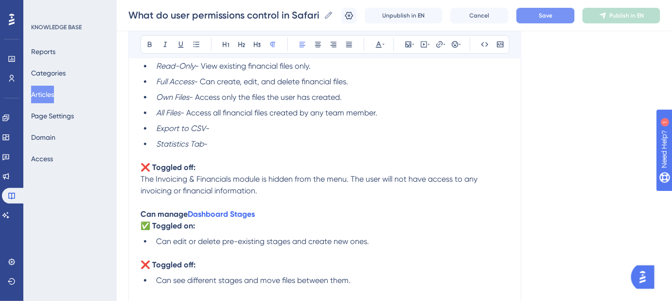
click at [259, 187] on p "The Invoicing & Financials module is hidden from the menu. The user will not ha…" at bounding box center [325, 196] width 369 height 47
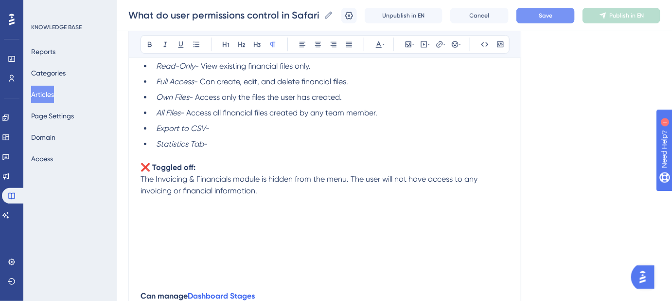
click at [184, 193] on span "The Invoicing & Financials module is hidden from the menu. The user will not ha…" at bounding box center [310, 184] width 339 height 21
click at [141, 177] on span "The Invoicing & Financials module is hidden from the menu. The user will not ha…" at bounding box center [310, 184] width 339 height 21
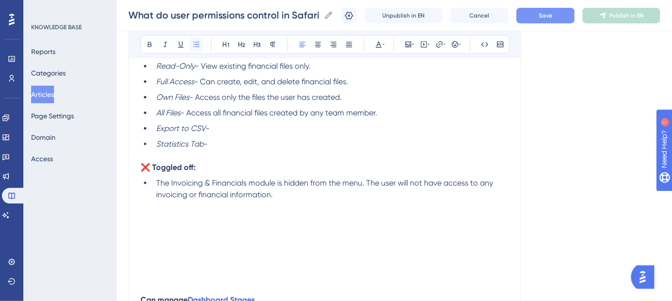
click at [201, 44] on button at bounding box center [197, 44] width 14 height 14
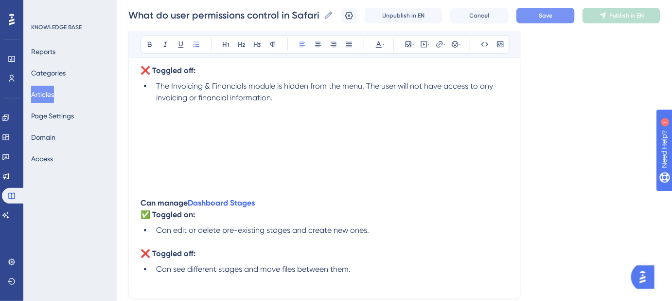
scroll to position [1046, 0]
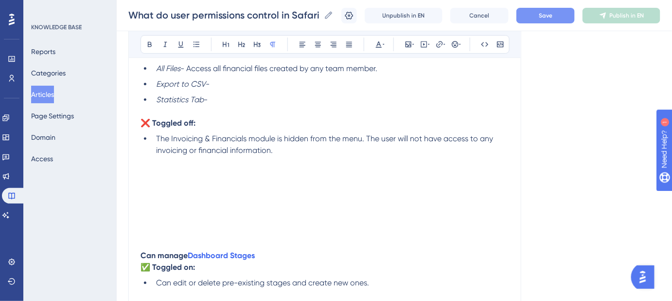
click at [145, 181] on p at bounding box center [325, 185] width 369 height 12
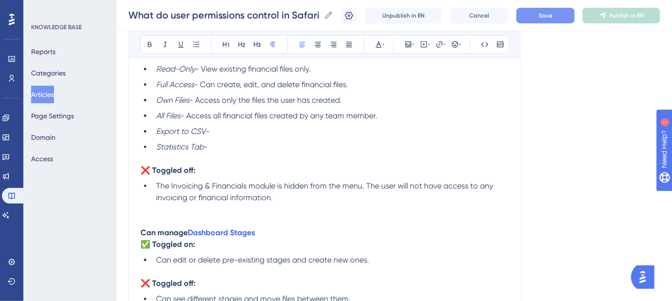
scroll to position [1002, 0]
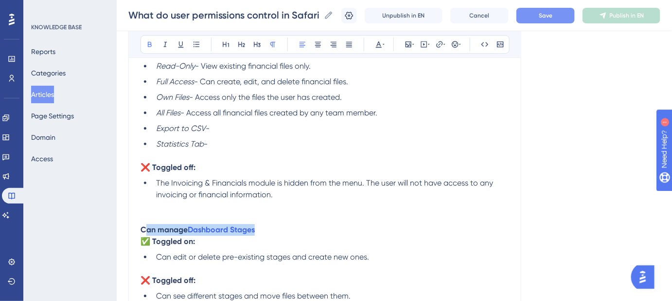
drag, startPoint x: 261, startPoint y: 231, endPoint x: 143, endPoint y: 231, distance: 117.2
click at [143, 231] on p "Can manage Dashboard Stages" at bounding box center [325, 230] width 369 height 12
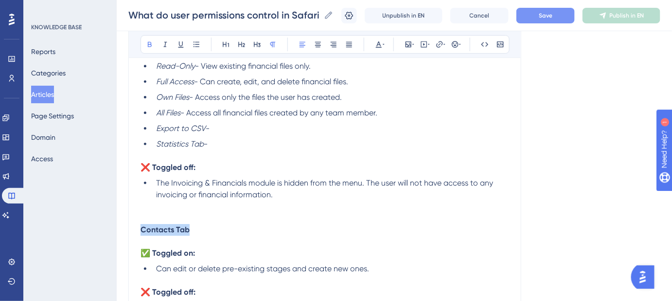
drag, startPoint x: 175, startPoint y: 228, endPoint x: 147, endPoint y: 215, distance: 30.3
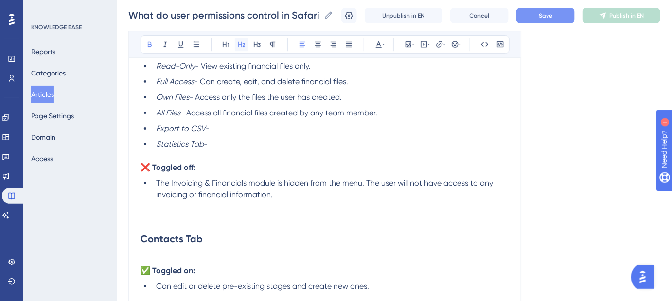
click at [241, 46] on icon at bounding box center [241, 44] width 7 height 5
click at [283, 193] on li "The Invoicing & Financials module is hidden from the menu. The user will not ha…" at bounding box center [330, 188] width 357 height 23
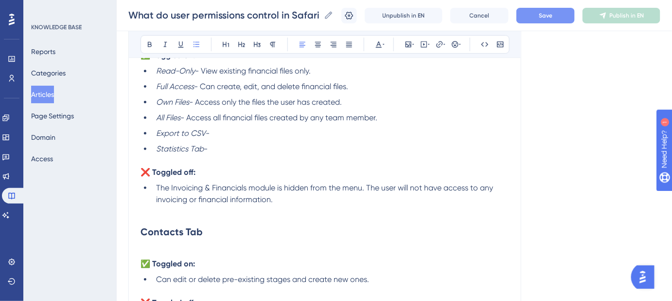
scroll to position [1046, 0]
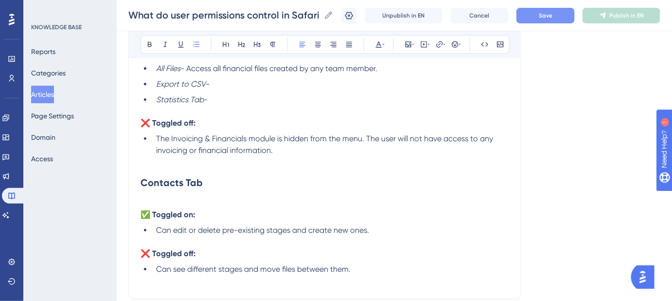
click at [206, 184] on h2 "Contacts Tab" at bounding box center [325, 182] width 369 height 29
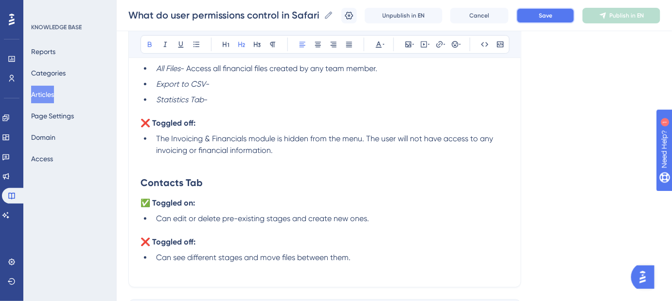
click at [543, 15] on button "Save" at bounding box center [546, 16] width 58 height 16
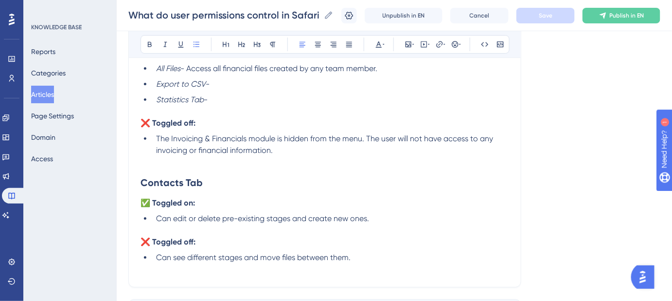
drag, startPoint x: 374, startPoint y: 216, endPoint x: 174, endPoint y: 216, distance: 199.9
click at [174, 216] on li "Can edit or delete pre-existing stages and create new ones." at bounding box center [330, 219] width 357 height 12
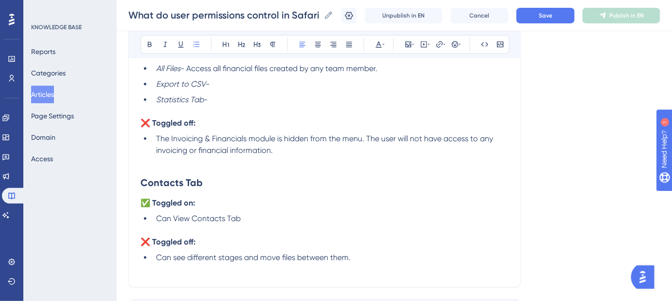
click at [178, 216] on span "Can View Contacts Tab" at bounding box center [198, 218] width 85 height 9
click at [195, 218] on span "Can view Contacts Tab" at bounding box center [198, 218] width 84 height 9
click at [229, 214] on span "Can view Contacts Tab" at bounding box center [198, 218] width 84 height 9
click at [246, 214] on li "Can view Contacts tab" at bounding box center [330, 219] width 357 height 12
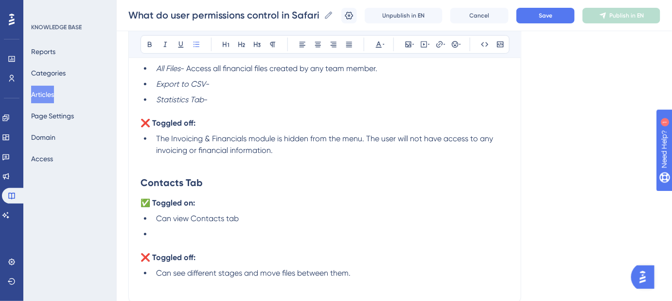
click at [164, 232] on li at bounding box center [330, 234] width 357 height 12
click at [156, 219] on li "Can view Contacts tab" at bounding box center [330, 219] width 357 height 12
drag, startPoint x: 223, startPoint y: 217, endPoint x: 152, endPoint y: 217, distance: 70.5
click at [152, 217] on li "View Contacts Tab - Can view Contacts tab" at bounding box center [330, 219] width 357 height 12
drag, startPoint x: 214, startPoint y: 235, endPoint x: 147, endPoint y: 235, distance: 67.1
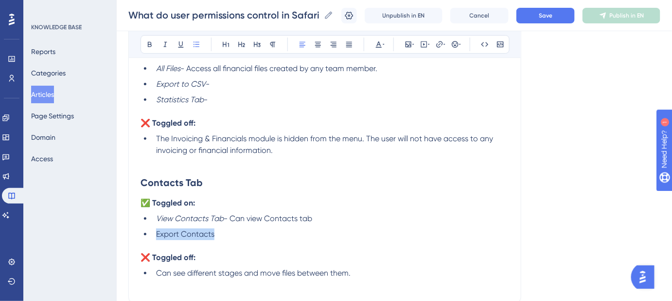
click at [152, 235] on li "Export Contacts" at bounding box center [330, 234] width 357 height 12
click at [230, 233] on li "Export Contacts" at bounding box center [330, 234] width 357 height 12
click at [341, 219] on li "View Contacts Tab - Can view Contacts tab" at bounding box center [330, 219] width 357 height 12
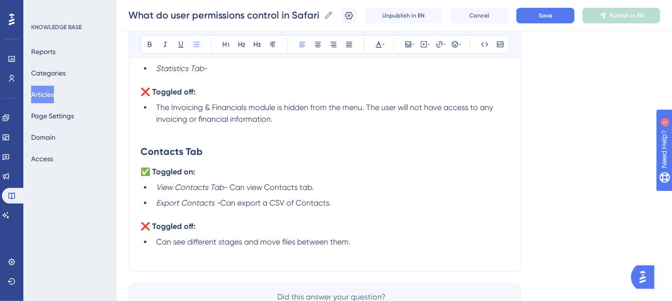
scroll to position [1090, 0]
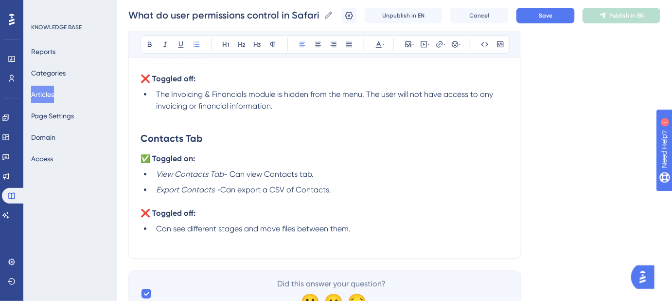
drag, startPoint x: 354, startPoint y: 229, endPoint x: 155, endPoint y: 229, distance: 198.9
click at [155, 229] on li "Can see different stages and move files between them." at bounding box center [330, 229] width 357 height 12
click at [202, 227] on span "Cannot view or export the Contacts tab." at bounding box center [228, 228] width 144 height 9
click at [227, 225] on span "Cannot view the COntacts tab or export the Contacts tab." at bounding box center [261, 228] width 210 height 9
drag, startPoint x: 273, startPoint y: 227, endPoint x: 262, endPoint y: 227, distance: 11.2
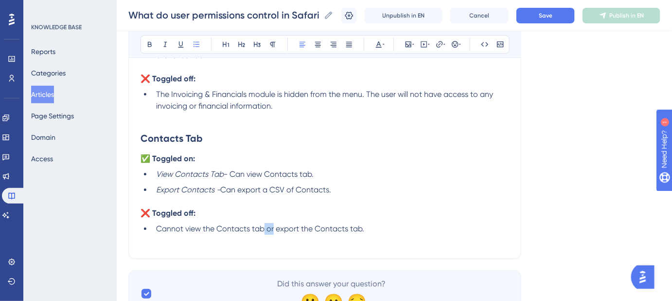
click at [262, 227] on span "Cannot view the Contacts tab or export the Contacts tab." at bounding box center [260, 228] width 208 height 9
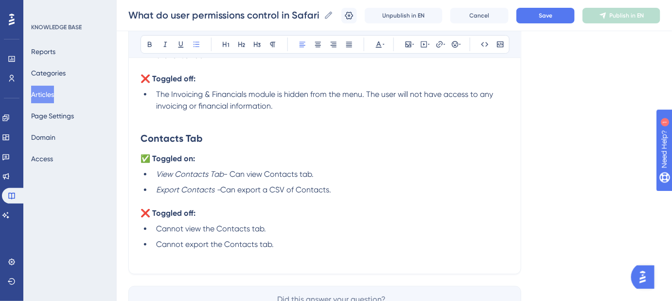
click at [211, 244] on span "Cannot export the Contacts tab." at bounding box center [215, 243] width 118 height 9
click at [529, 20] on button "Save" at bounding box center [546, 16] width 58 height 16
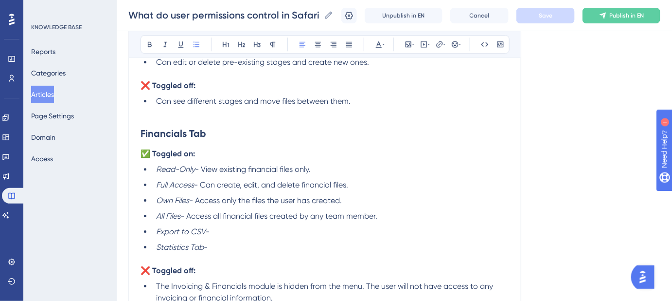
scroll to position [913, 0]
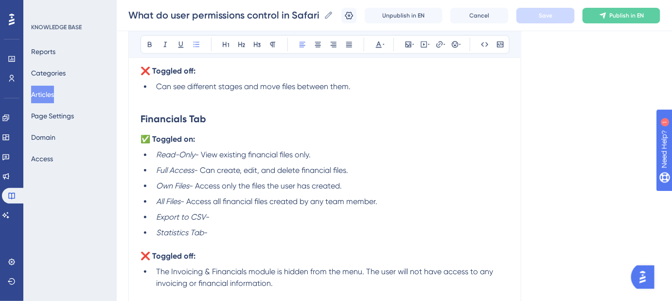
drag, startPoint x: 215, startPoint y: 231, endPoint x: 143, endPoint y: 218, distance: 74.0
click at [143, 218] on ul "Read-Only - View existing financial files only. Full Access - Can create, edit,…" at bounding box center [325, 193] width 369 height 89
copy ul "Export to CSV - Statistics Tab -"
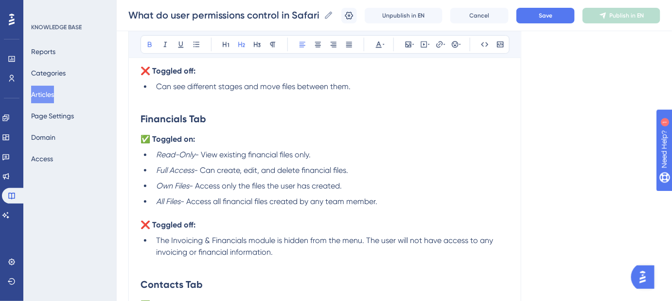
click at [149, 269] on h2 "Contacts Tab" at bounding box center [325, 283] width 369 height 29
click at [143, 263] on p at bounding box center [325, 264] width 369 height 12
click at [158, 278] on em "Export to CSV" at bounding box center [181, 278] width 50 height 9
click at [158, 286] on em "Statistics Tab" at bounding box center [180, 290] width 48 height 9
click at [535, 18] on button "Save" at bounding box center [546, 16] width 58 height 16
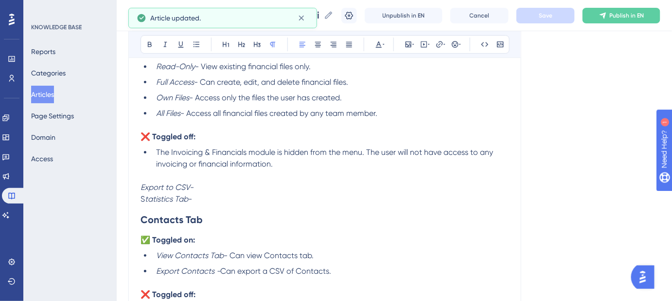
scroll to position [1002, 0]
click at [192, 199] on span "-" at bounding box center [190, 198] width 4 height 9
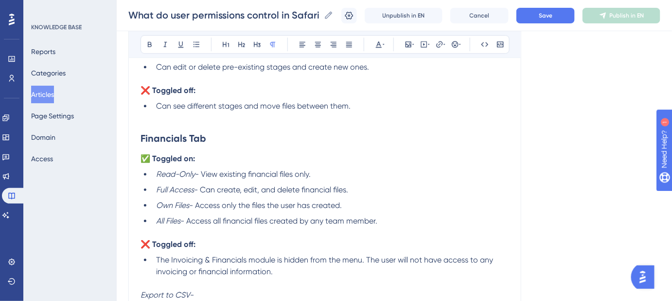
scroll to position [913, 0]
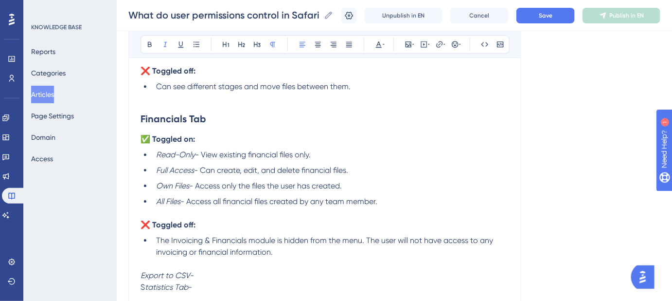
click at [143, 271] on em "Export to CSV" at bounding box center [166, 274] width 50 height 9
click at [141, 272] on em "Export to CSV" at bounding box center [166, 274] width 50 height 9
drag, startPoint x: 214, startPoint y: 272, endPoint x: 141, endPoint y: 272, distance: 72.5
click at [141, 272] on p "✅Export to CSV -" at bounding box center [325, 275] width 369 height 12
click at [239, 269] on p "✅Export to CSV -" at bounding box center [325, 275] width 369 height 12
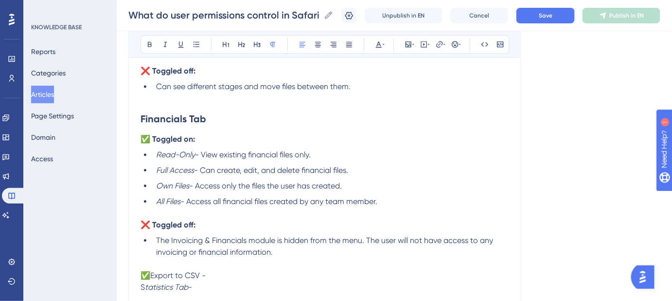
click at [151, 273] on span "✅Export to CSV -" at bounding box center [173, 274] width 65 height 9
click at [193, 118] on strong "Financials Tab" at bounding box center [174, 119] width 66 height 12
click at [201, 271] on p "Export to CSV -" at bounding box center [325, 275] width 369 height 12
drag, startPoint x: 201, startPoint y: 271, endPoint x: 130, endPoint y: 277, distance: 71.8
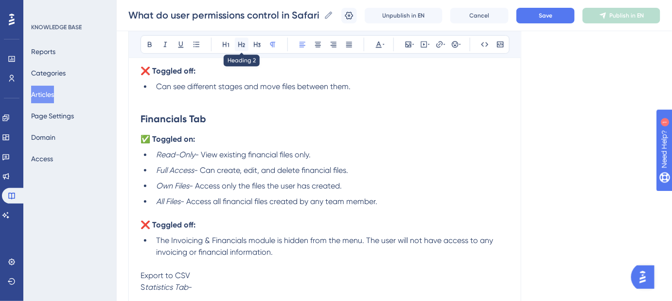
click at [246, 47] on button at bounding box center [242, 44] width 14 height 14
click at [286, 246] on li "The Invoicing & Financials module is hidden from the menu. The user will not ha…" at bounding box center [330, 245] width 357 height 23
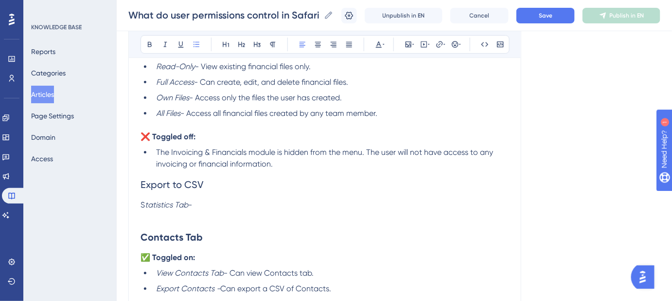
scroll to position [1002, 0]
click at [205, 185] on h2 "Export to CSV" at bounding box center [325, 183] width 369 height 29
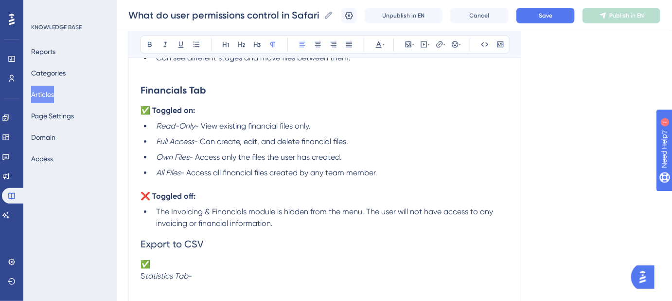
scroll to position [957, 0]
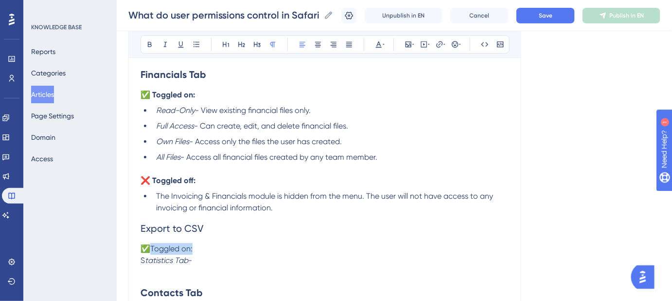
drag, startPoint x: 197, startPoint y: 247, endPoint x: 150, endPoint y: 250, distance: 46.8
click at [150, 250] on p "✅Toggled on:" at bounding box center [325, 249] width 369 height 12
click at [232, 244] on p "✅ Toggled on:" at bounding box center [325, 249] width 369 height 12
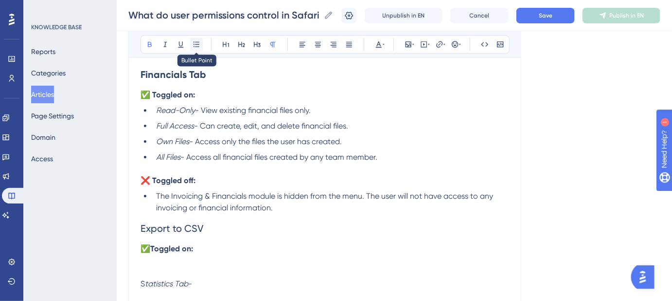
click at [198, 43] on icon at bounding box center [197, 44] width 8 height 8
click at [223, 247] on p "✅ Toggled on:" at bounding box center [325, 249] width 369 height 12
click at [170, 267] on li at bounding box center [330, 264] width 357 height 12
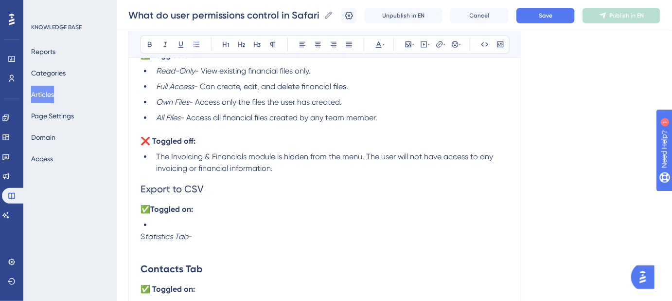
scroll to position [1002, 0]
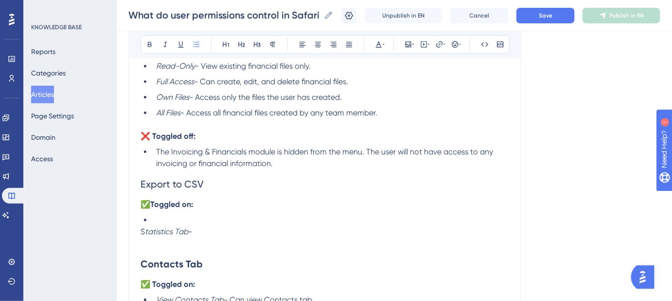
click at [142, 233] on span "S" at bounding box center [143, 231] width 4 height 9
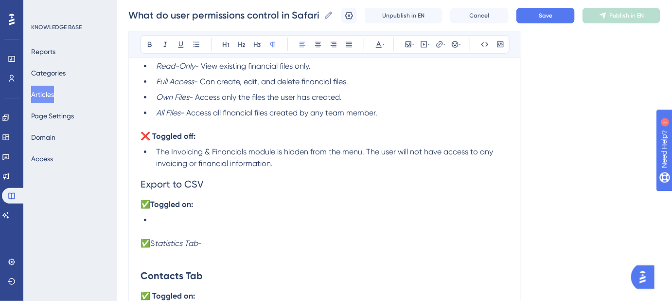
click at [152, 201] on strong "Toggled on:" at bounding box center [171, 203] width 43 height 9
click at [151, 238] on span "✅S" at bounding box center [148, 242] width 14 height 9
drag, startPoint x: 201, startPoint y: 241, endPoint x: 156, endPoint y: 238, distance: 45.8
click at [156, 238] on p "✅ S tatistics Tab -" at bounding box center [325, 243] width 369 height 12
click at [188, 250] on p at bounding box center [325, 255] width 369 height 12
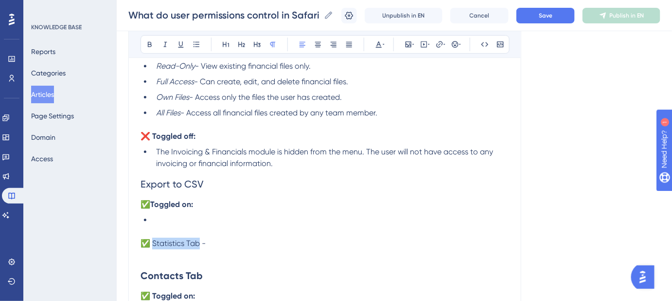
drag, startPoint x: 201, startPoint y: 242, endPoint x: 154, endPoint y: 243, distance: 47.2
click at [154, 243] on span "✅ Statistics Tab -" at bounding box center [173, 242] width 65 height 9
click at [209, 242] on p "✅ Statistics Tab -" at bounding box center [325, 243] width 369 height 12
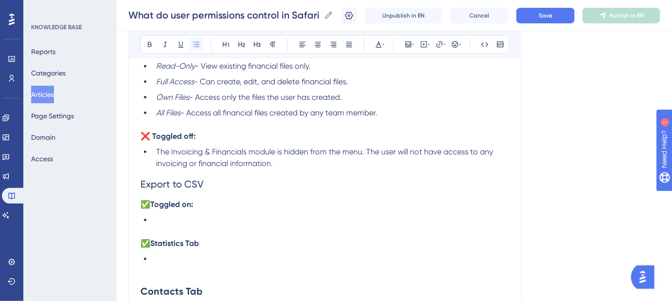
click at [197, 44] on icon at bounding box center [197, 44] width 8 height 8
click at [184, 214] on li at bounding box center [330, 220] width 357 height 12
click at [178, 253] on li at bounding box center [330, 259] width 357 height 12
click at [143, 229] on p at bounding box center [325, 232] width 369 height 12
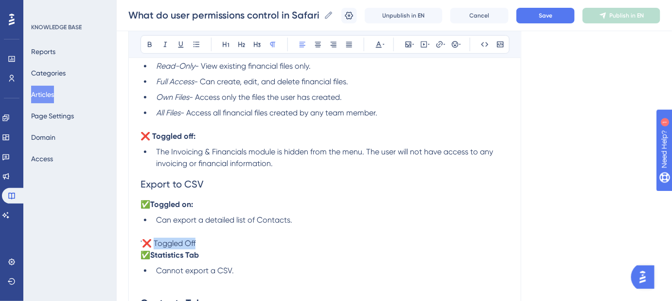
drag, startPoint x: 199, startPoint y: 241, endPoint x: 154, endPoint y: 243, distance: 45.3
click at [154, 243] on p "'❌ Toggled Off" at bounding box center [325, 243] width 369 height 12
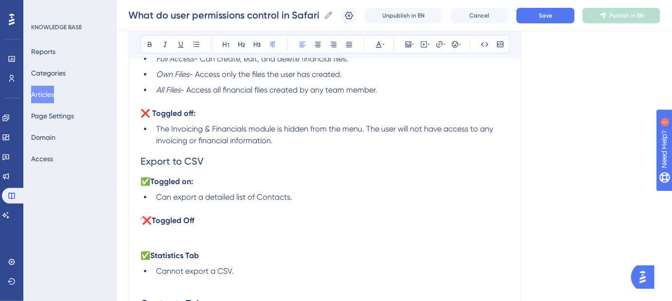
scroll to position [1046, 0]
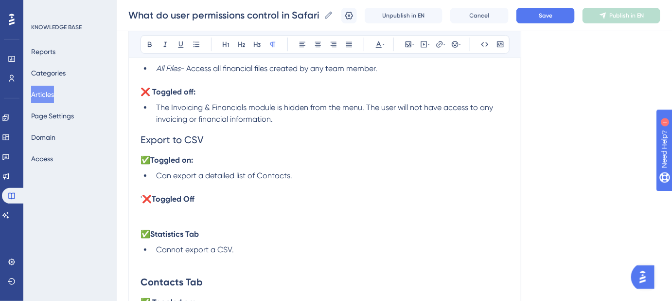
click at [148, 219] on p at bounding box center [325, 222] width 369 height 12
click at [148, 216] on p at bounding box center [325, 222] width 369 height 12
click at [149, 209] on p at bounding box center [325, 211] width 369 height 12
click at [193, 47] on icon at bounding box center [197, 44] width 8 height 8
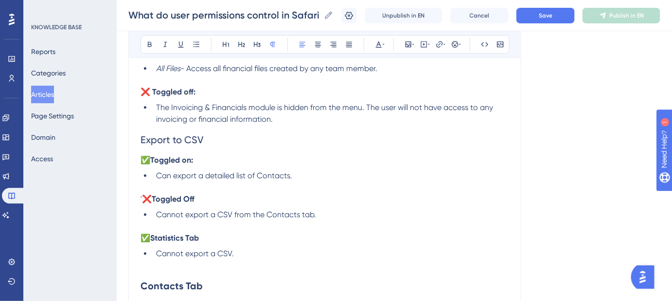
click at [150, 235] on span "✅" at bounding box center [146, 237] width 10 height 9
click at [194, 138] on span "Export to CSV" at bounding box center [172, 140] width 63 height 12
click at [277, 122] on li "The Invoicing & Financials module is hidden from the menu. The user will not ha…" at bounding box center [330, 113] width 357 height 23
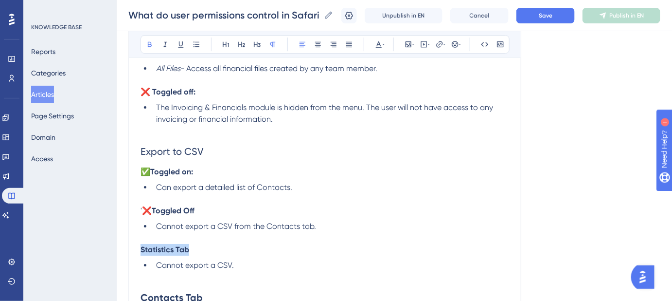
drag, startPoint x: 195, startPoint y: 246, endPoint x: 126, endPoint y: 248, distance: 68.6
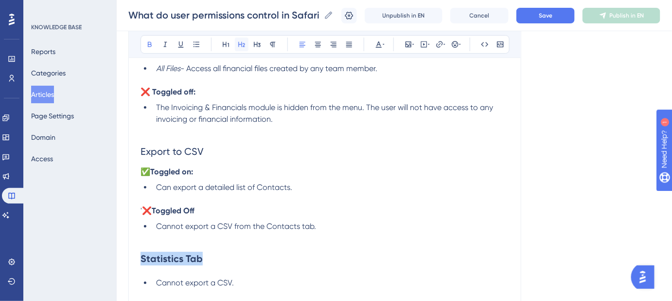
click at [243, 45] on icon at bounding box center [242, 44] width 8 height 8
click at [236, 241] on p at bounding box center [325, 238] width 369 height 12
drag, startPoint x: 161, startPoint y: 170, endPoint x: 138, endPoint y: 170, distance: 23.3
copy p "✅ Toggled on:"
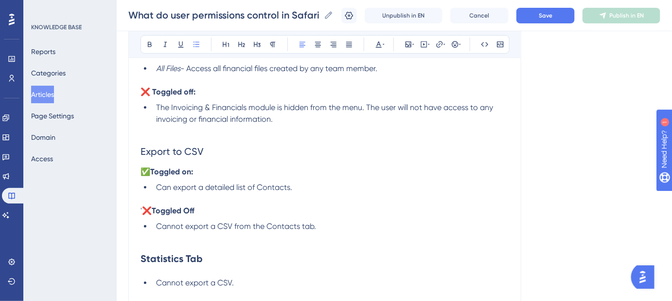
drag, startPoint x: 158, startPoint y: 282, endPoint x: 141, endPoint y: 282, distance: 17.0
click at [141, 282] on ul "Cannot export a CSV." at bounding box center [325, 283] width 369 height 12
click at [272, 42] on icon at bounding box center [272, 44] width 5 height 5
click at [199, 42] on icon at bounding box center [197, 43] width 6 height 5
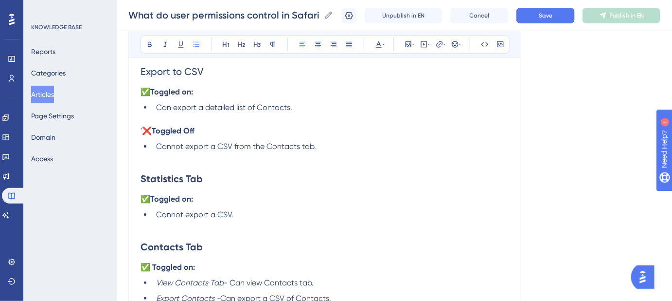
scroll to position [1134, 0]
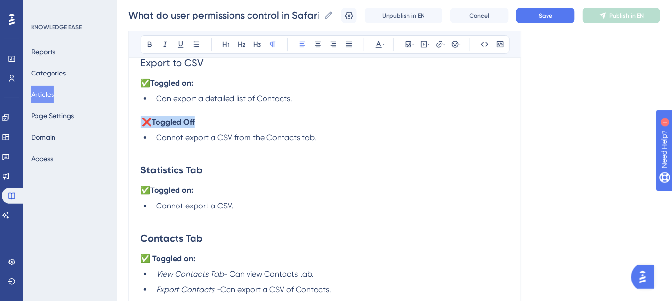
drag, startPoint x: 201, startPoint y: 121, endPoint x: 136, endPoint y: 120, distance: 64.7
copy p "'❌ Toggled Off"
click at [150, 225] on h2 "Contacts Tab" at bounding box center [325, 237] width 369 height 29
click at [144, 220] on p at bounding box center [325, 218] width 369 height 12
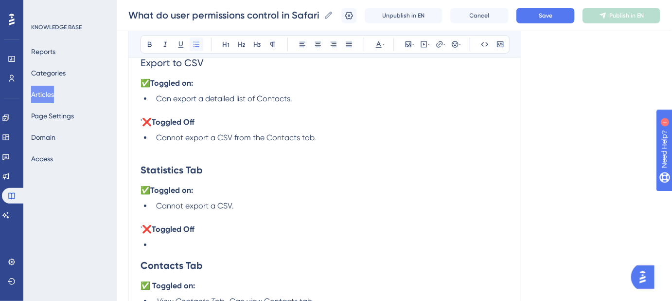
click at [194, 45] on icon at bounding box center [197, 44] width 8 height 8
click at [534, 19] on button "Save" at bounding box center [546, 16] width 58 height 16
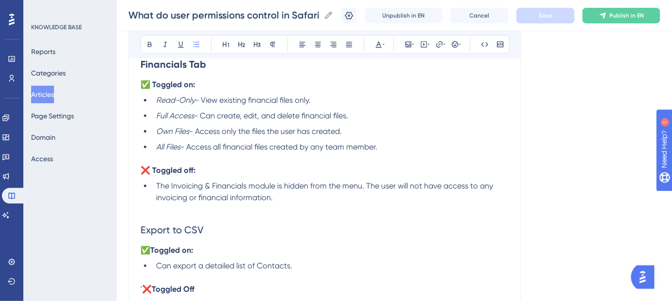
scroll to position [957, 0]
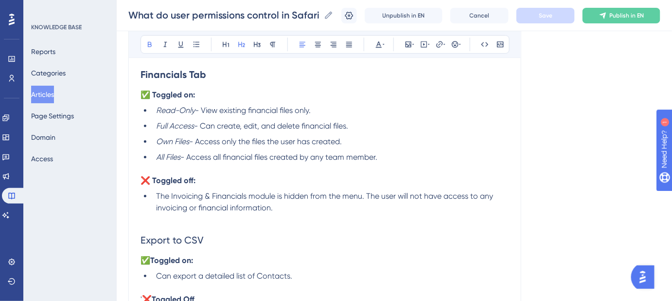
click at [194, 75] on strong "Financials Tab" at bounding box center [174, 75] width 66 height 12
drag, startPoint x: 197, startPoint y: 238, endPoint x: 223, endPoint y: 101, distance: 139.6
click at [240, 45] on icon at bounding box center [242, 44] width 8 height 8
click at [251, 231] on h2 "Export to CSV" at bounding box center [325, 239] width 369 height 29
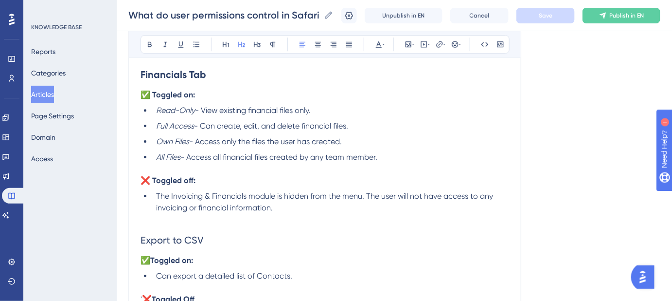
drag, startPoint x: 166, startPoint y: 222, endPoint x: 197, endPoint y: 234, distance: 33.9
click at [216, 233] on h2 "Export to CSV" at bounding box center [325, 239] width 369 height 29
click at [197, 72] on strong "Financials Tab" at bounding box center [174, 75] width 66 height 12
drag, startPoint x: 203, startPoint y: 238, endPoint x: 141, endPoint y: 238, distance: 62.3
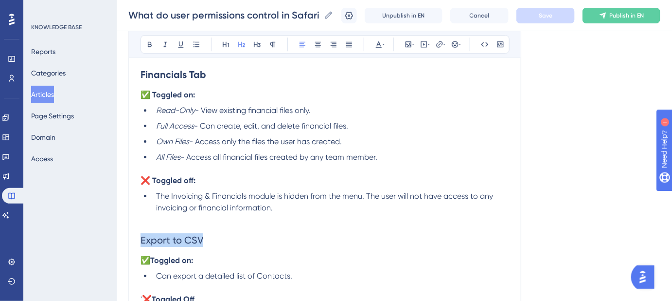
click at [141, 238] on h2 "Export to CSV" at bounding box center [325, 239] width 369 height 29
click at [152, 44] on icon at bounding box center [150, 44] width 8 height 8
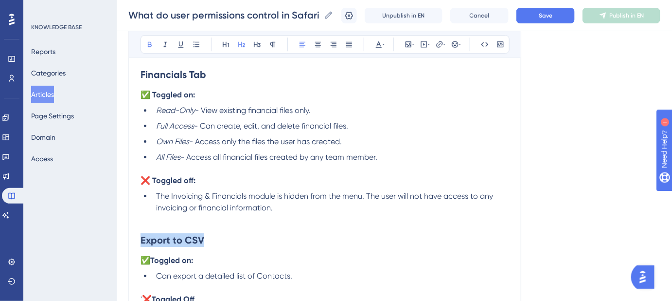
click at [255, 243] on h2 "Export to CSV" at bounding box center [325, 239] width 369 height 29
click at [534, 18] on button "Save" at bounding box center [546, 16] width 58 height 16
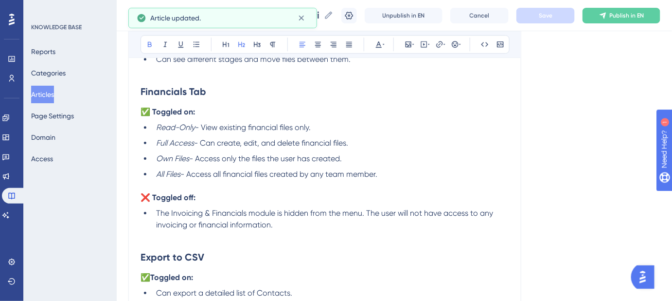
scroll to position [913, 0]
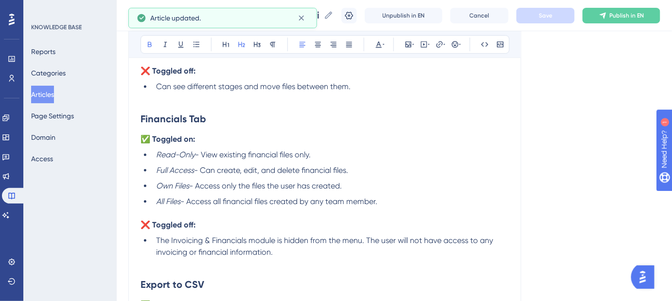
click at [194, 115] on strong "Financials Tab" at bounding box center [174, 119] width 66 height 12
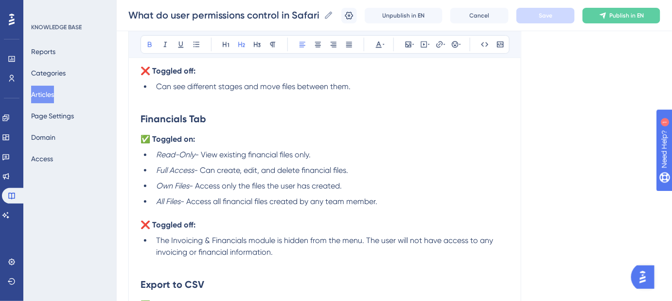
click at [174, 284] on strong "Export to CSV" at bounding box center [173, 284] width 64 height 12
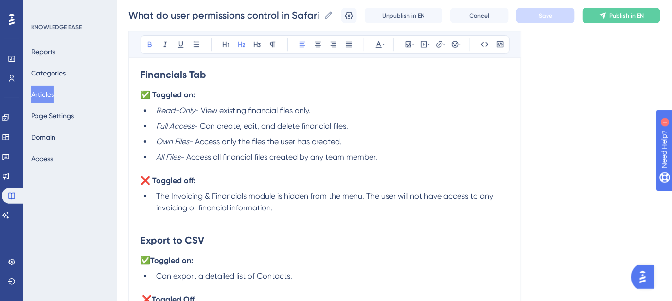
scroll to position [1002, 0]
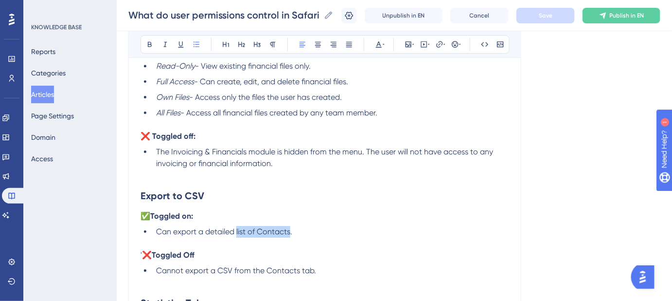
drag, startPoint x: 290, startPoint y: 229, endPoint x: 237, endPoint y: 231, distance: 53.5
click at [237, 231] on span "Can export a detailed list of Contacts." at bounding box center [224, 231] width 136 height 9
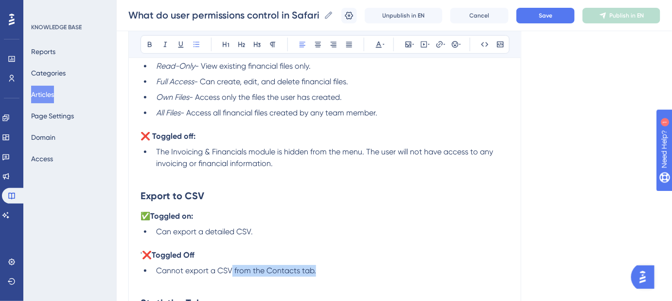
drag, startPoint x: 311, startPoint y: 268, endPoint x: 237, endPoint y: 268, distance: 73.9
click at [232, 271] on li "Cannot export a CSV from the Contacts tab." at bounding box center [330, 271] width 357 height 12
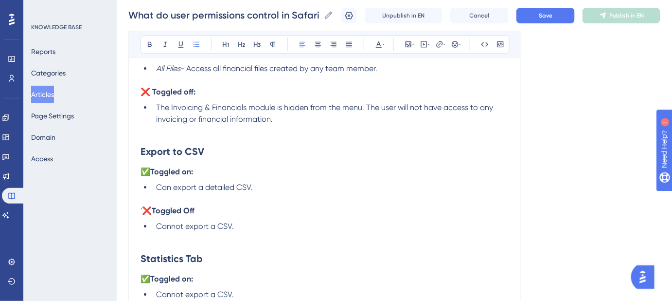
scroll to position [1090, 0]
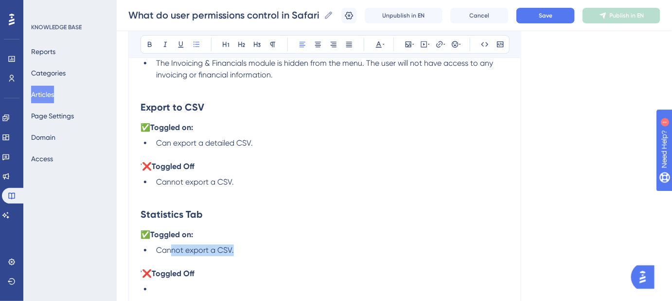
drag, startPoint x: 237, startPoint y: 248, endPoint x: 170, endPoint y: 248, distance: 67.6
click at [170, 248] on li "Cannot export a CSV." at bounding box center [330, 250] width 357 height 12
click at [230, 250] on li "Can view" at bounding box center [330, 250] width 357 height 12
click at [298, 248] on li "Can view Total Projected Profit and" at bounding box center [330, 250] width 357 height 12
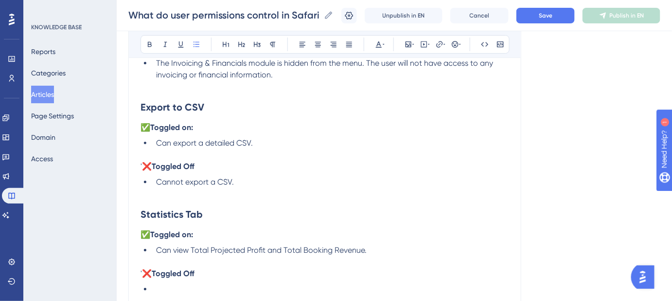
click at [188, 284] on li at bounding box center [330, 289] width 357 height 12
click at [550, 19] on button "Save" at bounding box center [546, 16] width 58 height 16
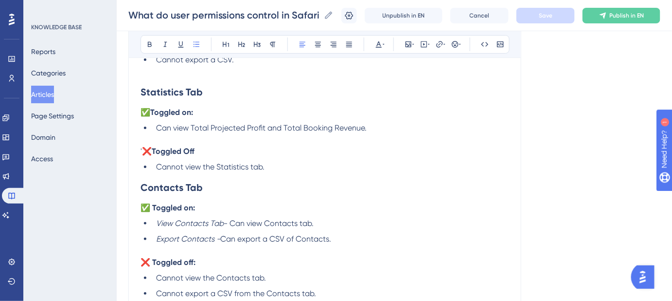
scroll to position [1223, 0]
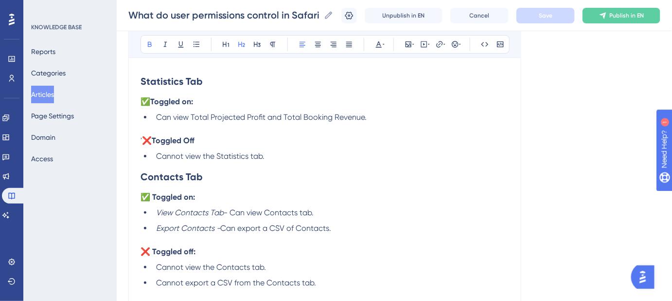
click at [143, 175] on strong "Contacts Tab" at bounding box center [172, 177] width 62 height 12
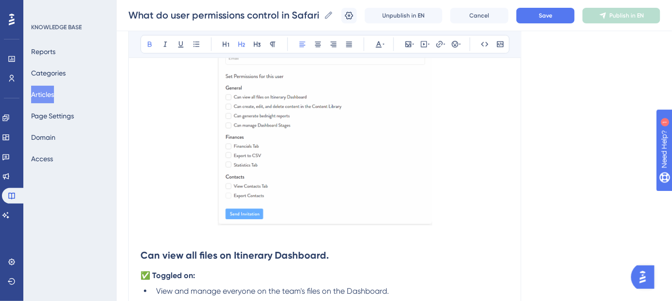
scroll to position [339, 0]
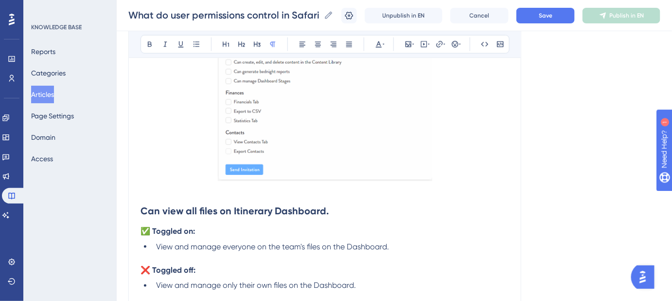
click at [143, 194] on p at bounding box center [325, 190] width 369 height 12
drag, startPoint x: 175, startPoint y: 190, endPoint x: 139, endPoint y: 191, distance: 35.5
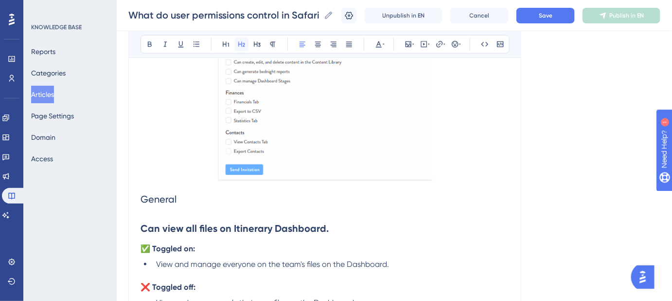
click at [243, 46] on icon at bounding box center [241, 44] width 7 height 5
click at [205, 200] on h2 "General" at bounding box center [325, 198] width 369 height 29
click at [306, 225] on strong "Can view all files on Itinerary Dashboard." at bounding box center [235, 228] width 188 height 12
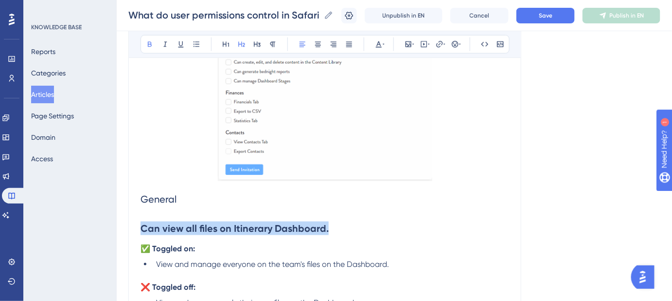
drag, startPoint x: 327, startPoint y: 226, endPoint x: 259, endPoint y: 102, distance: 141.5
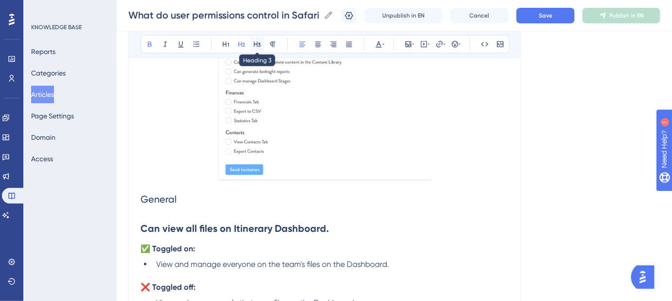
click at [255, 41] on icon at bounding box center [257, 44] width 8 height 8
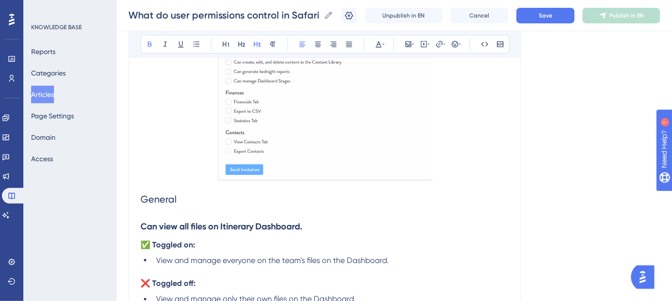
click at [159, 198] on span "General" at bounding box center [159, 199] width 36 height 12
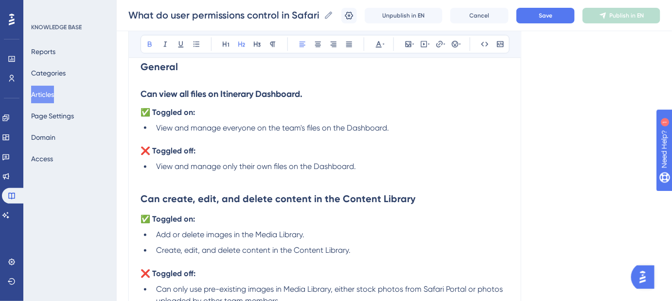
scroll to position [515, 0]
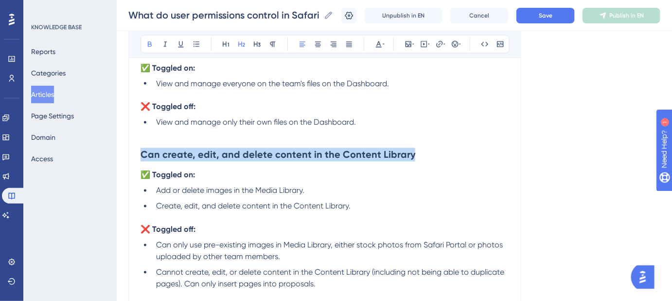
drag, startPoint x: 409, startPoint y: 154, endPoint x: 139, endPoint y: 154, distance: 270.4
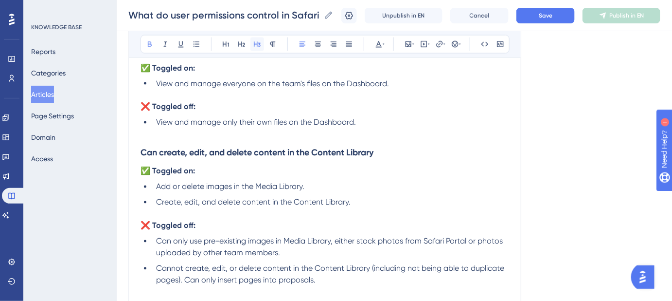
click at [256, 41] on icon at bounding box center [257, 44] width 8 height 8
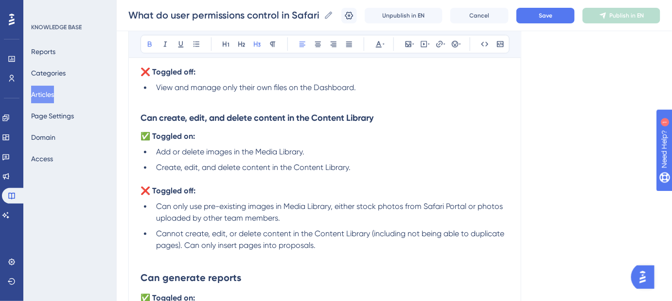
scroll to position [604, 0]
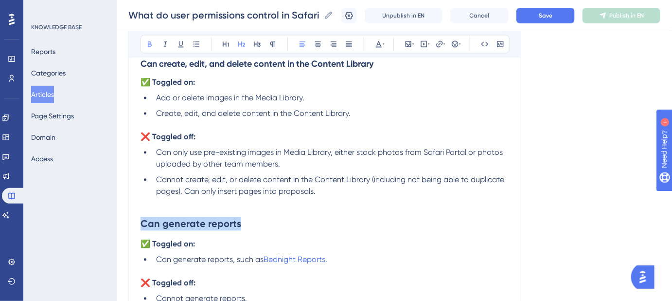
drag, startPoint x: 196, startPoint y: 224, endPoint x: 219, endPoint y: 115, distance: 111.3
click at [137, 223] on div "What do user permissions control in Safari Portal? Learn what each user permiss…" at bounding box center [324, 229] width 393 height 1448
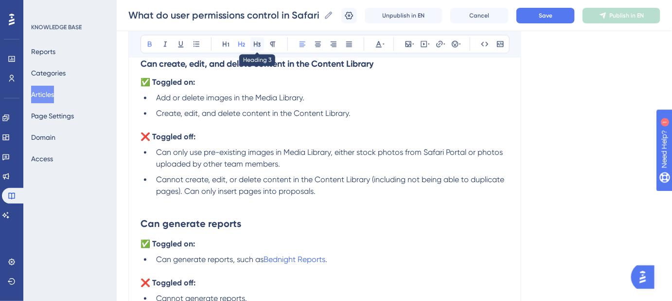
click at [260, 42] on icon at bounding box center [257, 44] width 8 height 8
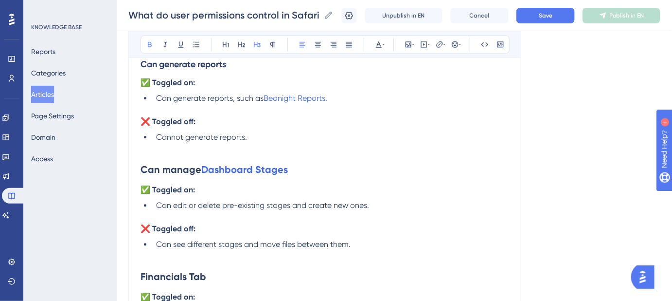
scroll to position [781, 0]
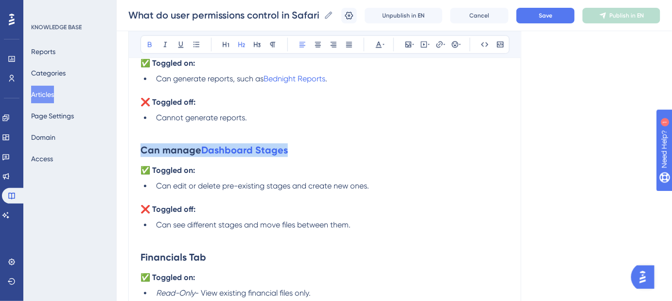
drag, startPoint x: 290, startPoint y: 147, endPoint x: 213, endPoint y: 56, distance: 119.7
click at [139, 147] on div "What do user permissions control in Safari Portal? Learn what each user permiss…" at bounding box center [324, 50] width 393 height 1444
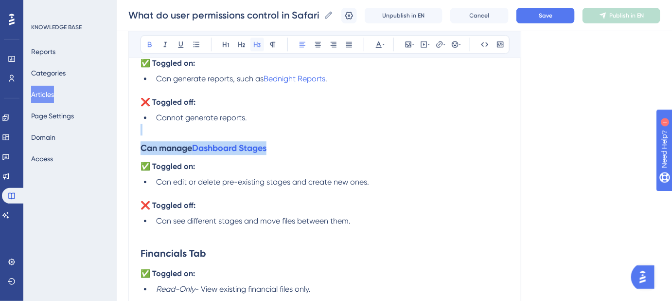
click at [258, 45] on icon at bounding box center [257, 44] width 8 height 8
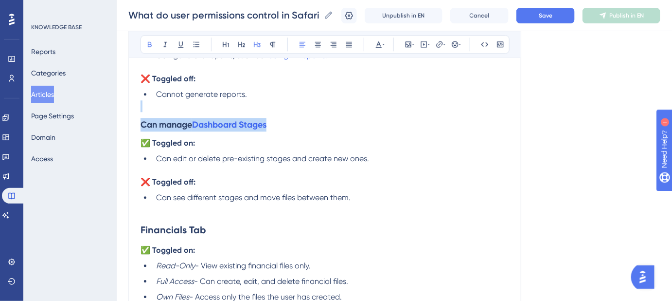
scroll to position [825, 0]
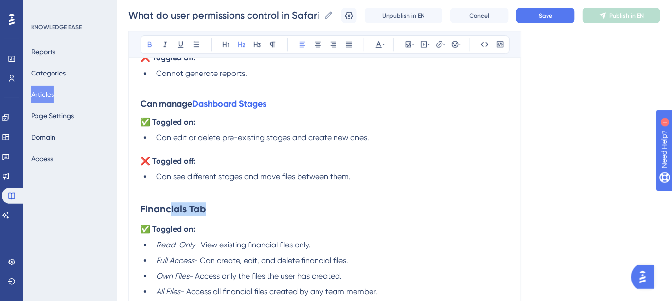
drag, startPoint x: 209, startPoint y: 207, endPoint x: 165, endPoint y: 201, distance: 44.6
click at [168, 207] on h2 "Financials Tab" at bounding box center [325, 208] width 369 height 29
click at [152, 197] on h2 "Financials Tab" at bounding box center [325, 208] width 369 height 29
drag, startPoint x: 145, startPoint y: 194, endPoint x: 140, endPoint y: 194, distance: 5.4
click at [145, 194] on h2 "Financials Tab" at bounding box center [325, 208] width 369 height 29
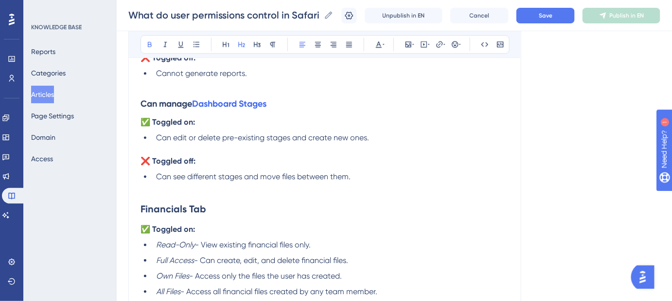
click at [139, 194] on div "What do user permissions control in Safari Portal? Learn what each user permiss…" at bounding box center [324, 4] width 393 height 1440
click at [143, 203] on strong "Financials Tab" at bounding box center [174, 209] width 66 height 12
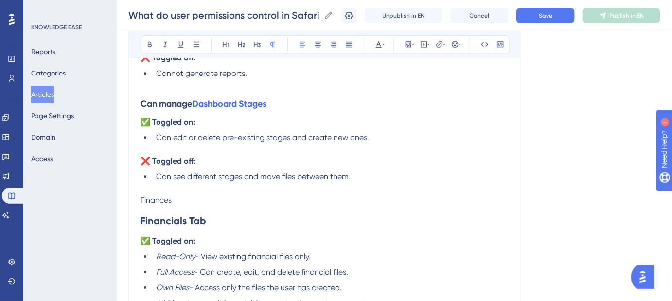
click at [153, 201] on span "Finances" at bounding box center [156, 199] width 31 height 9
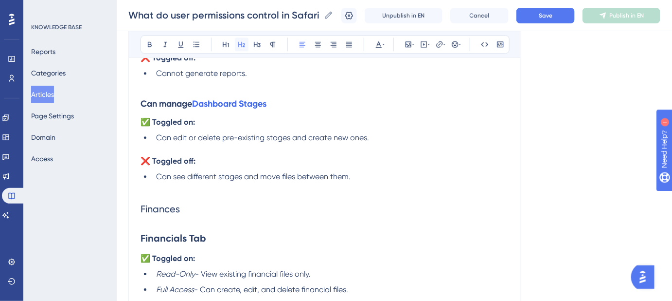
click at [240, 44] on icon at bounding box center [242, 44] width 8 height 8
drag, startPoint x: 209, startPoint y: 233, endPoint x: 133, endPoint y: 227, distance: 76.1
click at [132, 228] on div "What do user permissions control in Safari Portal? Learn what each user permiss…" at bounding box center [324, 18] width 393 height 1469
drag, startPoint x: 191, startPoint y: 204, endPoint x: 139, endPoint y: 204, distance: 52.0
click at [139, 204] on div "What do user permissions control in Safari Portal? Learn what each user permiss…" at bounding box center [324, 18] width 393 height 1469
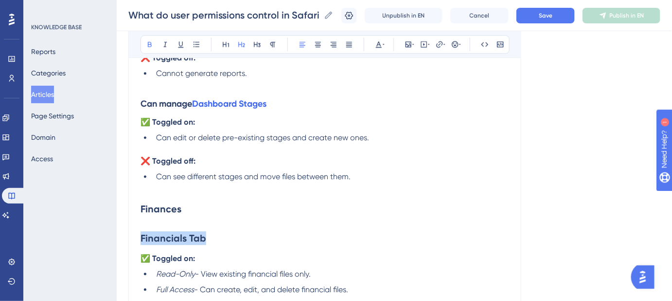
drag, startPoint x: 204, startPoint y: 235, endPoint x: 140, endPoint y: 234, distance: 63.7
click at [141, 234] on strong "Financials Tab" at bounding box center [174, 238] width 66 height 12
click at [257, 45] on icon at bounding box center [257, 44] width 8 height 8
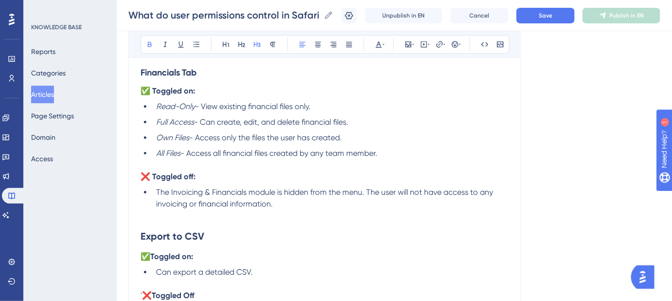
scroll to position [1002, 0]
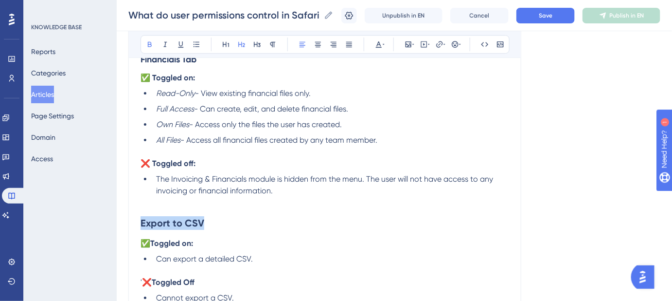
drag, startPoint x: 206, startPoint y: 223, endPoint x: 179, endPoint y: 141, distance: 86.0
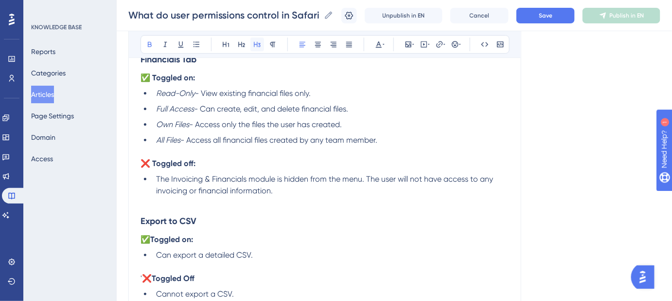
click at [257, 42] on icon at bounding box center [257, 44] width 8 height 8
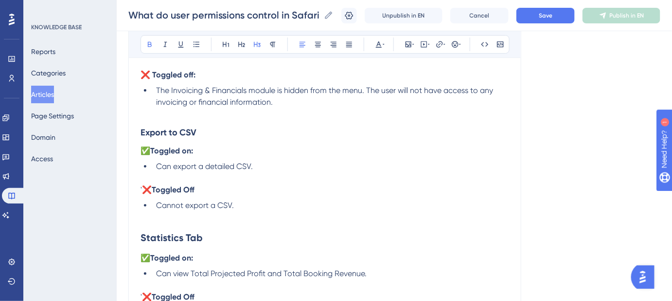
scroll to position [1134, 0]
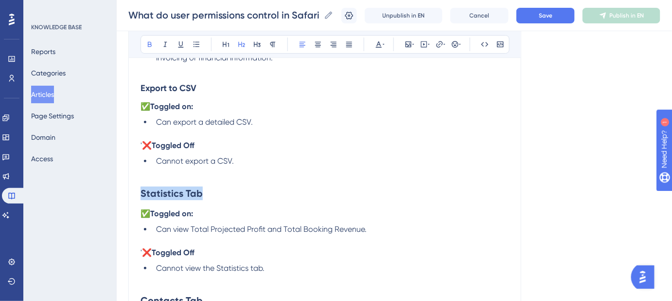
drag, startPoint x: 200, startPoint y: 194, endPoint x: 132, endPoint y: 194, distance: 68.1
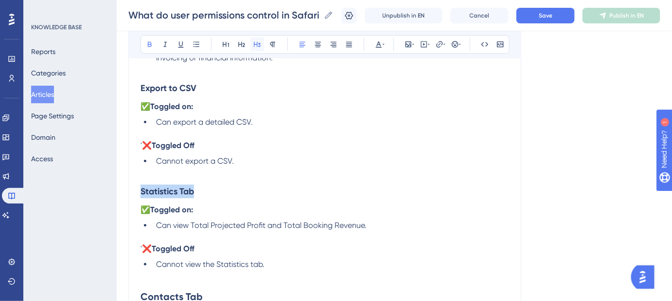
click at [257, 45] on icon at bounding box center [257, 44] width 7 height 5
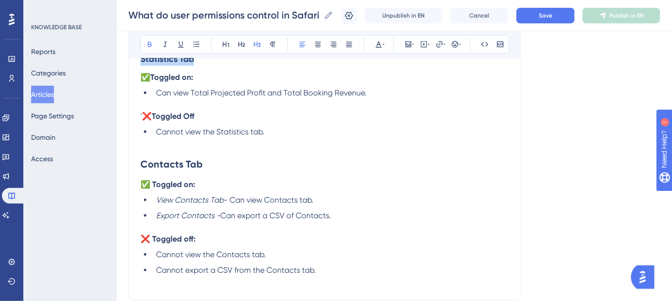
scroll to position [1267, 0]
click at [145, 147] on p at bounding box center [325, 143] width 369 height 12
drag, startPoint x: 214, startPoint y: 158, endPoint x: 137, endPoint y: 158, distance: 76.9
click at [262, 44] on button at bounding box center [257, 44] width 14 height 14
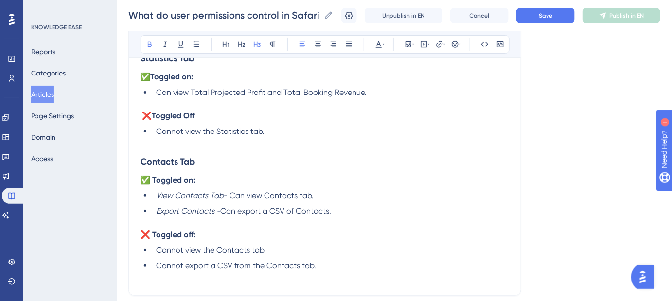
click at [143, 156] on strong "Contacts Tab" at bounding box center [168, 161] width 54 height 11
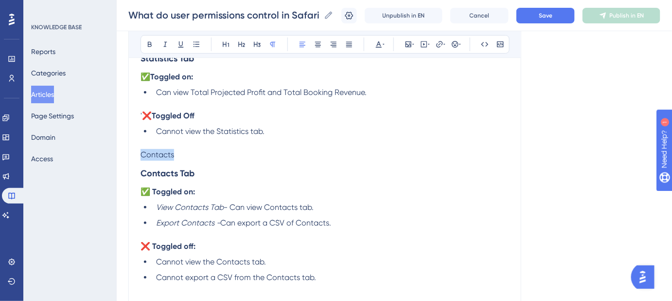
drag, startPoint x: 145, startPoint y: 156, endPoint x: 134, endPoint y: 156, distance: 11.2
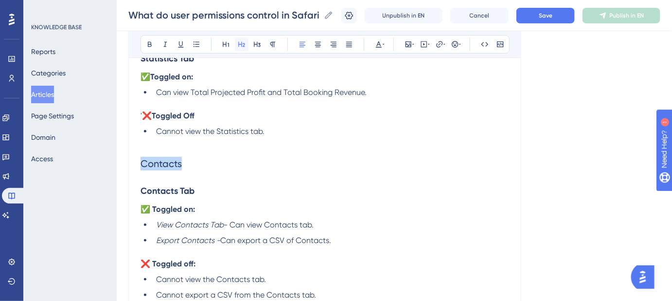
click at [240, 46] on icon at bounding box center [242, 44] width 8 height 8
click at [149, 46] on icon at bounding box center [150, 44] width 8 height 8
click at [532, 19] on button "Save" at bounding box center [546, 16] width 58 height 16
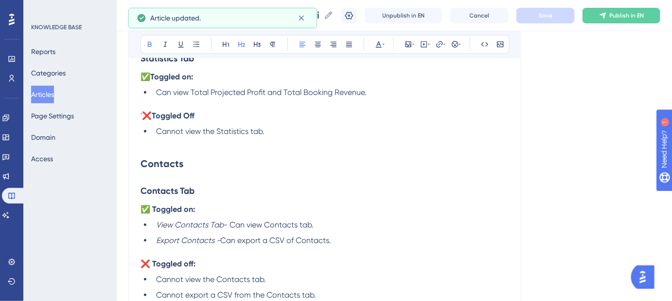
click at [355, 159] on h2 "Contacts" at bounding box center [325, 163] width 369 height 29
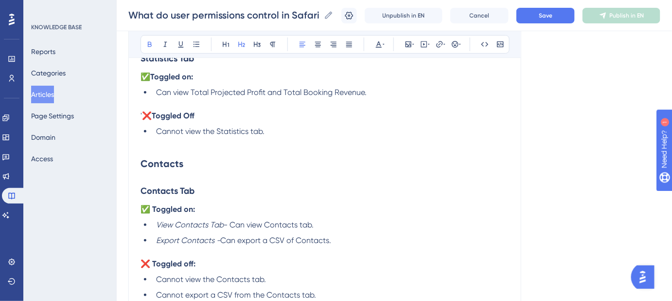
click at [541, 4] on div "What do user permissions control in Safari Portal? What do user permissions con…" at bounding box center [394, 15] width 555 height 31
click at [539, 14] on button "Save" at bounding box center [546, 16] width 58 height 16
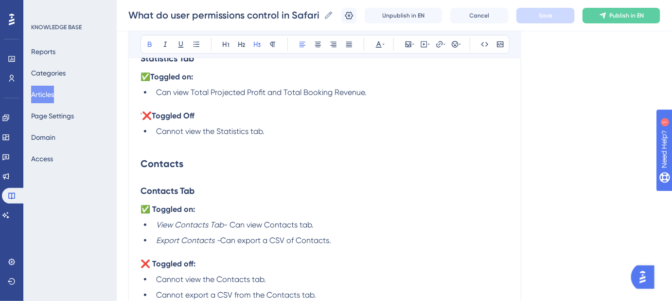
click at [141, 190] on strong "Contacts Tab" at bounding box center [168, 190] width 54 height 11
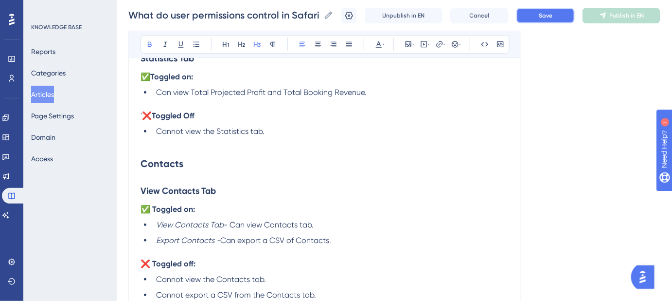
click at [557, 20] on button "Save" at bounding box center [546, 16] width 58 height 16
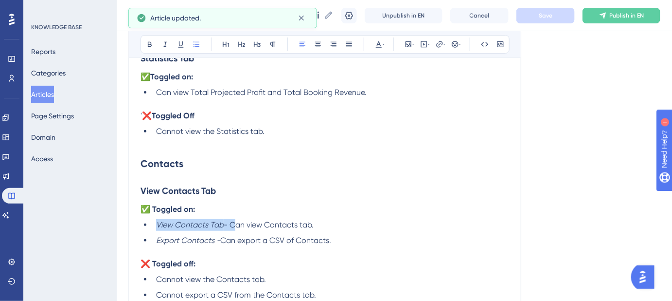
drag, startPoint x: 230, startPoint y: 224, endPoint x: 158, endPoint y: 225, distance: 72.0
click at [158, 225] on li "View Contacts Tab - Can view Contacts tab." at bounding box center [330, 225] width 357 height 12
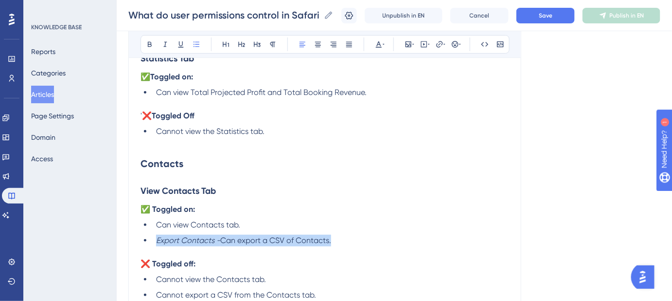
drag, startPoint x: 337, startPoint y: 237, endPoint x: 143, endPoint y: 238, distance: 194.1
click at [143, 238] on ul "Can view Contacts tab. Export Contacts - Can export a CSV of Contacts." at bounding box center [325, 232] width 369 height 27
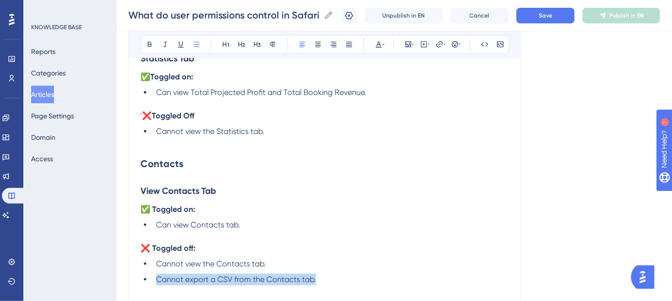
drag, startPoint x: 320, startPoint y: 274, endPoint x: 154, endPoint y: 278, distance: 165.9
click at [154, 278] on li "Cannot export a CSV from the Contacts tab." at bounding box center [330, 279] width 357 height 12
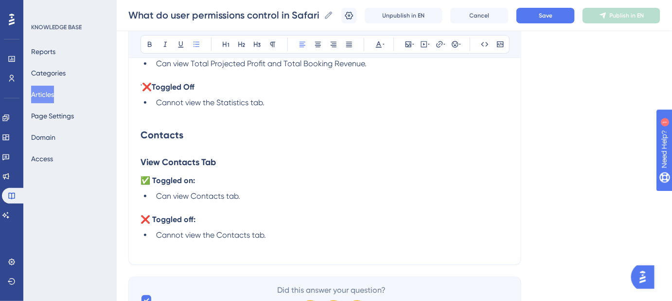
scroll to position [1311, 0]
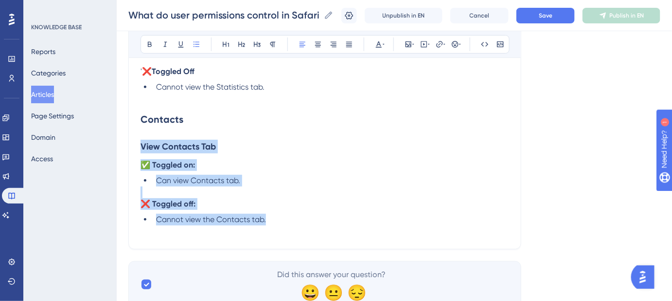
drag, startPoint x: 233, startPoint y: 212, endPoint x: 126, endPoint y: 151, distance: 122.4
copy div "View Contacts Tab ✅ Toggled on: Can view Contacts tab. ❌ Toggled off: Cannot vi…"
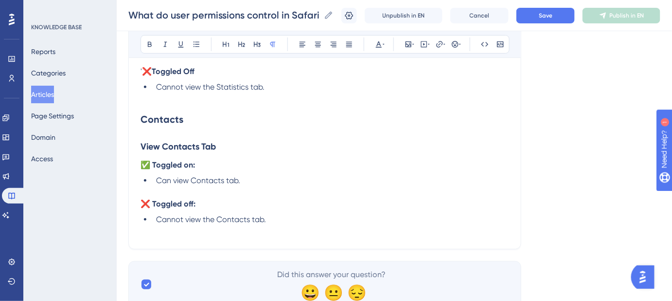
click at [269, 225] on p at bounding box center [325, 231] width 369 height 12
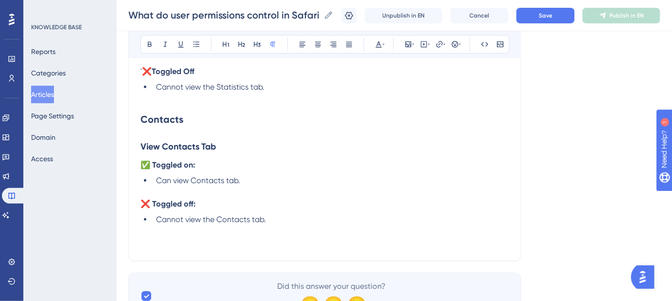
scroll to position [1329, 0]
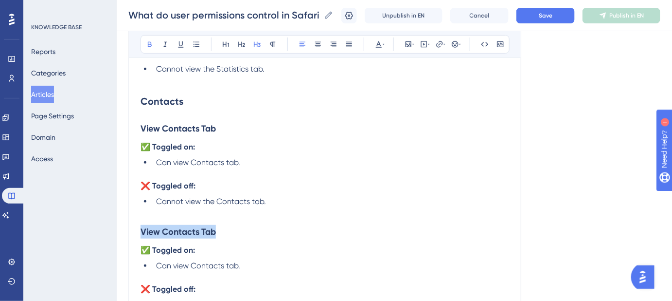
drag, startPoint x: 210, startPoint y: 230, endPoint x: 142, endPoint y: 235, distance: 68.8
click at [142, 235] on h3 "View Contacts Tab" at bounding box center [325, 231] width 369 height 25
click at [158, 238] on h3 "View Contacts Tab" at bounding box center [325, 231] width 369 height 25
click at [152, 232] on strong "View Contacts Tab" at bounding box center [178, 231] width 75 height 11
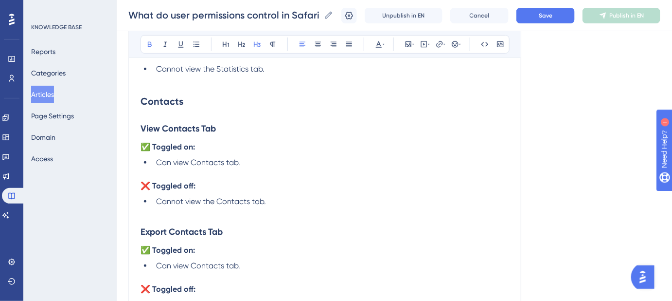
click at [219, 229] on strong "Export Contacts Tab" at bounding box center [182, 231] width 82 height 11
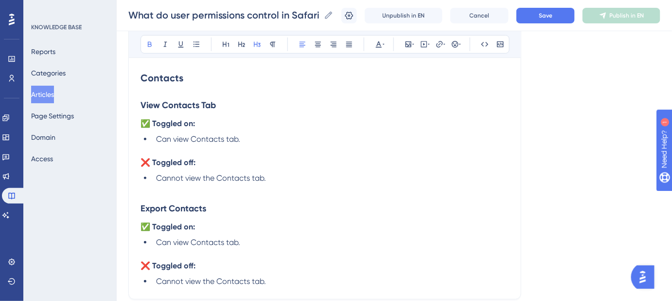
scroll to position [1374, 0]
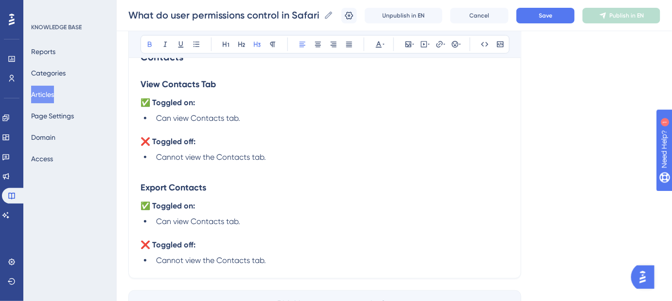
click at [184, 219] on span "Can view Contacts tab." at bounding box center [198, 220] width 84 height 9
click at [299, 223] on span "Can export a detailed list of Contacts tab." at bounding box center [231, 220] width 150 height 9
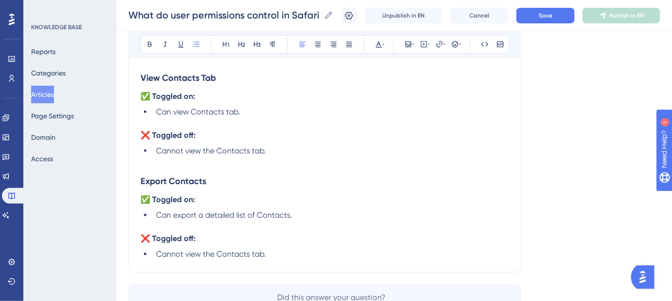
scroll to position [1418, 0]
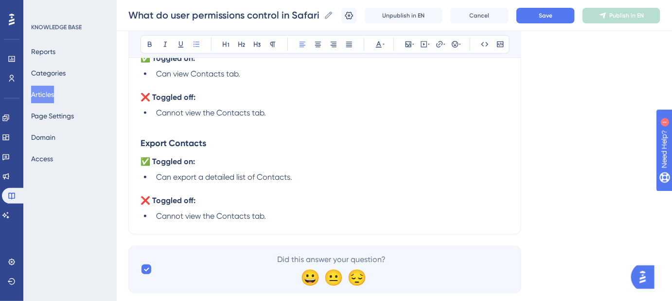
click at [194, 214] on span "Cannot view the Contacts tab." at bounding box center [211, 215] width 110 height 9
click at [241, 175] on span "Can export a detailed list of Contacts." at bounding box center [224, 176] width 136 height 9
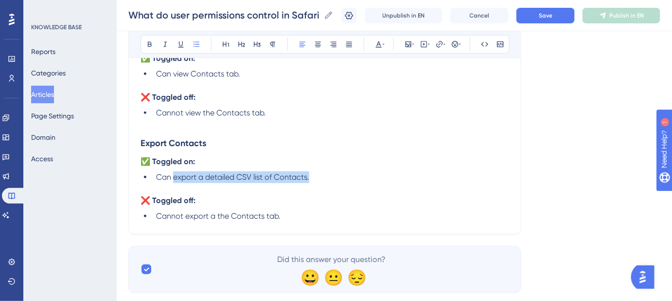
drag, startPoint x: 320, startPoint y: 172, endPoint x: 174, endPoint y: 173, distance: 146.4
click at [174, 173] on li "Can export a detailed CSV list of Contacts." at bounding box center [330, 177] width 357 height 12
copy span "export a detailed CSV list of Contacts."
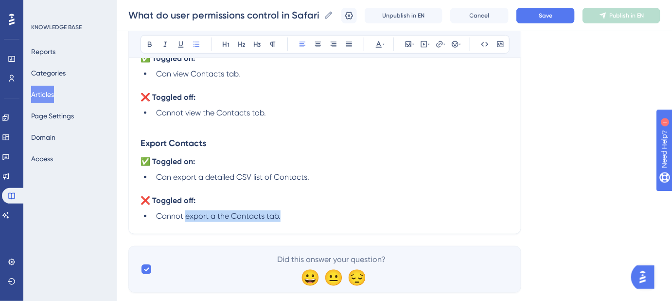
drag, startPoint x: 289, startPoint y: 211, endPoint x: 185, endPoint y: 214, distance: 104.6
click at [185, 214] on li "Cannot export a the Contacts tab." at bounding box center [330, 216] width 357 height 12
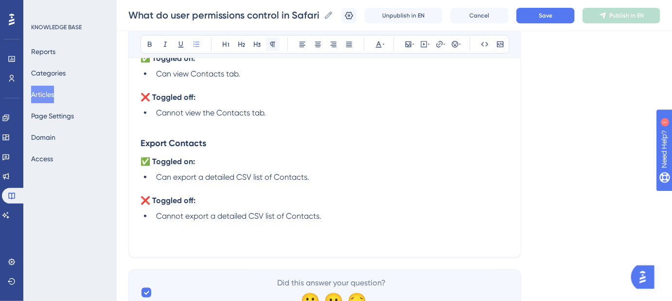
click at [273, 42] on icon at bounding box center [273, 44] width 8 height 8
click at [143, 243] on p at bounding box center [325, 239] width 369 height 12
click at [267, 14] on input "What do user permissions control in Safari Portal?" at bounding box center [224, 15] width 192 height 14
click at [548, 18] on span "Save" at bounding box center [546, 16] width 14 height 8
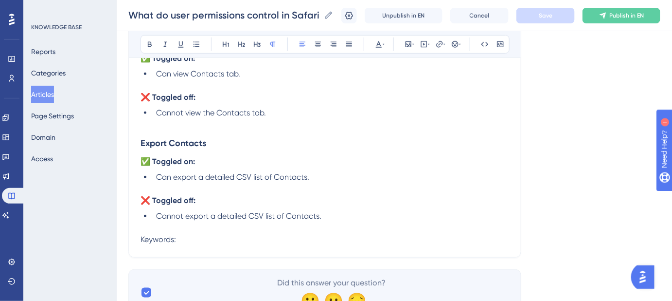
click at [243, 237] on p "Keywords:" at bounding box center [325, 239] width 369 height 12
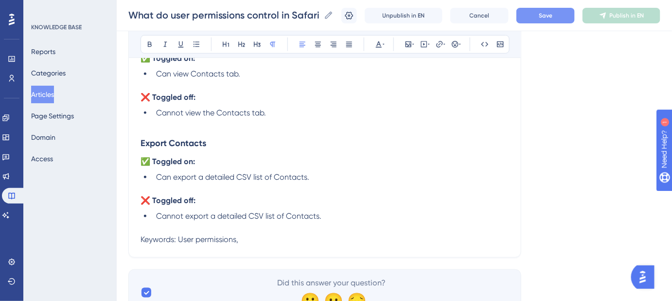
click at [265, 236] on p "Keywords: User permissions," at bounding box center [325, 239] width 369 height 12
click at [308, 235] on p "Keywords: User permissions, Manage users," at bounding box center [325, 239] width 369 height 12
click at [367, 240] on p "Keywords: User permissions, Manage users, Assign permissions," at bounding box center [325, 239] width 369 height 12
click at [462, 238] on p "Keywords: User permissions, Manage users, Assign permissions, Change user permi…" at bounding box center [325, 239] width 369 height 12
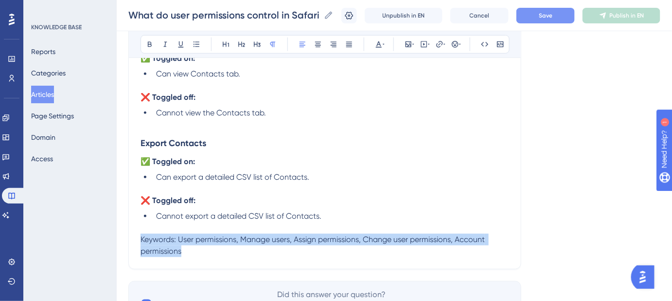
drag, startPoint x: 193, startPoint y: 250, endPoint x: 133, endPoint y: 242, distance: 60.8
click at [378, 46] on icon at bounding box center [379, 44] width 8 height 8
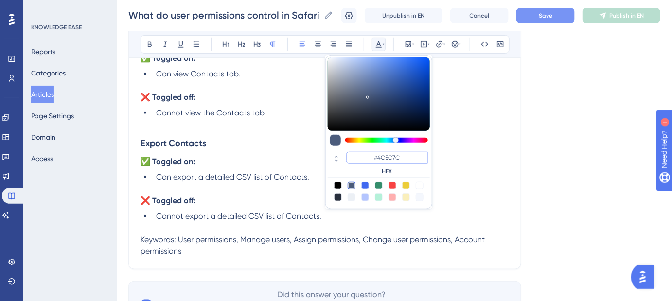
drag, startPoint x: 403, startPoint y: 159, endPoint x: 378, endPoint y: 156, distance: 25.0
click at [378, 156] on input "#4C5C7C" at bounding box center [387, 158] width 82 height 12
type input "#FFFFFF"
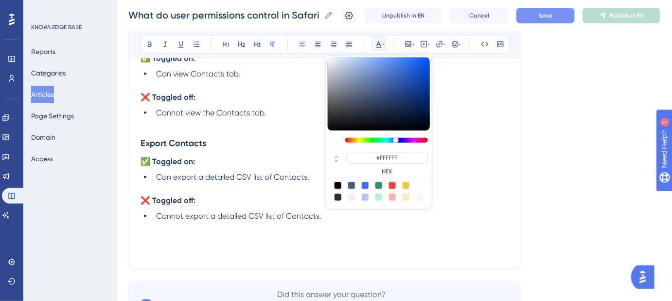
drag, startPoint x: 591, startPoint y: 163, endPoint x: 540, endPoint y: 71, distance: 105.4
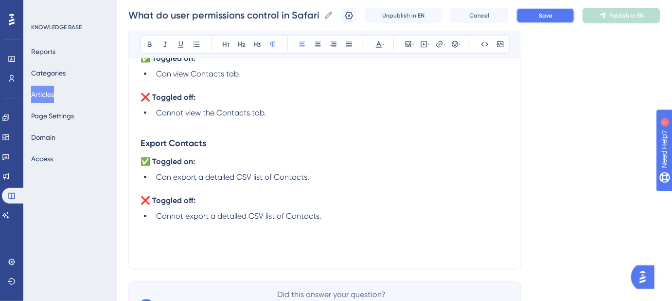
click at [541, 19] on button "Save" at bounding box center [546, 16] width 58 height 16
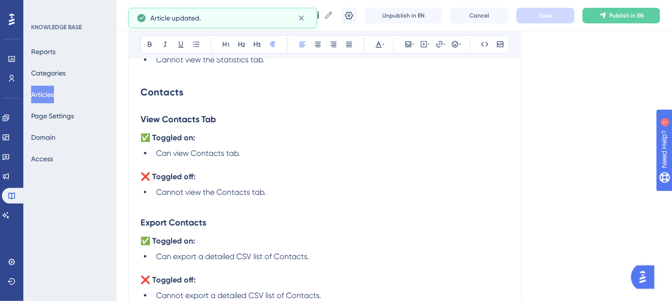
scroll to position [1329, 0]
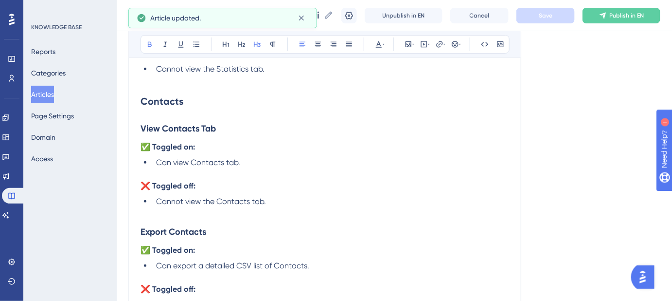
click at [183, 230] on strong "Export Contacts" at bounding box center [174, 231] width 66 height 11
click at [166, 99] on strong "Contacts" at bounding box center [162, 101] width 43 height 12
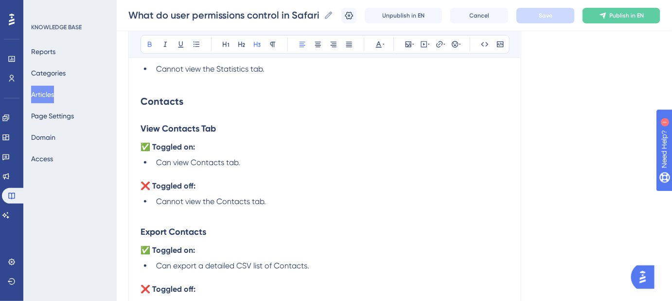
click at [178, 128] on strong "View Contacts Tab" at bounding box center [178, 128] width 75 height 11
drag, startPoint x: 188, startPoint y: 98, endPoint x: 133, endPoint y: 99, distance: 55.0
click at [181, 45] on icon at bounding box center [181, 44] width 5 height 6
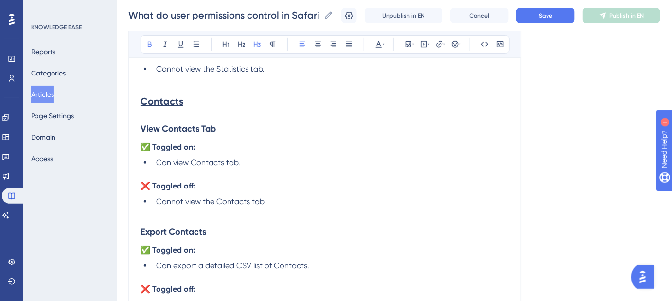
click at [293, 125] on h3 "View Contacts Tab" at bounding box center [325, 128] width 369 height 25
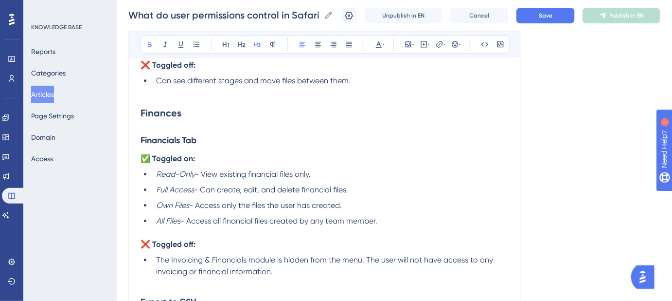
scroll to position [887, 0]
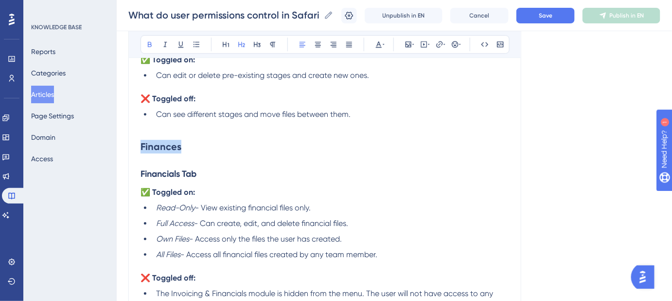
drag, startPoint x: 148, startPoint y: 146, endPoint x: 139, endPoint y: 146, distance: 8.8
click at [139, 146] on div "What do user permissions control in Safari Portal? Learn what each user permiss…" at bounding box center [324, 11] width 393 height 1578
click at [180, 44] on icon at bounding box center [181, 44] width 8 height 8
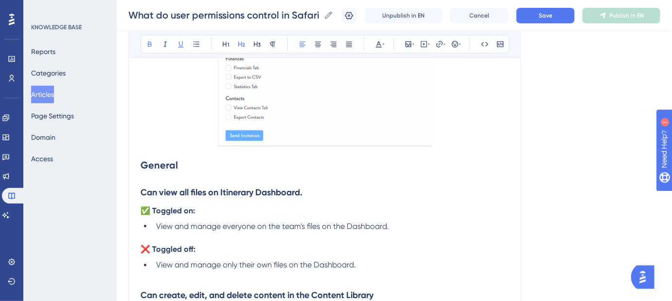
scroll to position [357, 0]
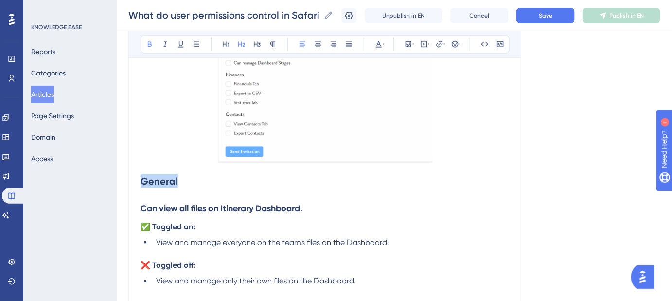
drag, startPoint x: 185, startPoint y: 177, endPoint x: 178, endPoint y: 148, distance: 29.7
click at [181, 46] on icon at bounding box center [181, 44] width 8 height 8
click at [180, 146] on p at bounding box center [325, 59] width 369 height 215
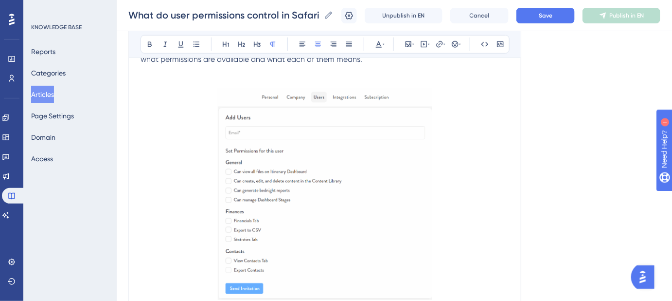
scroll to position [195, 0]
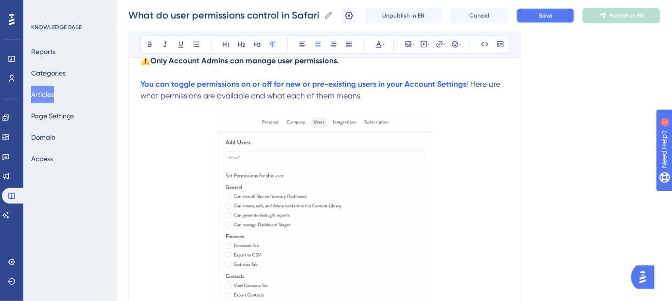
click at [556, 10] on button "Save" at bounding box center [546, 16] width 58 height 16
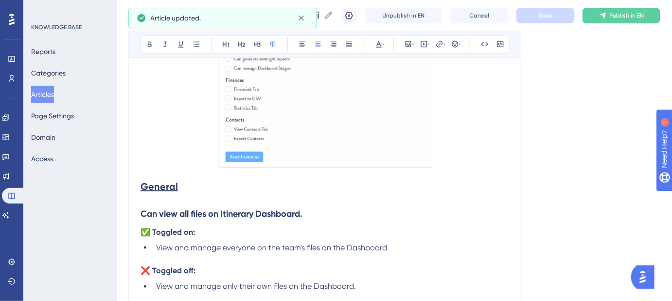
scroll to position [372, 0]
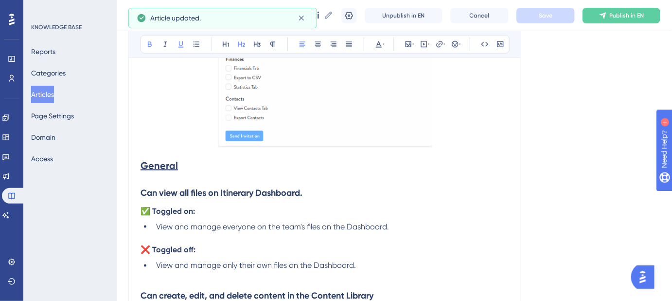
click at [142, 161] on strong "General" at bounding box center [159, 166] width 37 height 12
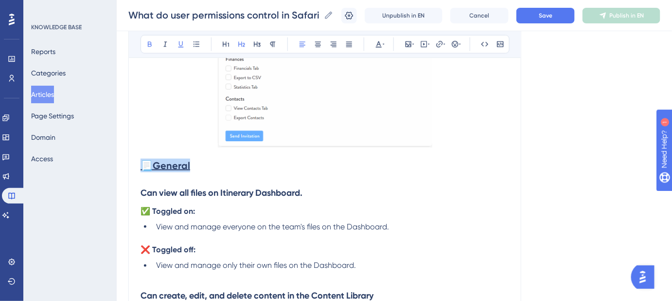
drag, startPoint x: 199, startPoint y: 164, endPoint x: 143, endPoint y: 164, distance: 56.9
click at [143, 164] on h2 "📃General" at bounding box center [325, 165] width 369 height 29
click at [180, 45] on icon at bounding box center [181, 44] width 5 height 6
click at [251, 173] on h2 "📃General" at bounding box center [325, 165] width 369 height 29
click at [436, 189] on h3 "Can view all files on Itinerary Dashboard." at bounding box center [325, 192] width 369 height 25
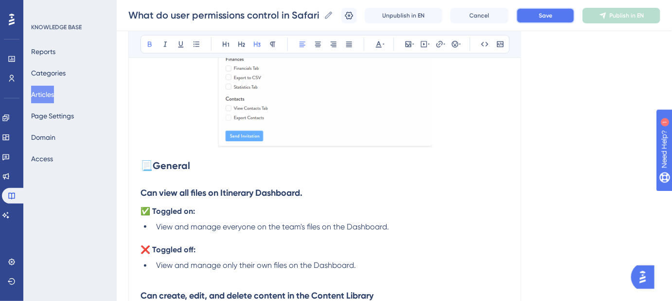
click at [553, 20] on button "Save" at bounding box center [546, 16] width 58 height 16
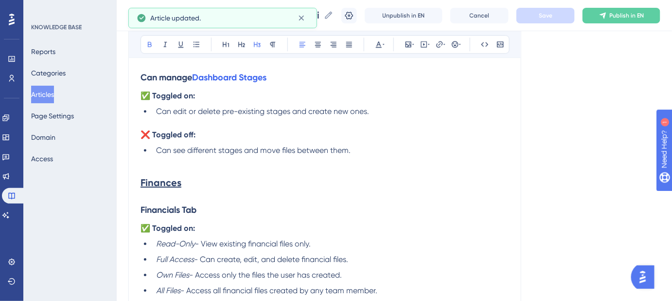
scroll to position [903, 0]
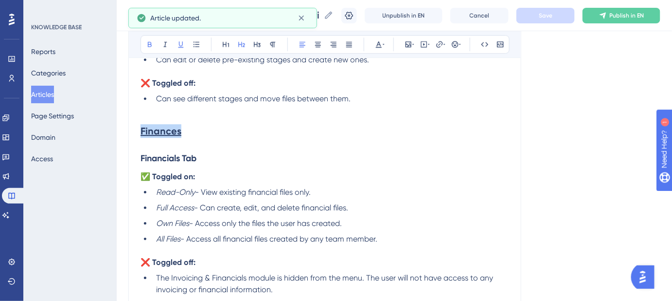
drag, startPoint x: 187, startPoint y: 131, endPoint x: 127, endPoint y: 131, distance: 59.8
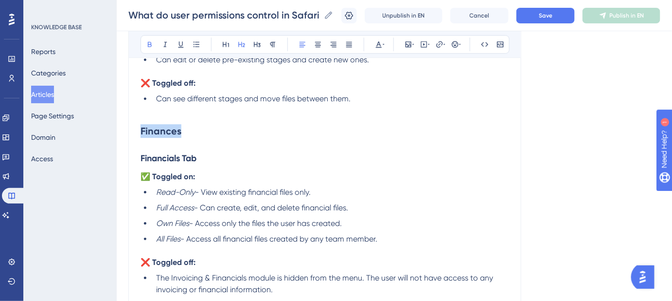
click at [143, 126] on strong "Finances" at bounding box center [161, 131] width 41 height 12
click at [377, 192] on li "Read-Only - View existing financial files only." at bounding box center [330, 192] width 357 height 12
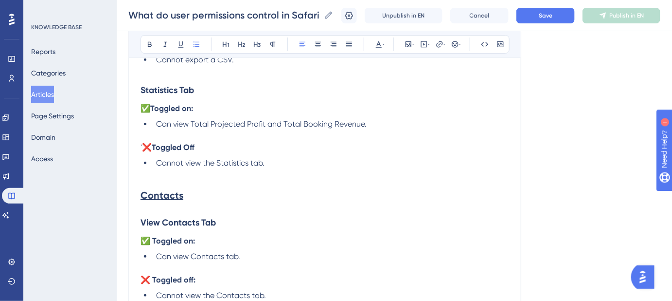
scroll to position [1256, 0]
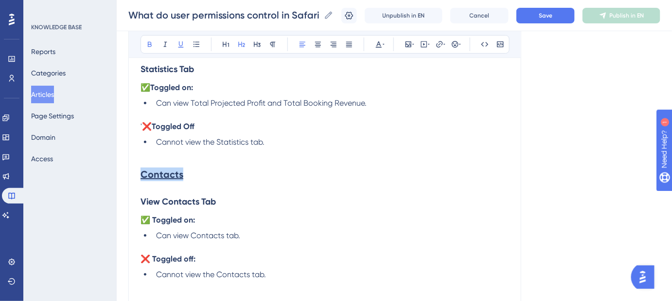
drag, startPoint x: 190, startPoint y: 175, endPoint x: 133, endPoint y: 175, distance: 56.9
click at [142, 171] on strong "Contacts" at bounding box center [162, 174] width 43 height 12
click at [539, 20] on button "Save" at bounding box center [546, 16] width 58 height 16
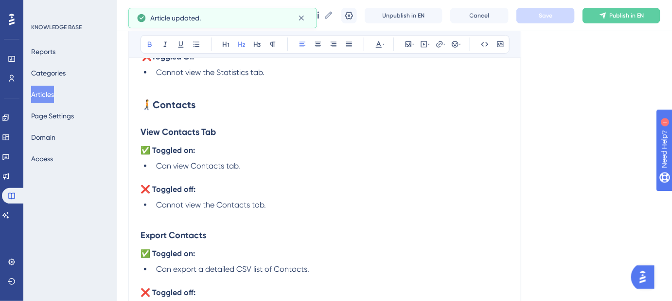
scroll to position [1345, 0]
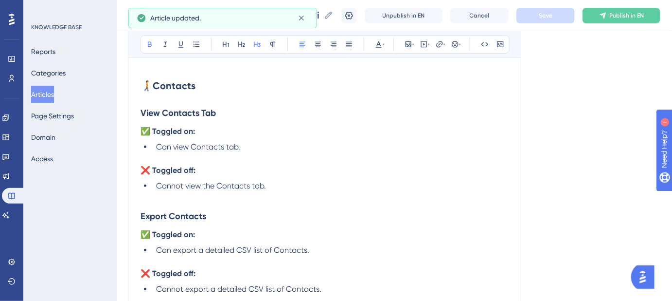
click at [205, 112] on strong "View Contacts Tab" at bounding box center [178, 112] width 75 height 11
click at [185, 215] on strong "Export Contacts" at bounding box center [174, 216] width 66 height 11
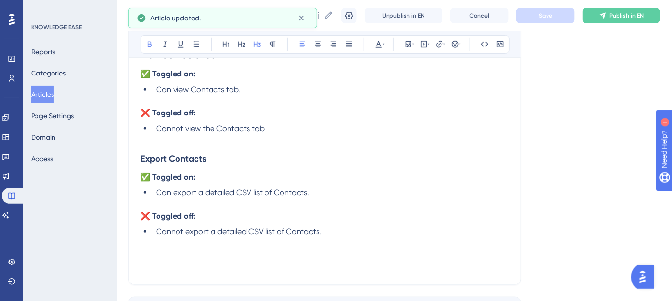
scroll to position [1474, 0]
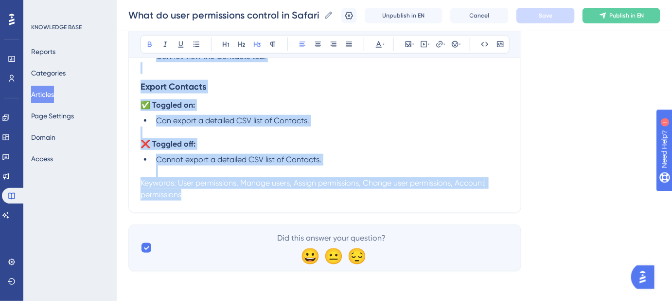
drag, startPoint x: 311, startPoint y: 211, endPoint x: 159, endPoint y: 199, distance: 153.1
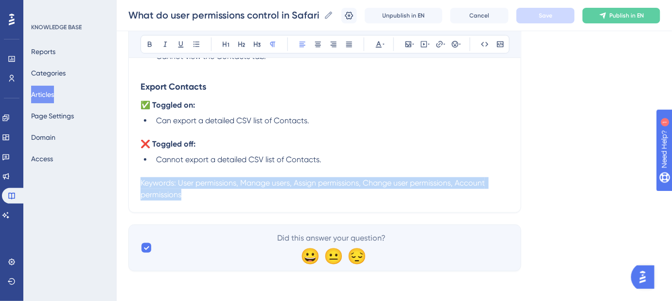
drag, startPoint x: 257, startPoint y: 197, endPoint x: 121, endPoint y: 181, distance: 137.0
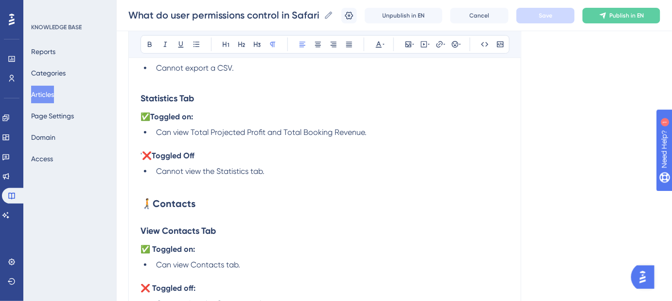
scroll to position [1209, 0]
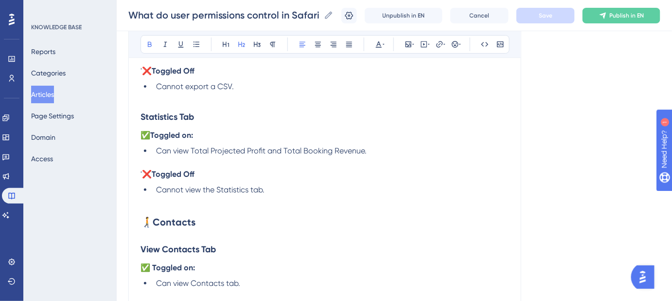
click at [150, 217] on strong "🚶‍➡️Contacts" at bounding box center [168, 222] width 55 height 12
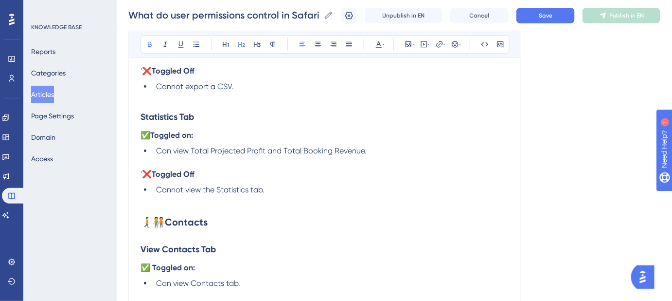
click at [155, 225] on strong "🚶‍➡️🧑‍🤝‍🧑Contacts" at bounding box center [174, 222] width 67 height 12
click at [537, 15] on button "Save" at bounding box center [546, 16] width 58 height 16
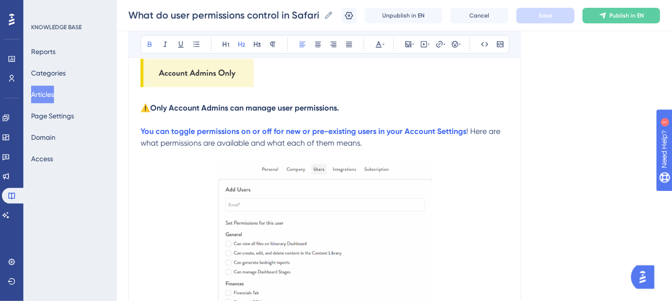
scroll to position [104, 0]
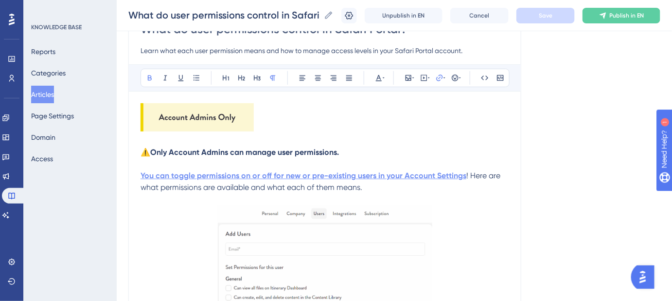
click at [372, 175] on strong "You can toggle permissions on or off for new or pre-existing users in your Acco…" at bounding box center [304, 175] width 326 height 9
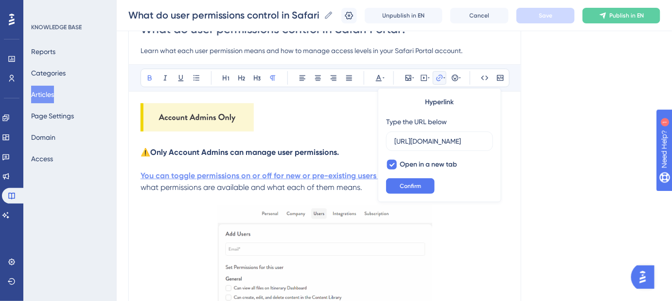
scroll to position [0, 218]
click at [410, 141] on input "https://help.safariportal.app/en/articles/5769-what-can-permissions-can-i-set-f…" at bounding box center [439, 141] width 90 height 11
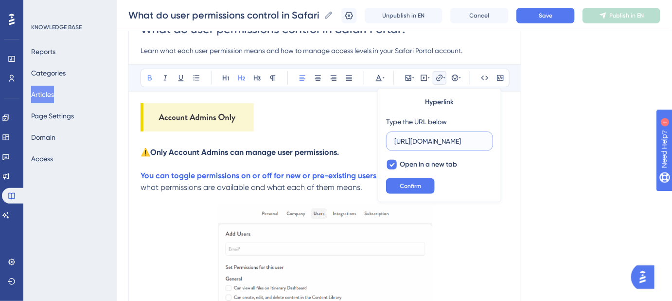
drag, startPoint x: 440, startPoint y: 140, endPoint x: 500, endPoint y: 143, distance: 59.9
click at [500, 143] on div "Hyperlink Type the URL below https://help.safariportal.app/en/articles/5769-wha…" at bounding box center [440, 145] width 124 height 114
click at [467, 142] on input "https://help.safariportal.app/en/articles/5769-what-can-permissions-can-i-set-f…" at bounding box center [439, 141] width 90 height 11
drag, startPoint x: 392, startPoint y: 142, endPoint x: 494, endPoint y: 146, distance: 101.8
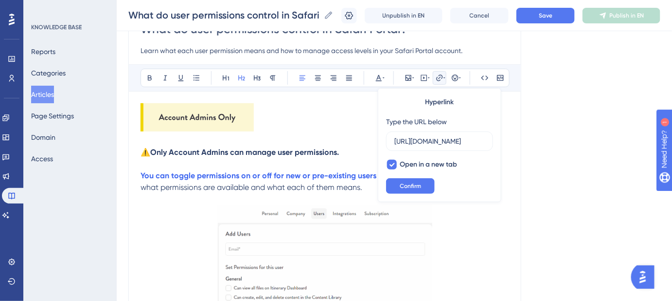
click at [494, 146] on div "Hyperlink Type the URL below https://help.safariportal.app/en/articles/5769-wha…" at bounding box center [440, 145] width 124 height 114
click at [448, 140] on input "https://help.safariportal.app/en/articles/5769-what-can-permissions-can-i-set-f…" at bounding box center [439, 141] width 90 height 11
click at [392, 159] on div at bounding box center [392, 165] width 12 height 12
checkbox input "false"
click at [405, 186] on span "Confirm" at bounding box center [410, 186] width 21 height 8
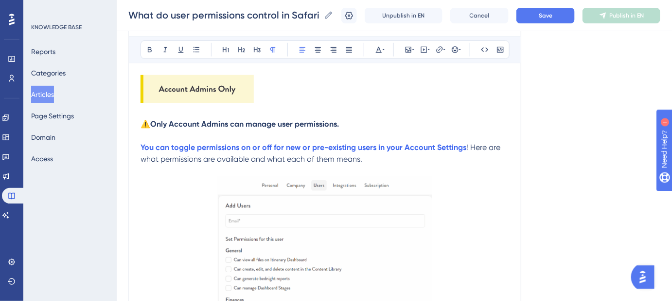
scroll to position [132, 0]
click at [320, 145] on strong "You can toggle permissions on or off for new or pre-existing users in your Acco…" at bounding box center [304, 146] width 326 height 9
click at [355, 147] on strong "You can toggle permissions on or off for new or pre-existing users in your Acco…" at bounding box center [304, 146] width 326 height 9
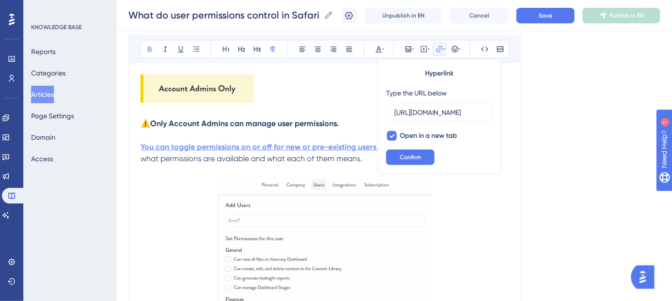
scroll to position [0, 218]
click at [407, 110] on input "https://help.safariportal.app/en/articles/5769-what-can-permissions-can-i-set-f…" at bounding box center [439, 112] width 90 height 11
click at [401, 157] on span "Confirm" at bounding box center [410, 157] width 21 height 8
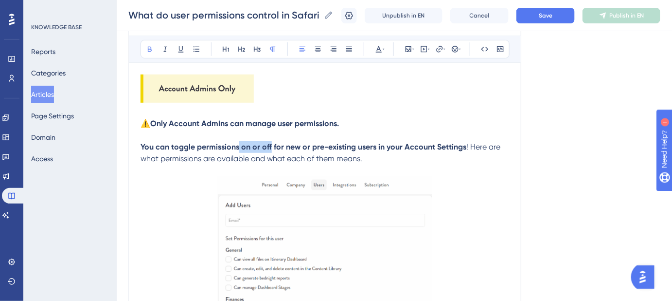
drag, startPoint x: 239, startPoint y: 146, endPoint x: 271, endPoint y: 146, distance: 31.6
click at [271, 146] on strong "You can toggle permissions on or off for new or pre-existing users in your Acco…" at bounding box center [304, 146] width 326 height 9
click at [423, 148] on strong "You can toggle permissions on or off for new or pre-existing users in your Acco…" at bounding box center [304, 146] width 326 height 9
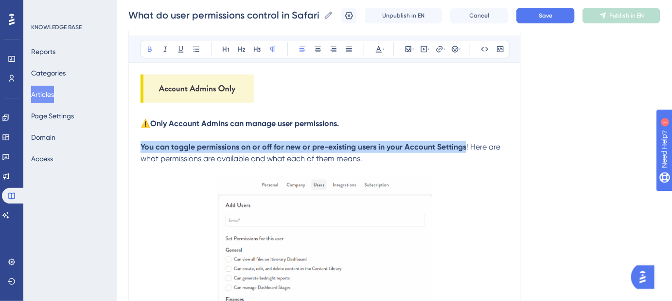
drag, startPoint x: 463, startPoint y: 144, endPoint x: 141, endPoint y: 146, distance: 322.5
click at [141, 146] on strong "You can toggle permissions on or off for new or pre-existing users in your Acco…" at bounding box center [304, 146] width 326 height 9
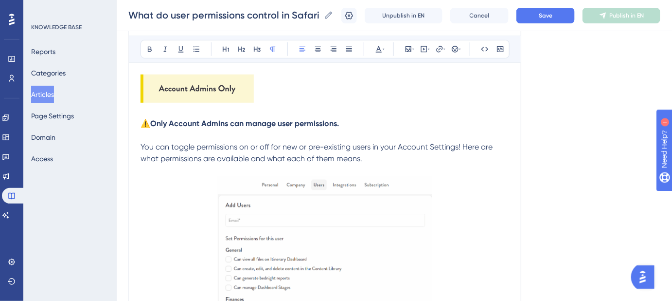
click at [278, 156] on span "You can toggle permissions on or off for new or pre-existing users in your Acco…" at bounding box center [318, 152] width 354 height 21
drag, startPoint x: 239, startPoint y: 145, endPoint x: 370, endPoint y: 147, distance: 131.4
click at [370, 147] on span "You can toggle permissions on or off for new or pre-existing users in your Acco…" at bounding box center [318, 152] width 354 height 21
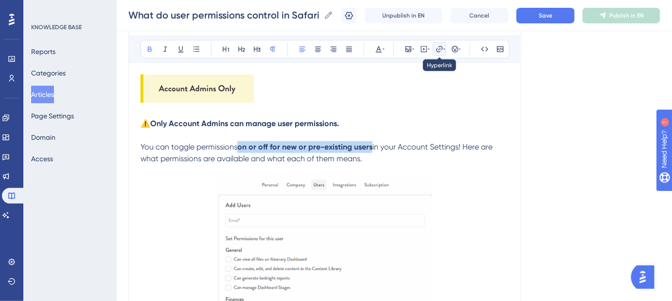
click at [438, 50] on icon at bounding box center [440, 49] width 8 height 8
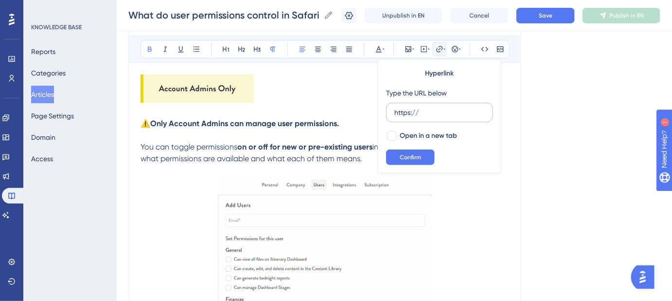
drag, startPoint x: 428, startPoint y: 118, endPoint x: 390, endPoint y: 115, distance: 38.1
click at [390, 115] on label "https://" at bounding box center [439, 112] width 107 height 19
click at [394, 115] on input "https://" at bounding box center [439, 112] width 90 height 11
drag, startPoint x: 393, startPoint y: 111, endPoint x: 421, endPoint y: 111, distance: 27.7
click at [421, 111] on label "https://" at bounding box center [439, 112] width 107 height 19
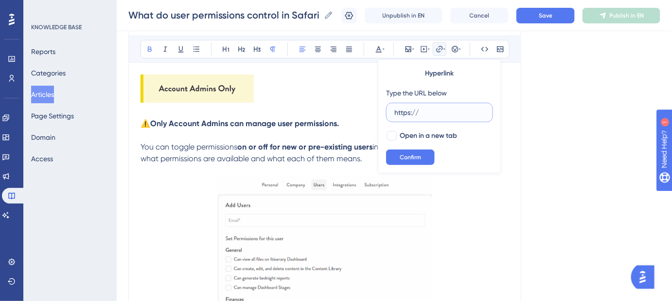
click at [421, 111] on input "https://" at bounding box center [439, 112] width 90 height 11
drag, startPoint x: 416, startPoint y: 111, endPoint x: 387, endPoint y: 111, distance: 29.7
click at [387, 111] on label "https://" at bounding box center [439, 112] width 107 height 19
click at [394, 111] on input "https://" at bounding box center [439, 112] width 90 height 11
paste input "help.safariportal.app/en/articles/5769-what-can-permissions-can-i-set-for-users…"
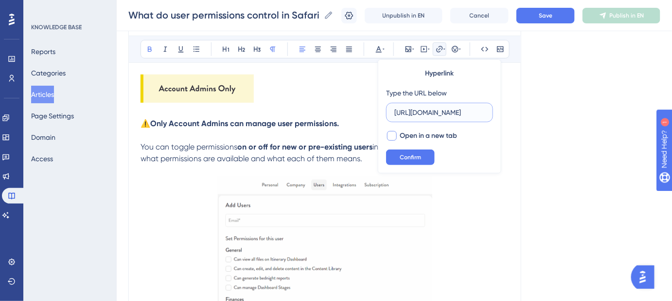
scroll to position [0, 218]
type input "https://help.safariportal.app/en/articles/5769-what-can-permissions-can-i-set-f…"
click at [392, 136] on div at bounding box center [392, 136] width 10 height 10
checkbox input "true"
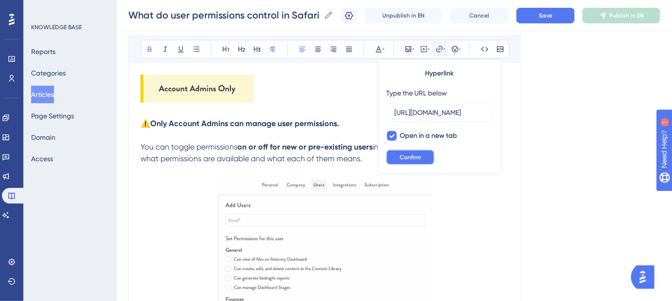
click at [399, 153] on button "Confirm" at bounding box center [410, 157] width 49 height 16
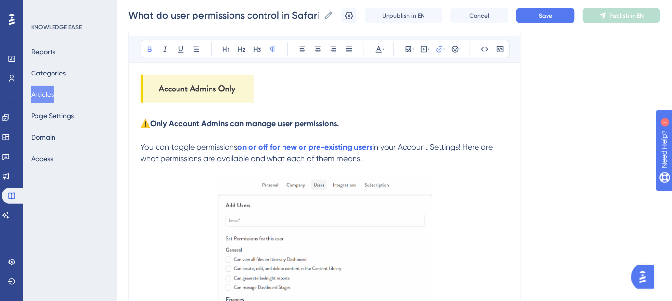
click at [531, 18] on button "Save" at bounding box center [546, 16] width 58 height 16
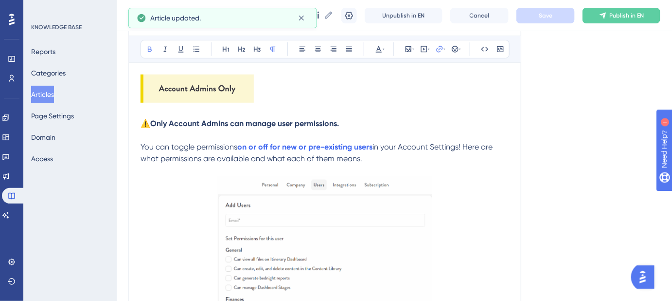
scroll to position [44, 0]
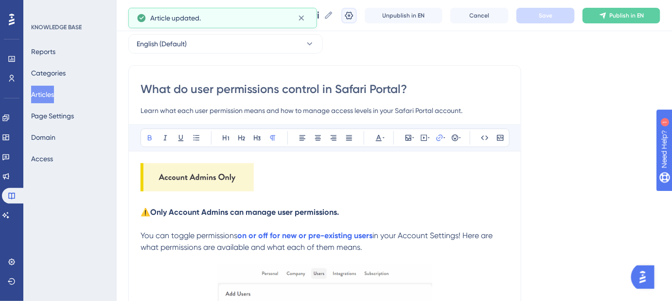
click at [354, 17] on icon at bounding box center [349, 15] width 8 height 8
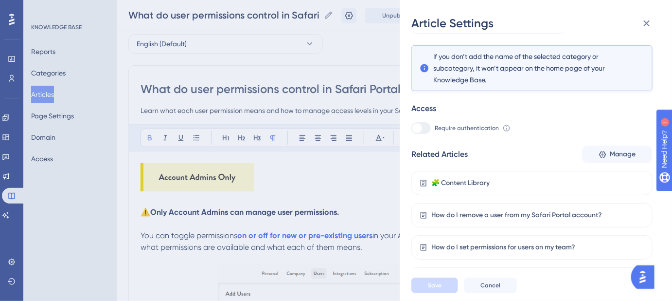
scroll to position [175, 0]
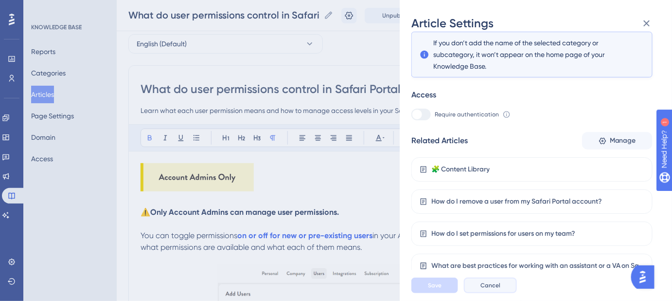
click at [493, 289] on span "Cancel" at bounding box center [491, 285] width 20 height 8
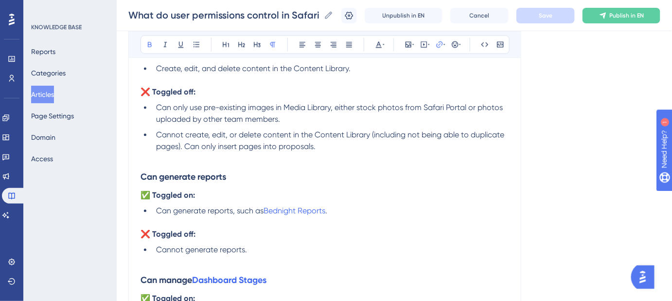
scroll to position [663, 0]
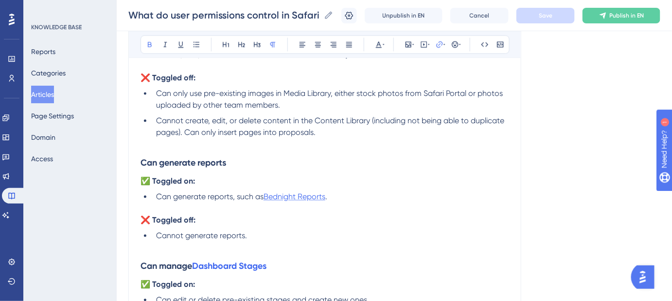
click at [315, 196] on span "Bednight Reports" at bounding box center [295, 196] width 62 height 9
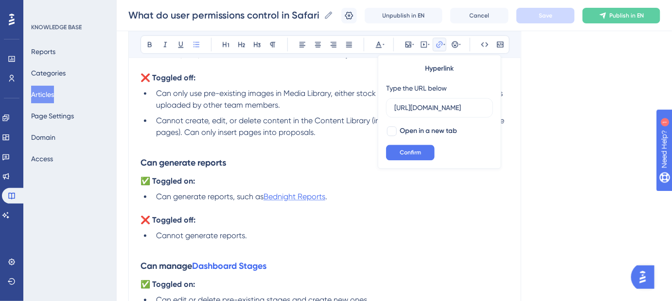
scroll to position [0, 222]
click at [392, 128] on div at bounding box center [392, 131] width 10 height 10
checkbox input "true"
click at [404, 153] on span "Confirm" at bounding box center [410, 152] width 21 height 8
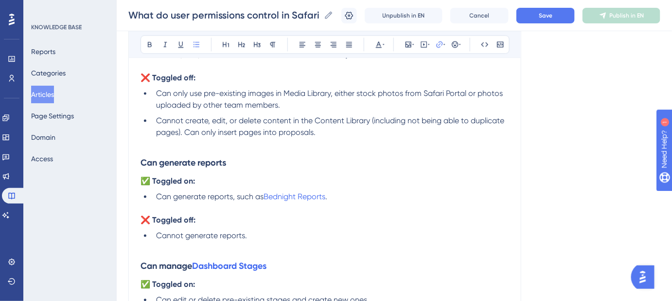
drag, startPoint x: 328, startPoint y: 194, endPoint x: 263, endPoint y: 196, distance: 65.2
click at [263, 196] on li "Can generate reports, such as Bednight Reports ." at bounding box center [330, 197] width 357 height 12
drag, startPoint x: 263, startPoint y: 196, endPoint x: 326, endPoint y: 196, distance: 63.2
click at [326, 196] on li "Can generate reports, such as Bednight Reports ." at bounding box center [330, 197] width 357 height 12
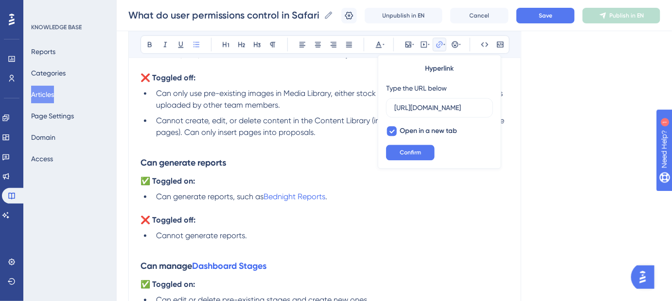
click at [342, 197] on li "Can generate reports, such as Bednight Reports ." at bounding box center [330, 197] width 357 height 12
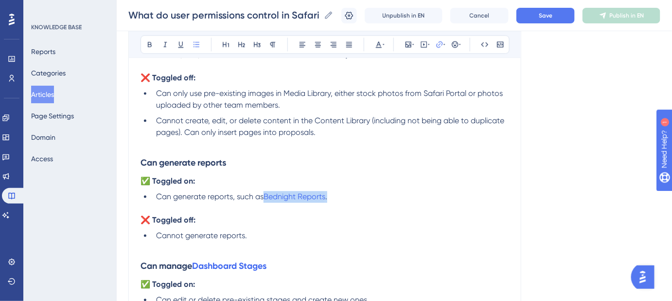
drag, startPoint x: 338, startPoint y: 197, endPoint x: 262, endPoint y: 197, distance: 76.4
click at [262, 197] on li "Can generate reports, such as Bednight Reports ." at bounding box center [330, 197] width 357 height 12
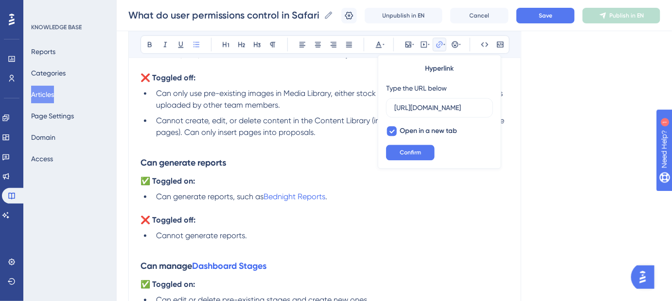
scroll to position [0, 222]
click at [358, 198] on li "Can generate reports, such as Bednight Reports ." at bounding box center [330, 197] width 357 height 12
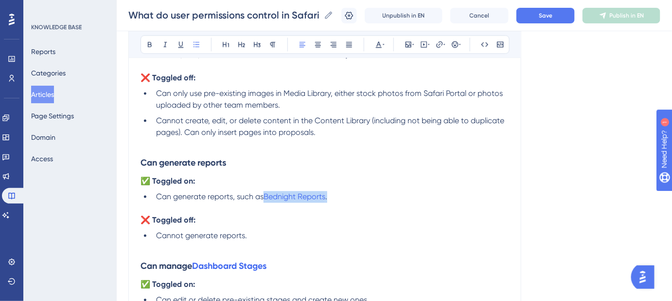
drag, startPoint x: 262, startPoint y: 195, endPoint x: 331, endPoint y: 200, distance: 69.8
click at [331, 200] on li "Can generate reports, such as Bednight Reports ." at bounding box center [330, 197] width 357 height 12
click at [346, 207] on p at bounding box center [325, 208] width 369 height 12
drag, startPoint x: 334, startPoint y: 197, endPoint x: 329, endPoint y: 197, distance: 5.4
click at [329, 197] on li "Can generate reports, such as Bednight Reports ." at bounding box center [330, 197] width 357 height 12
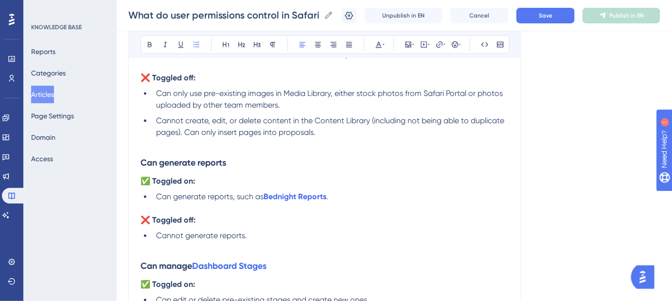
click at [392, 200] on li "Can generate reports, such as Bednight Reports ." at bounding box center [330, 197] width 357 height 12
click at [541, 21] on button "Save" at bounding box center [546, 16] width 58 height 16
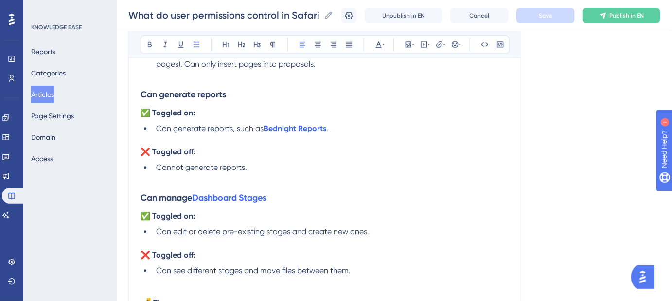
scroll to position [751, 0]
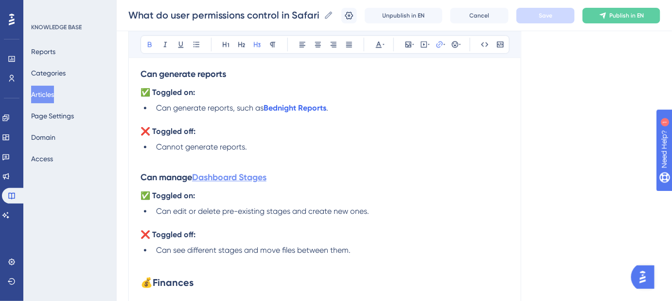
click at [257, 177] on strong "Dashboard Stages" at bounding box center [229, 177] width 74 height 11
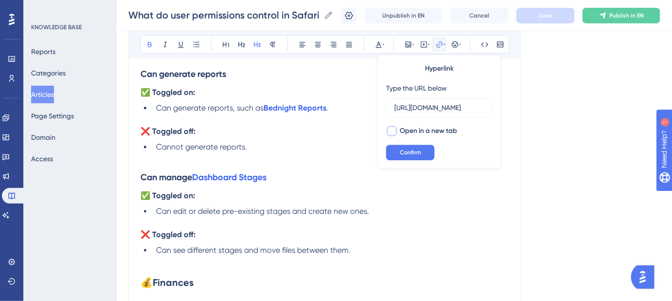
scroll to position [0, 0]
drag, startPoint x: 393, startPoint y: 128, endPoint x: 401, endPoint y: 141, distance: 15.0
click at [393, 129] on div at bounding box center [392, 131] width 10 height 10
checkbox input "true"
click at [405, 152] on span "Confirm" at bounding box center [410, 152] width 21 height 8
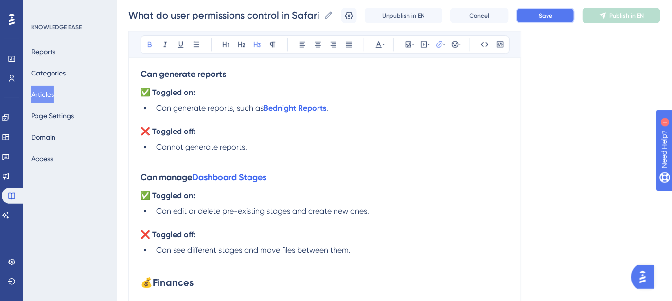
click at [536, 15] on button "Save" at bounding box center [546, 16] width 58 height 16
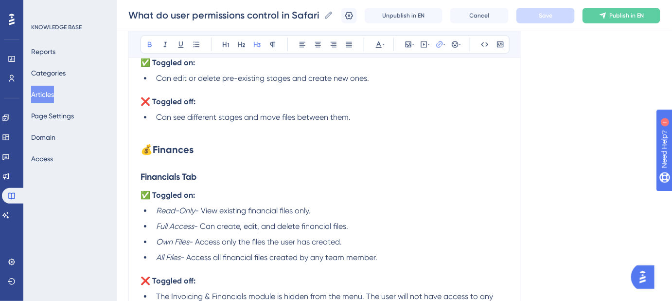
scroll to position [840, 0]
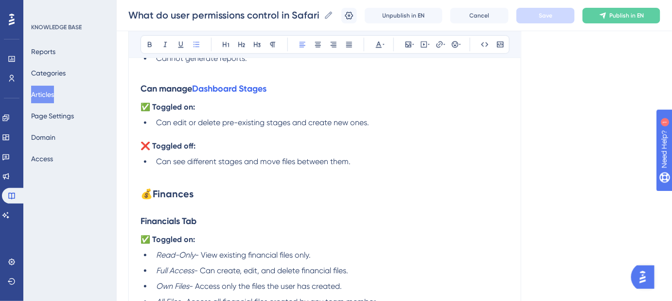
click at [376, 161] on li "Can see different stages and move files between them." at bounding box center [330, 162] width 357 height 12
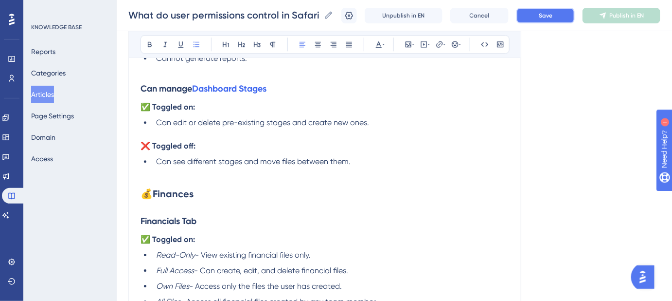
click at [534, 17] on button "Save" at bounding box center [546, 16] width 58 height 16
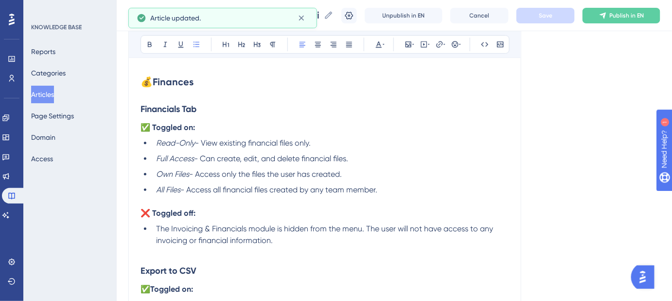
scroll to position [973, 0]
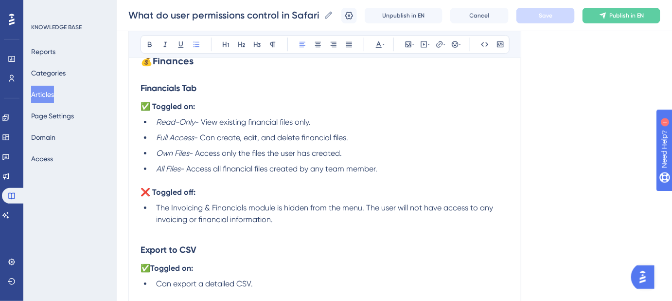
drag, startPoint x: 414, startPoint y: 162, endPoint x: 157, endPoint y: 123, distance: 260.4
click at [157, 123] on ul "Read-Only - View existing financial files only. Full Access - Can create, edit,…" at bounding box center [325, 145] width 369 height 58
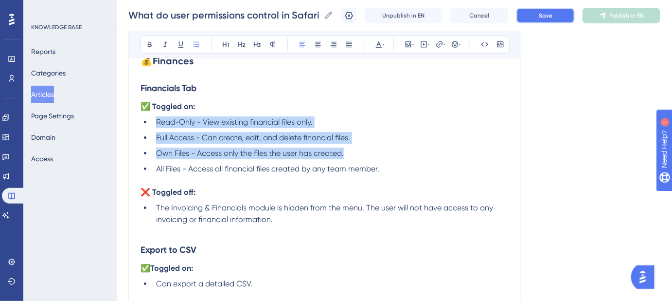
click at [539, 17] on button "Save" at bounding box center [546, 16] width 58 height 16
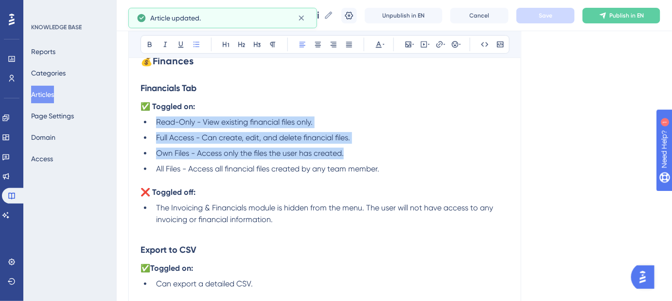
click at [485, 116] on li "Read-Only - View existing financial files only." at bounding box center [330, 122] width 357 height 12
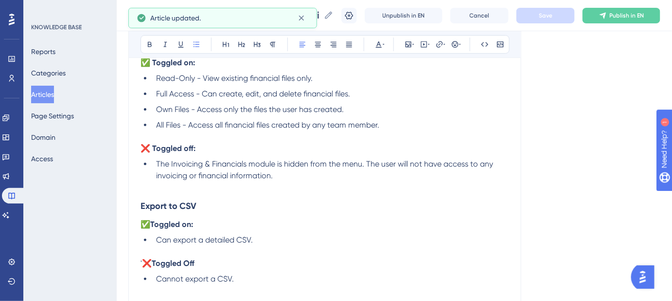
scroll to position [1061, 0]
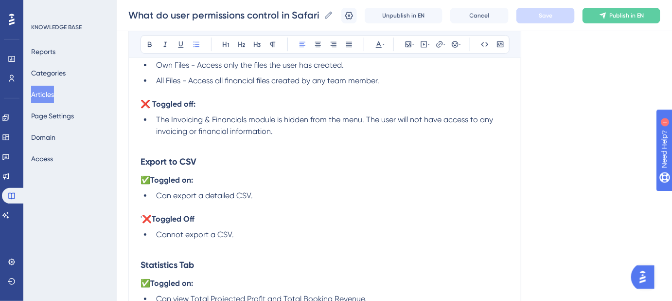
click at [237, 196] on span "Can export a detailed CSV." at bounding box center [204, 195] width 97 height 9
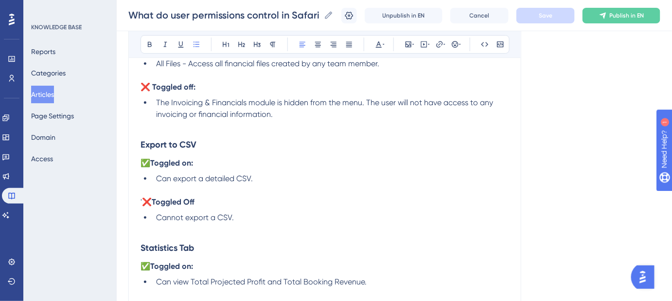
scroll to position [1149, 0]
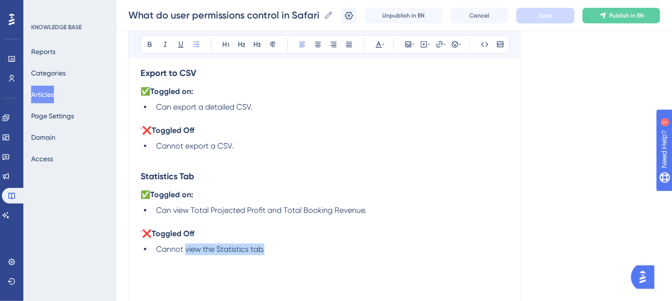
drag, startPoint x: 271, startPoint y: 250, endPoint x: 186, endPoint y: 250, distance: 84.6
click at [186, 250] on li "Cannot view the Statistics tab." at bounding box center [330, 249] width 357 height 12
copy span "view the Statistics tab."
click at [181, 208] on span "Can view Total Projected Profit and Total Booking Revenue." at bounding box center [261, 209] width 211 height 9
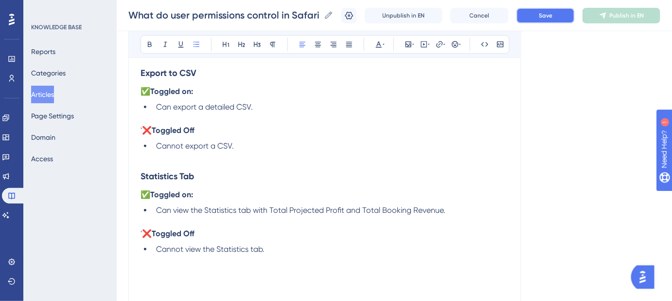
click at [551, 13] on span "Save" at bounding box center [546, 16] width 14 height 8
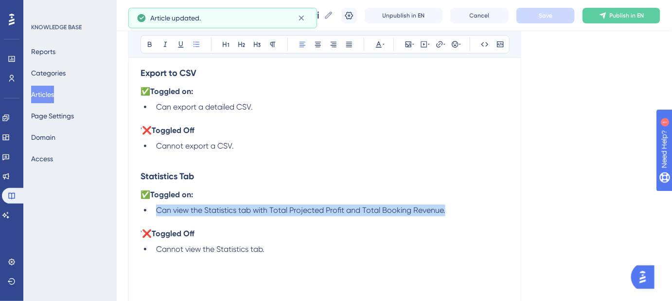
drag, startPoint x: 428, startPoint y: 208, endPoint x: 157, endPoint y: 208, distance: 271.4
click at [157, 208] on li "Can view the Statistics tab with Total Projected Profit and Total Booking Reven…" at bounding box center [330, 210] width 357 height 12
copy span "Can view the Statistics tab with Total Projected Profit and Total Booking Reven…"
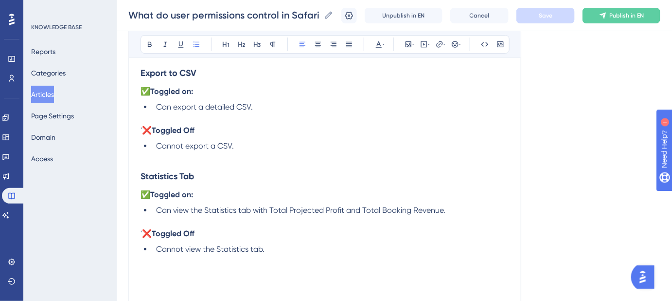
click at [468, 216] on p at bounding box center [325, 222] width 369 height 12
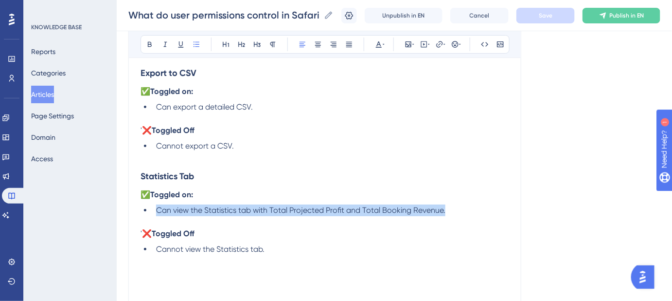
drag, startPoint x: 455, startPoint y: 207, endPoint x: 158, endPoint y: 207, distance: 297.7
click at [158, 207] on li "Can view the Statistics tab with Total Projected Profit and Total Booking Reven…" at bounding box center [330, 210] width 357 height 12
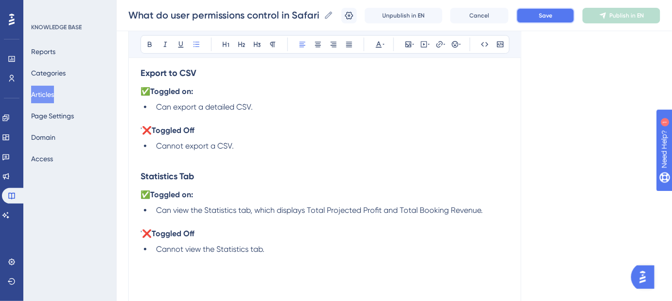
click at [552, 17] on span "Save" at bounding box center [546, 16] width 14 height 8
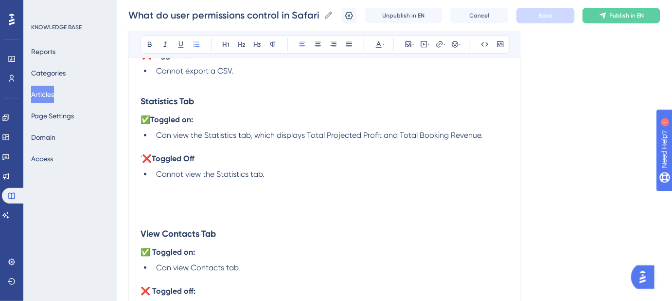
scroll to position [1238, 0]
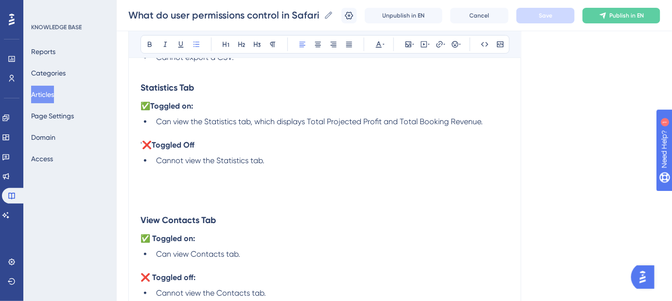
click at [282, 159] on li "Cannot view the Statistics tab." at bounding box center [330, 161] width 357 height 12
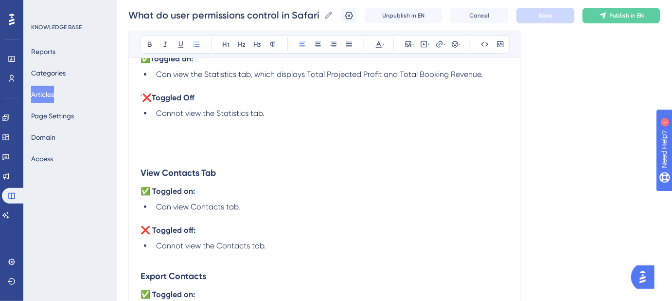
scroll to position [1282, 0]
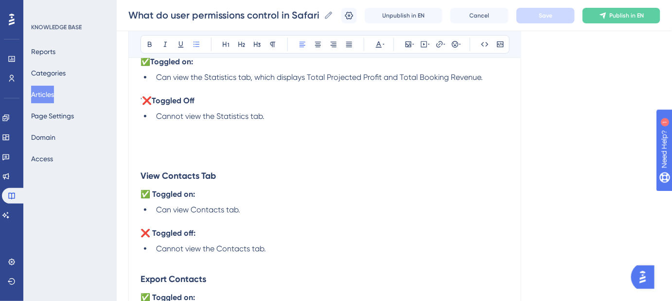
click at [152, 149] on h2 "​​" at bounding box center [325, 148] width 369 height 29
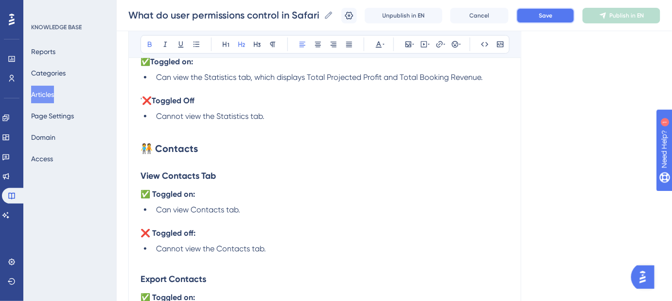
click at [541, 16] on button "Save" at bounding box center [546, 16] width 58 height 16
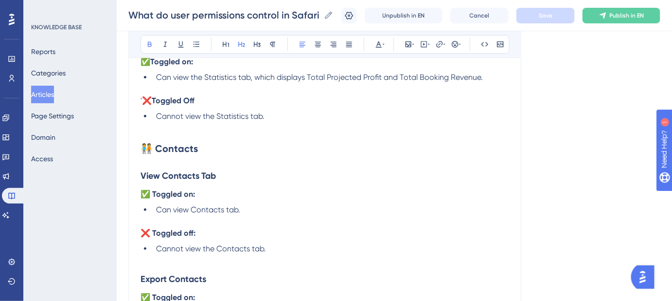
click at [209, 178] on strong "View Contacts Tab" at bounding box center [178, 175] width 75 height 11
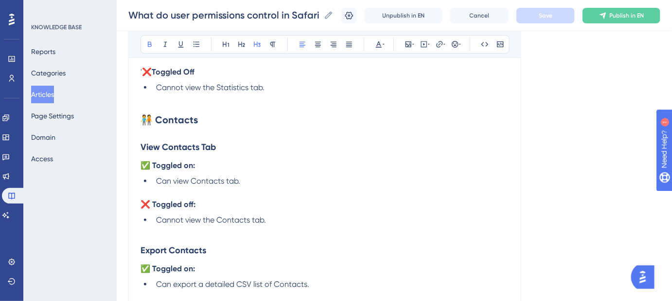
scroll to position [1326, 0]
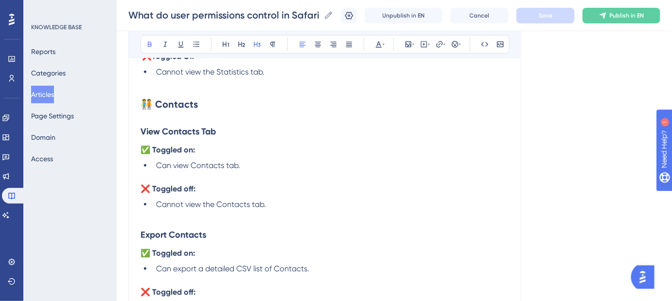
click at [191, 164] on span "Can view Contacts tab." at bounding box center [198, 165] width 84 height 9
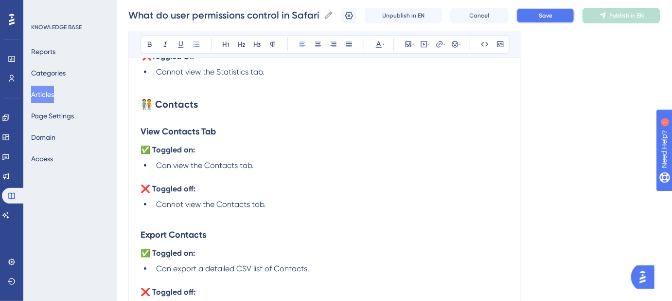
click at [537, 18] on button "Save" at bounding box center [546, 16] width 58 height 16
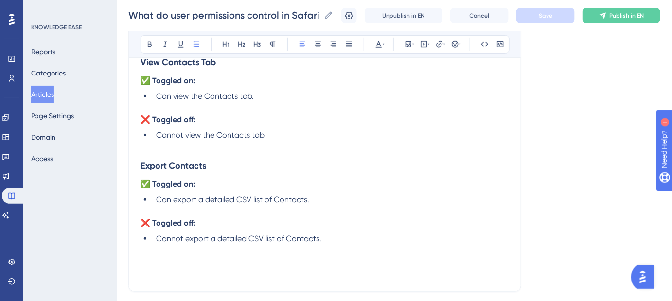
scroll to position [1415, 0]
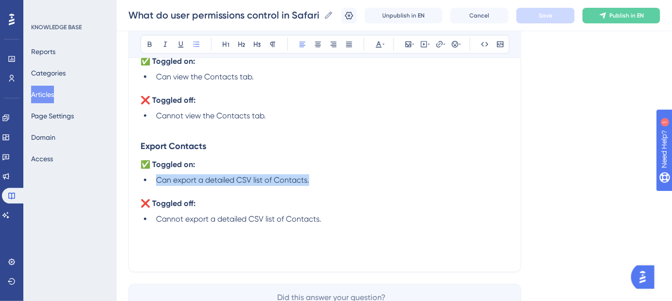
drag, startPoint x: 325, startPoint y: 178, endPoint x: 157, endPoint y: 184, distance: 168.9
click at [157, 184] on li "Can export a detailed CSV list of Contacts." at bounding box center [330, 180] width 357 height 12
copy span "Can export a detailed CSV list of Contacts."
drag, startPoint x: 321, startPoint y: 182, endPoint x: 315, endPoint y: 180, distance: 5.9
click at [321, 182] on li "Can export a detailed CSV list of Contacts." at bounding box center [330, 180] width 357 height 12
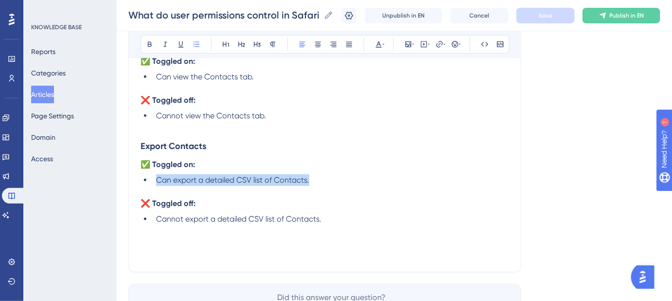
drag, startPoint x: 311, startPoint y: 179, endPoint x: 158, endPoint y: 179, distance: 153.2
click at [158, 179] on li "Can export a detailed CSV list of Contacts." at bounding box center [330, 180] width 357 height 12
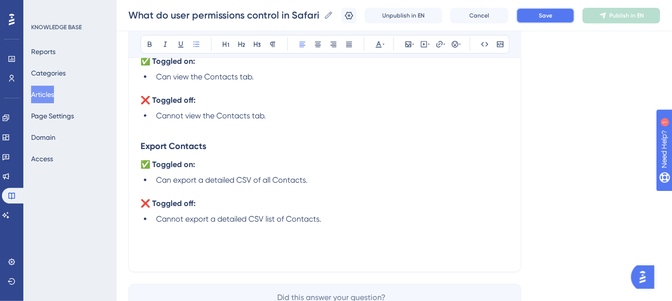
click at [556, 20] on button "Save" at bounding box center [546, 16] width 58 height 16
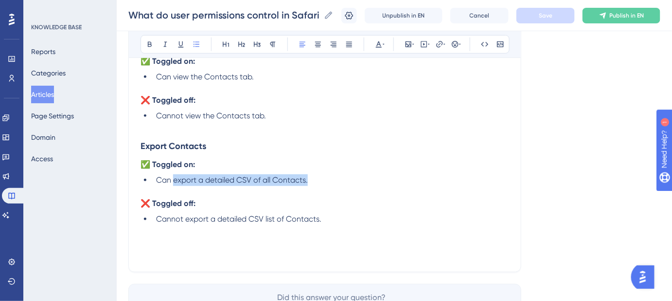
drag, startPoint x: 314, startPoint y: 178, endPoint x: 174, endPoint y: 178, distance: 140.1
click at [174, 178] on li "Can export a detailed CSV of all Contacts." at bounding box center [330, 180] width 357 height 12
copy span "export a detailed CSV of all Contacts."
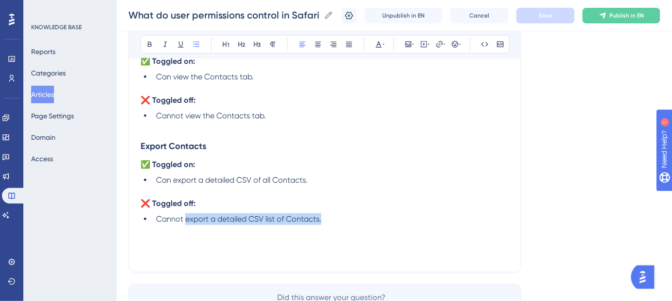
drag, startPoint x: 322, startPoint y: 219, endPoint x: 187, endPoint y: 220, distance: 134.7
click at [187, 220] on li "Cannot export a detailed CSV list of Contacts." at bounding box center [330, 224] width 357 height 23
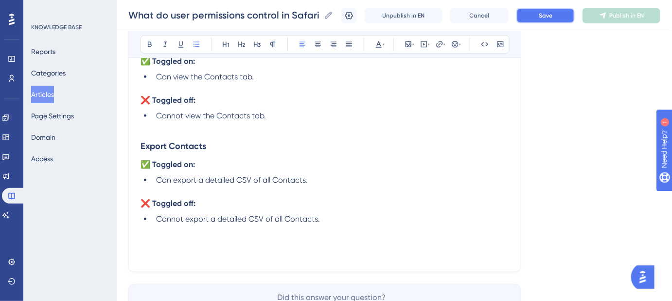
click at [542, 18] on button "Save" at bounding box center [546, 16] width 58 height 16
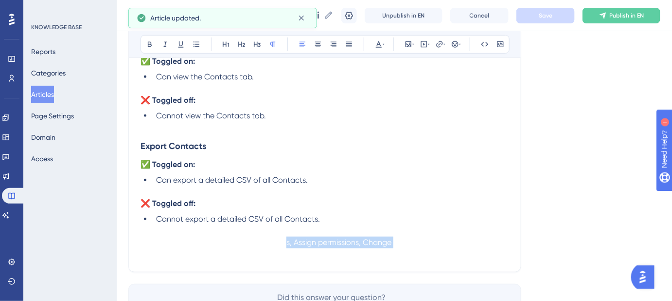
drag, startPoint x: 395, startPoint y: 246, endPoint x: 286, endPoint y: 246, distance: 109.0
click at [286, 246] on p "Keywords: User permissions, Manage users, Assign permissions, Change user permi…" at bounding box center [325, 247] width 369 height 23
click at [450, 219] on li "Cannot export a detailed CSV of all Contacts." at bounding box center [330, 224] width 357 height 23
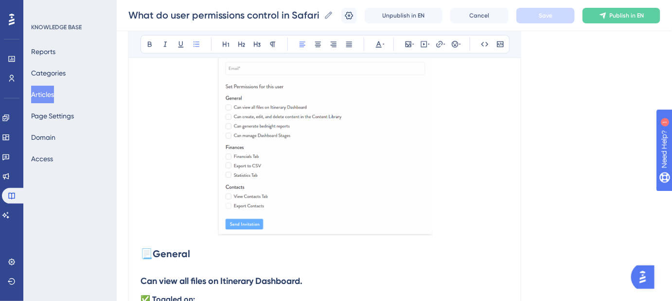
scroll to position [309, 0]
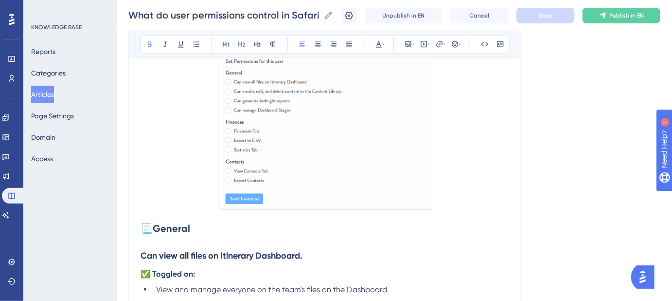
click at [219, 228] on h2 "📃General" at bounding box center [325, 228] width 369 height 29
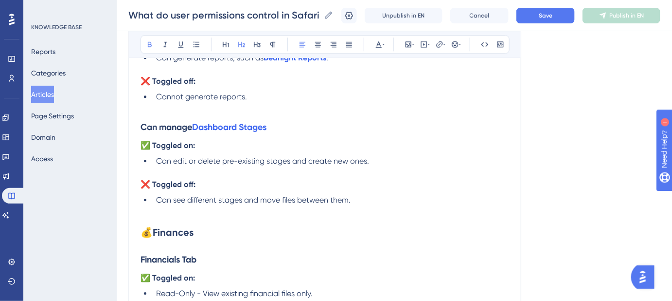
scroll to position [840, 0]
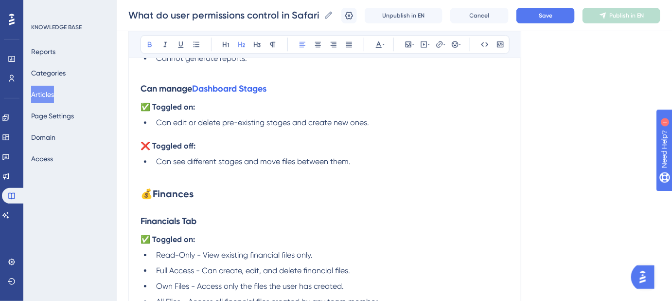
click at [218, 184] on h2 "💰Finances" at bounding box center [325, 193] width 369 height 29
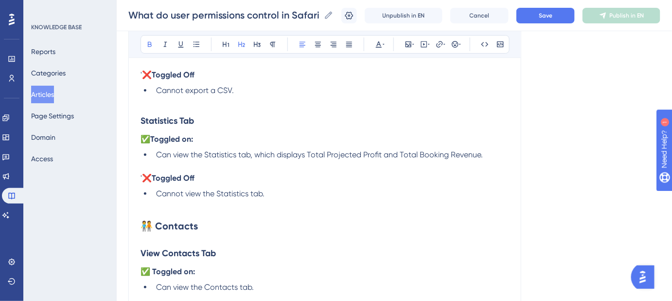
scroll to position [1238, 0]
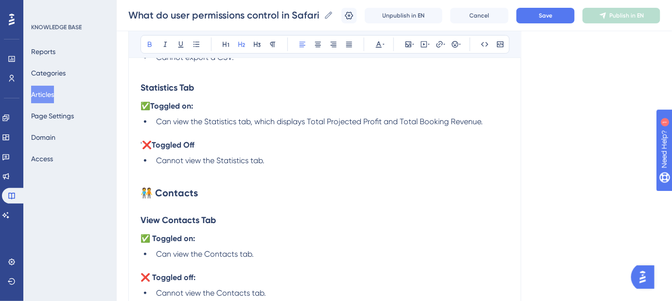
click at [211, 193] on h2 "​​🧑‍🤝‍🧑 Contacts" at bounding box center [325, 192] width 369 height 29
click at [547, 12] on span "Save" at bounding box center [546, 16] width 14 height 8
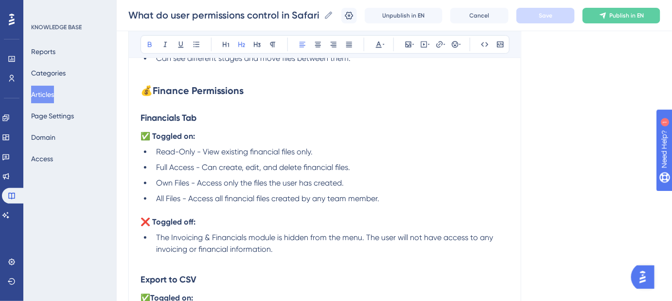
scroll to position [929, 0]
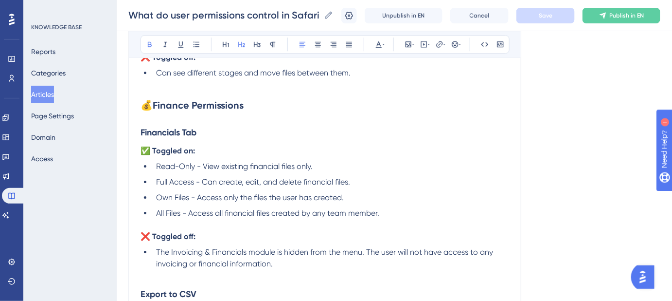
click at [188, 106] on strong "💰Finance Permissions" at bounding box center [192, 105] width 103 height 12
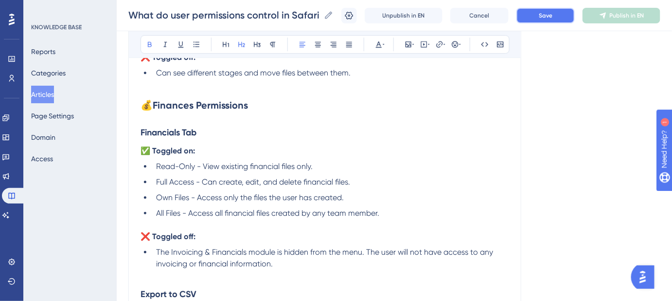
click at [547, 12] on span "Save" at bounding box center [546, 16] width 14 height 8
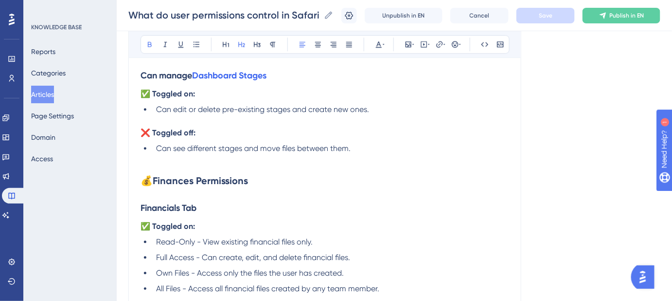
scroll to position [899, 0]
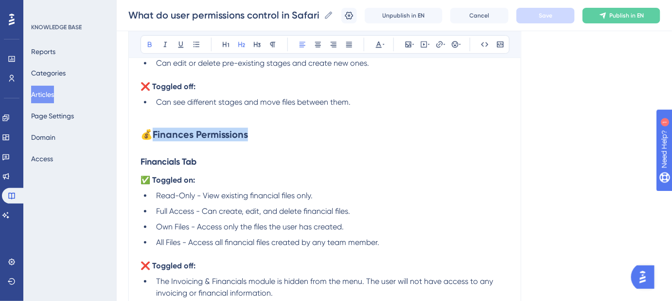
drag, startPoint x: 234, startPoint y: 131, endPoint x: 155, endPoint y: 131, distance: 78.8
click at [155, 131] on h2 "💰Finances Permissions" at bounding box center [325, 134] width 369 height 29
copy strong "inances Permissions"
click at [192, 133] on strong "💰Finances Permissions" at bounding box center [194, 134] width 107 height 12
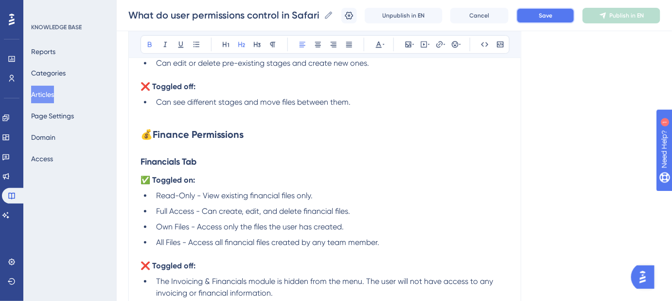
click at [550, 19] on button "Save" at bounding box center [546, 16] width 58 height 16
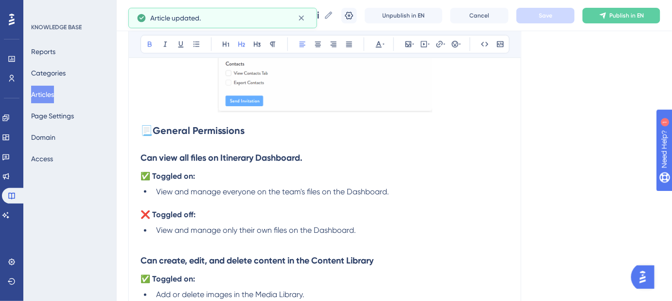
scroll to position [413, 0]
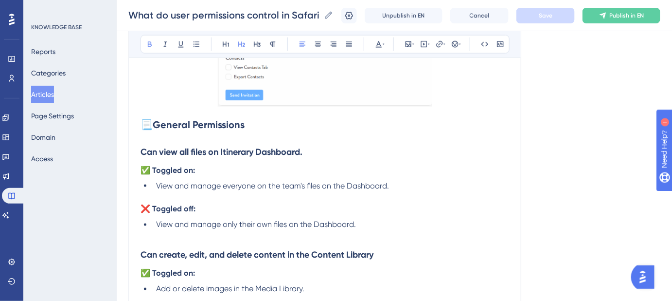
click at [143, 119] on strong "📃General Permissions" at bounding box center [193, 125] width 104 height 12
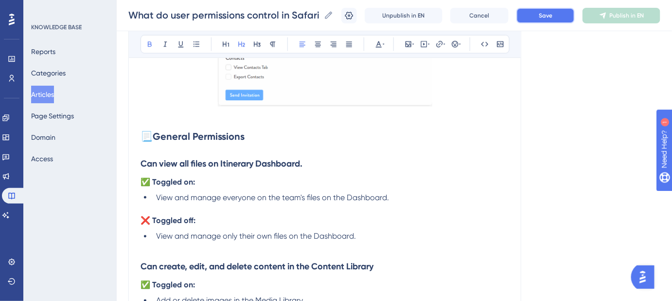
click at [551, 17] on span "Save" at bounding box center [546, 16] width 14 height 8
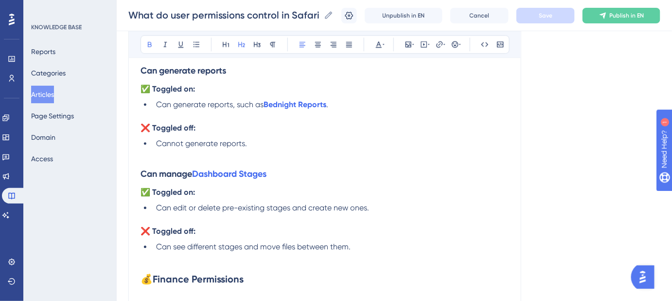
scroll to position [722, 0]
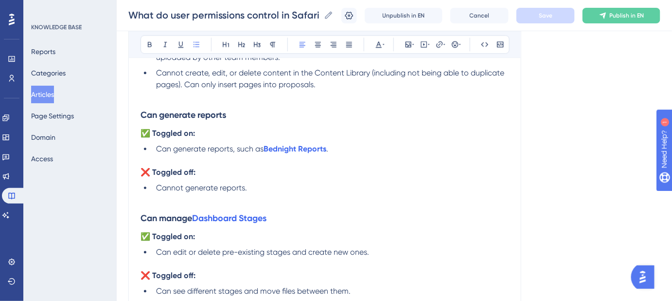
click at [268, 189] on li "Cannot generate reports." at bounding box center [330, 188] width 357 height 12
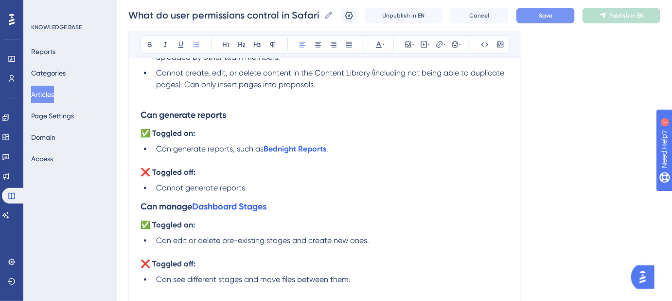
scroll to position [530, 0]
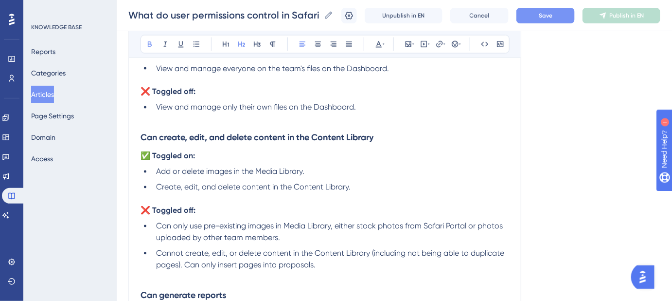
click at [542, 16] on button "Save" at bounding box center [546, 16] width 58 height 16
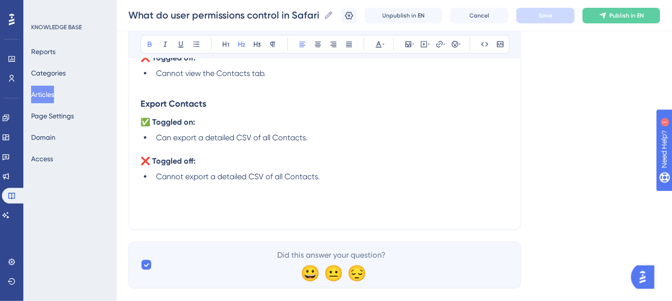
scroll to position [1459, 0]
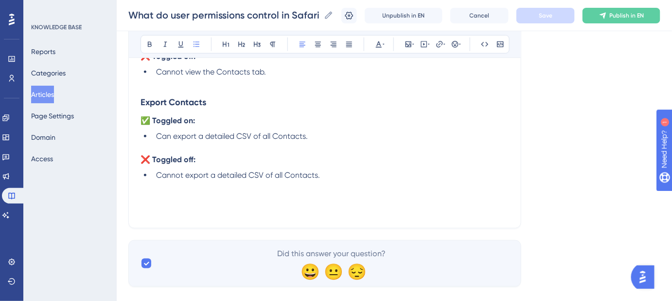
click at [304, 136] on span "Can export a detailed CSV of all Contacts." at bounding box center [232, 135] width 152 height 9
click at [306, 134] on span "Can export a detailed CSV of all Contacts." at bounding box center [232, 135] width 152 height 9
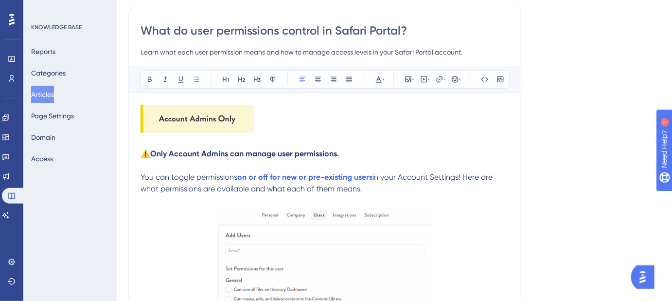
scroll to position [0, 0]
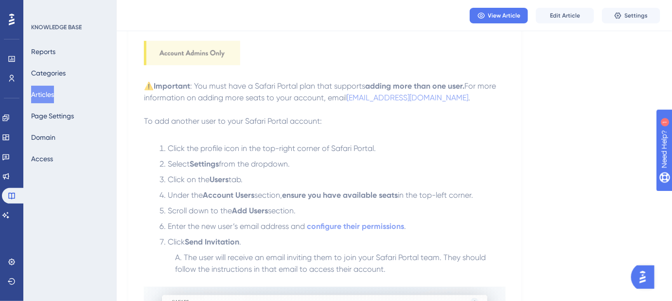
scroll to position [132, 0]
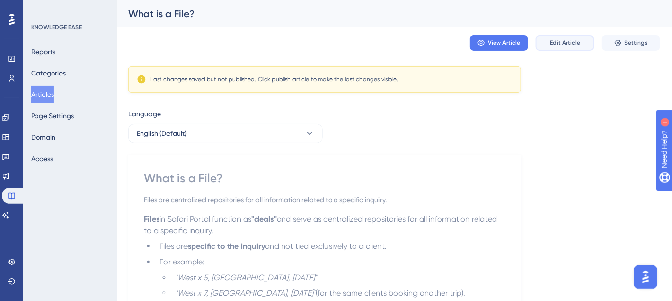
click at [551, 47] on button "Edit Article" at bounding box center [565, 43] width 58 height 16
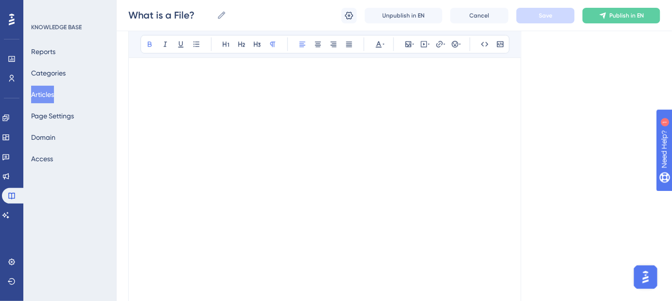
scroll to position [237, 0]
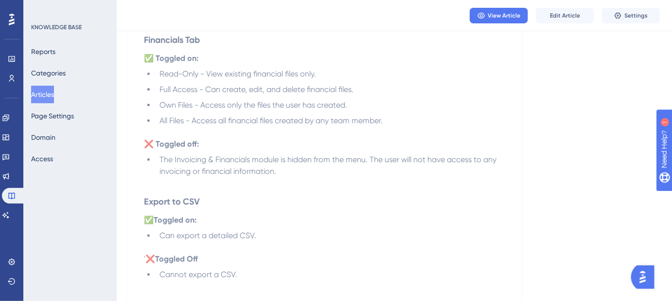
scroll to position [904, 0]
